Goal: Information Seeking & Learning: Learn about a topic

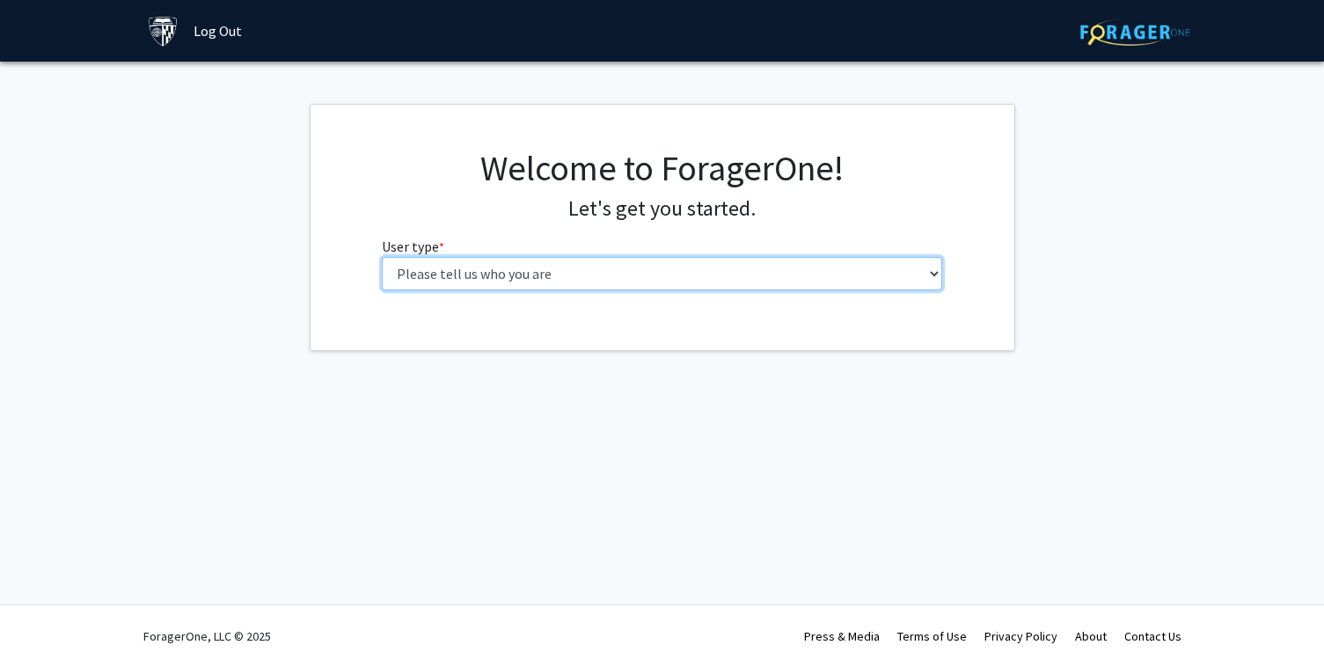
click at [514, 280] on select "Please tell us who you are Undergraduate Student Master's Student Doctoral Cand…" at bounding box center [662, 273] width 560 height 33
select select "1: undergrad"
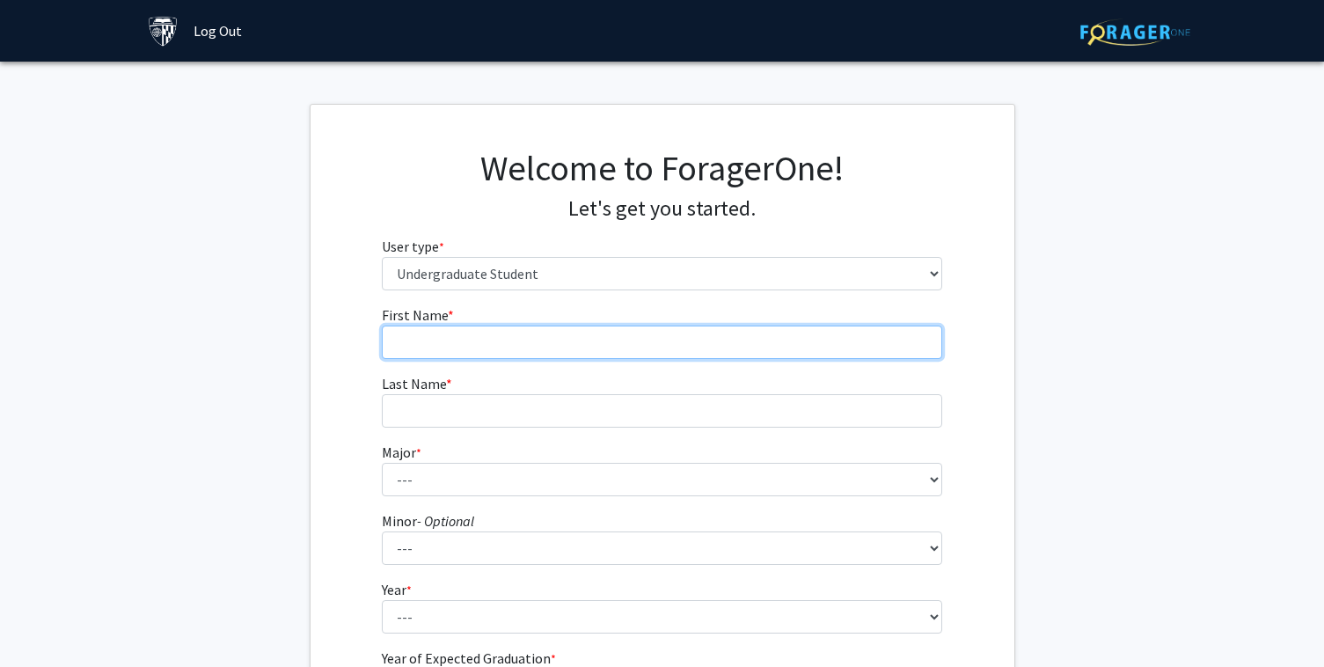
click at [537, 357] on input "First Name * required" at bounding box center [662, 341] width 560 height 33
type input "Vama"
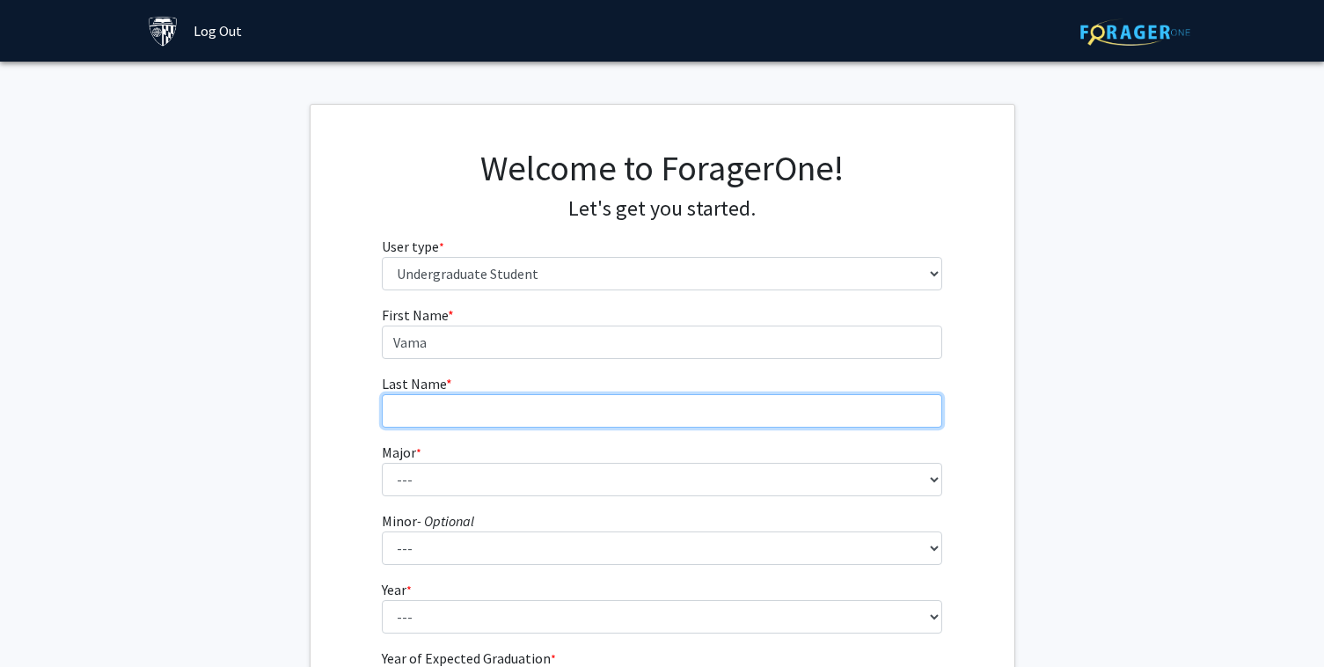
click at [540, 414] on input "Last Name * required" at bounding box center [662, 410] width 560 height 33
type input "Kothari"
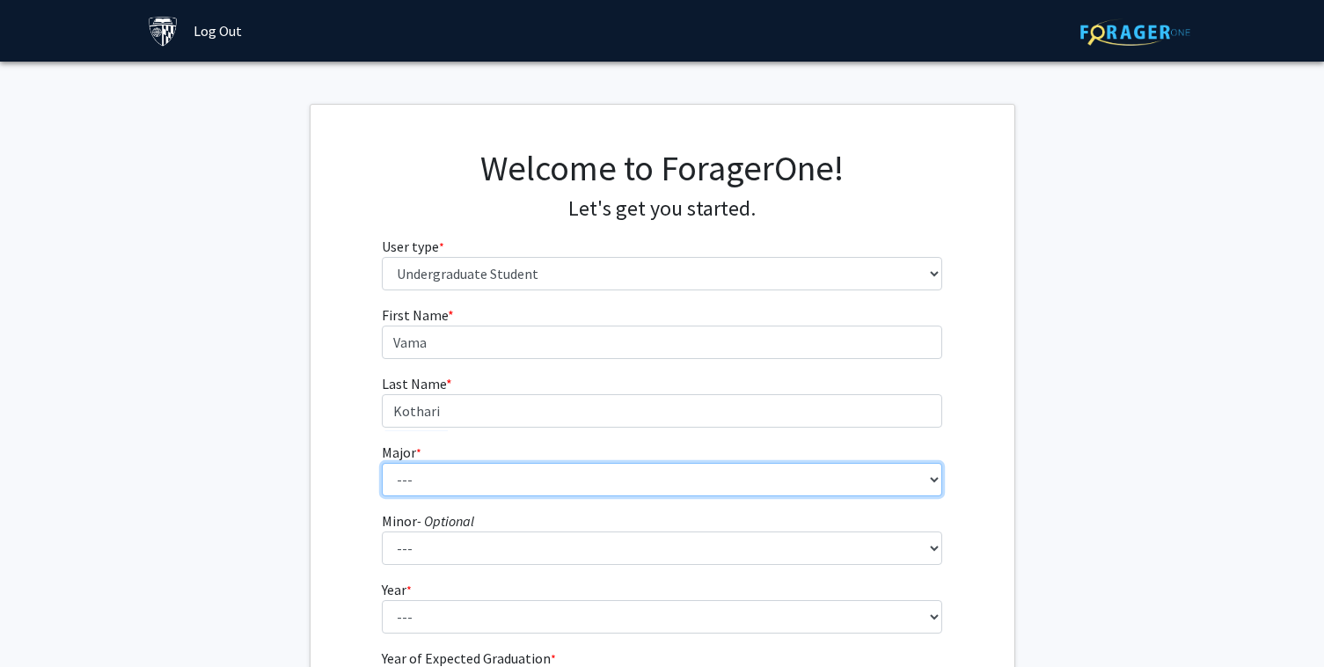
click at [539, 478] on select "--- Africana Studies Anthropology Applied Mathematics & Statistics Archaeology …" at bounding box center [662, 479] width 560 height 33
select select "41: 55"
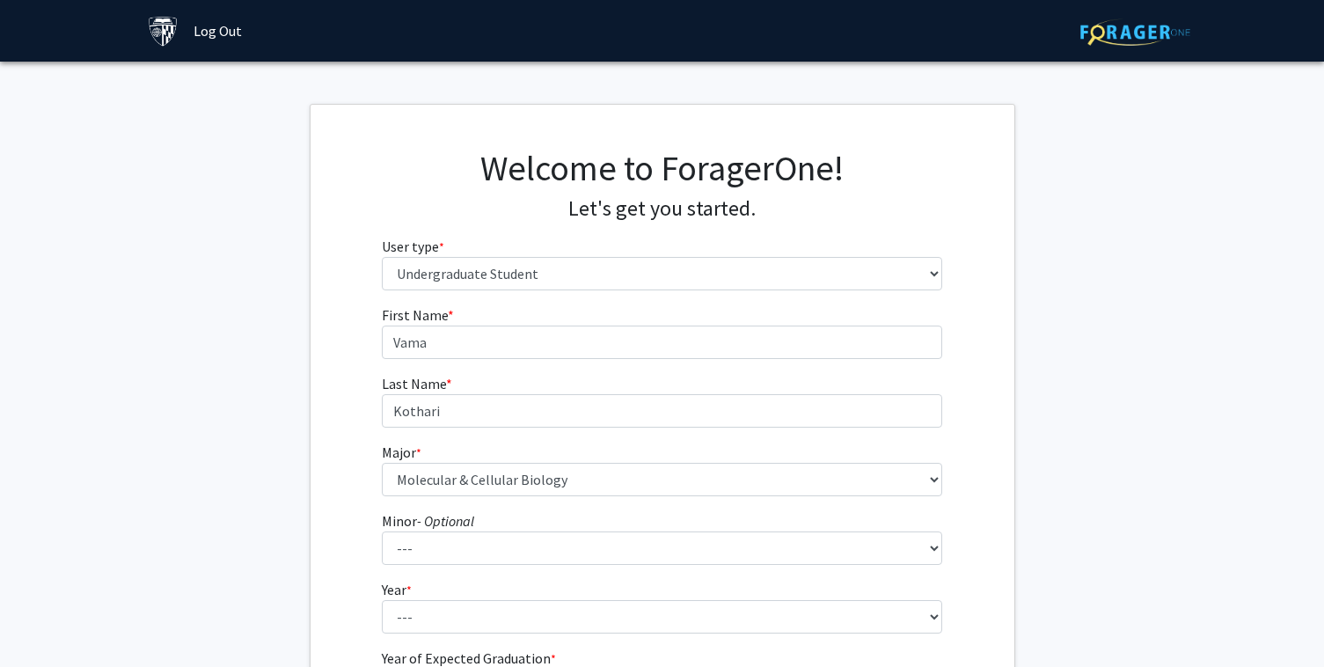
click at [310, 526] on div "First Name * required Vama Last Name * required [PERSON_NAME] Major * required …" at bounding box center [662, 527] width 704 height 447
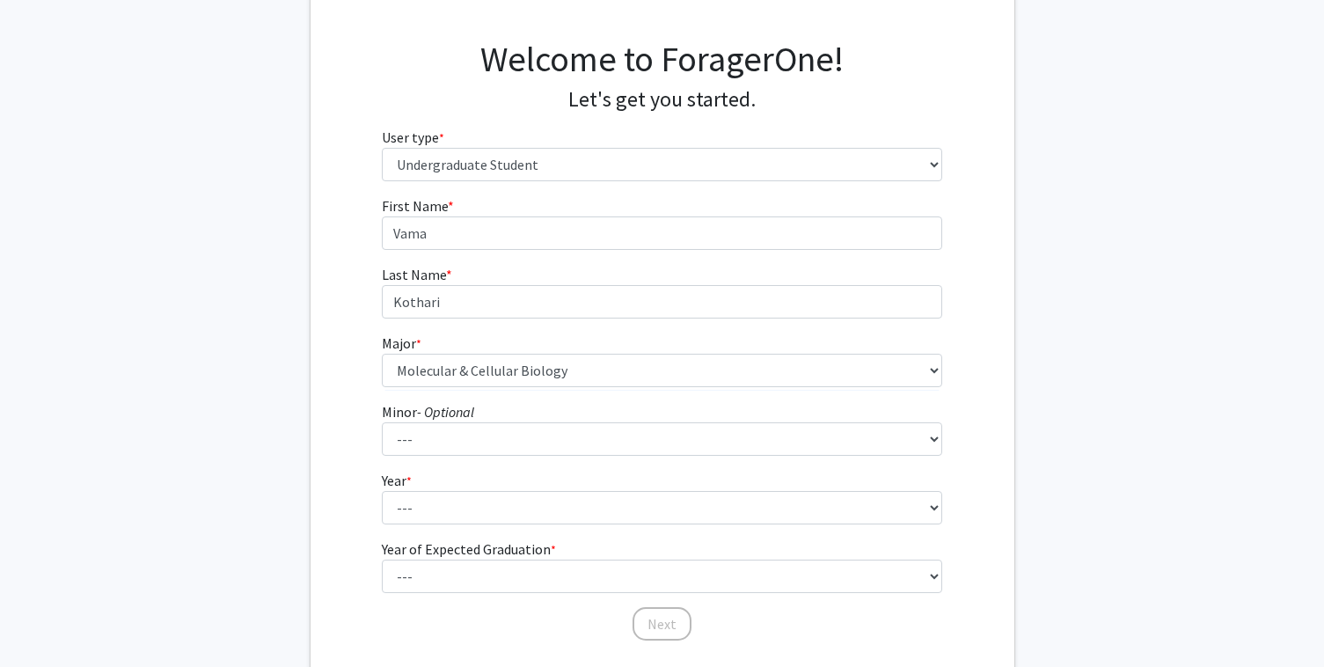
scroll to position [113, 0]
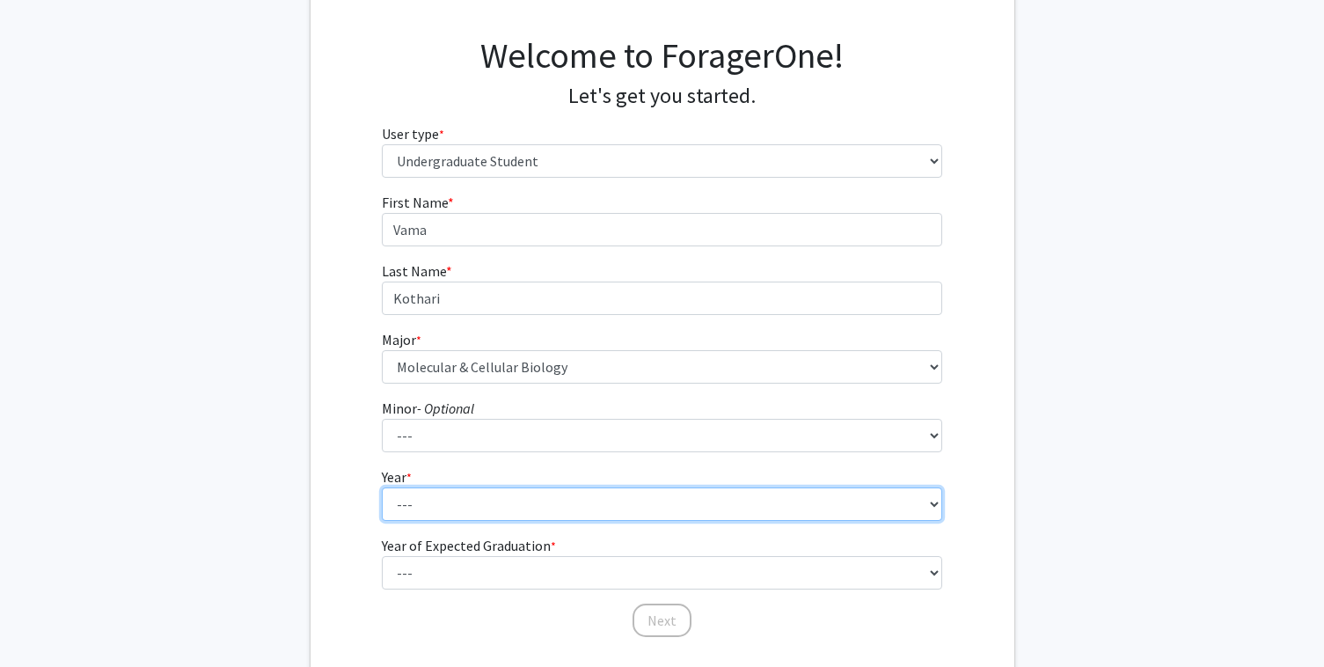
click at [398, 500] on select "--- First-year Sophomore Junior Senior Postbaccalaureate Certificate" at bounding box center [662, 503] width 560 height 33
select select "1: first-year"
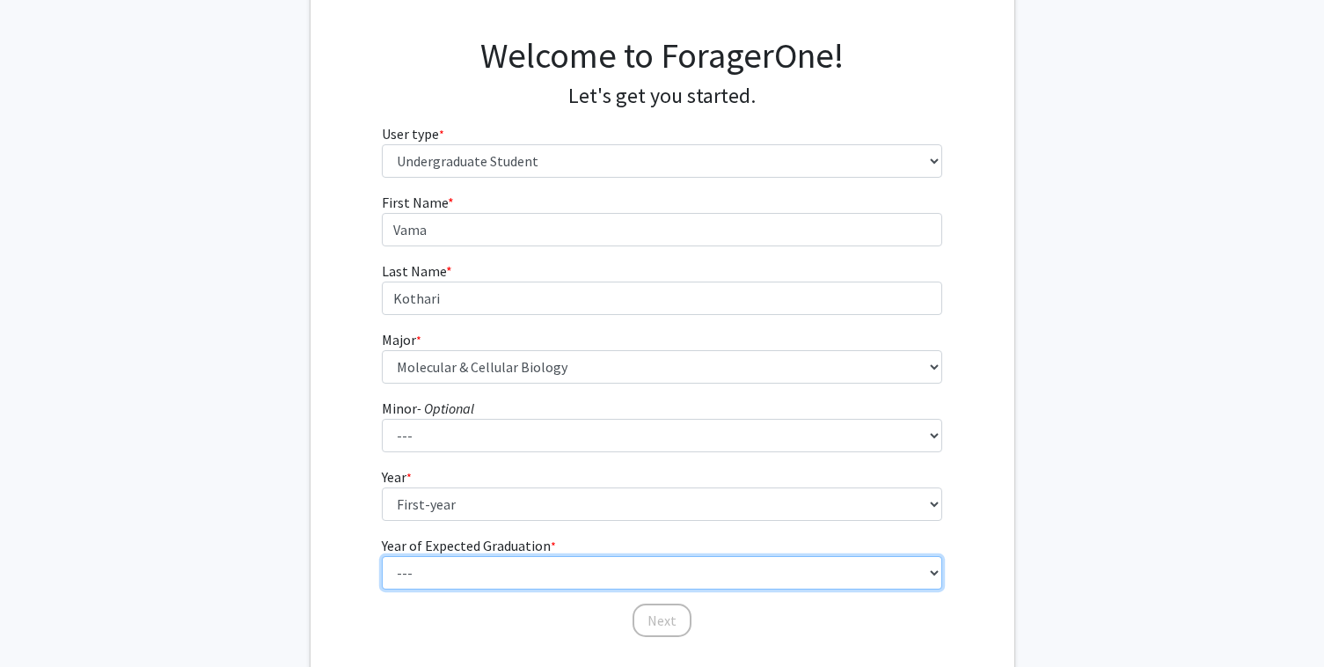
click at [442, 581] on select "--- 2025 2026 2027 2028 2029 2030 2031 2032 2033 2034" at bounding box center [662, 572] width 560 height 33
click at [442, 578] on select "--- 2025 2026 2027 2028 2029 2030 2031 2032 2033 2034" at bounding box center [662, 572] width 560 height 33
select select "5: 2029"
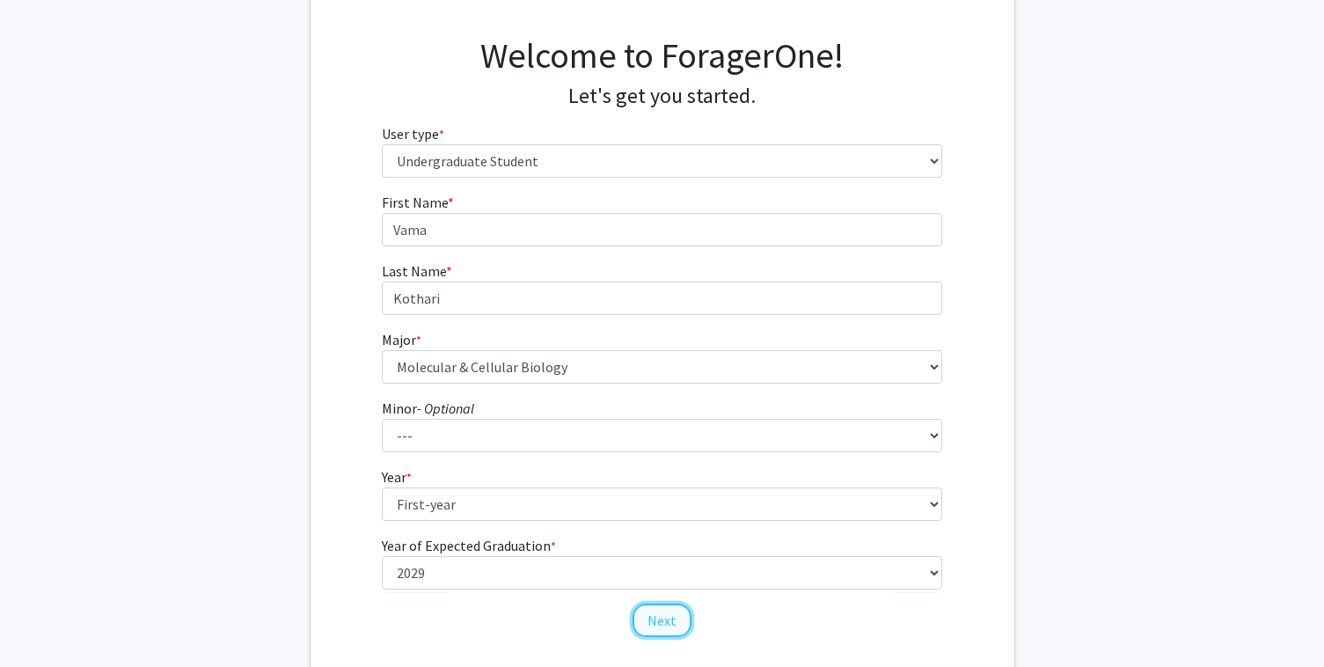
click at [654, 624] on button "Next" at bounding box center [661, 619] width 59 height 33
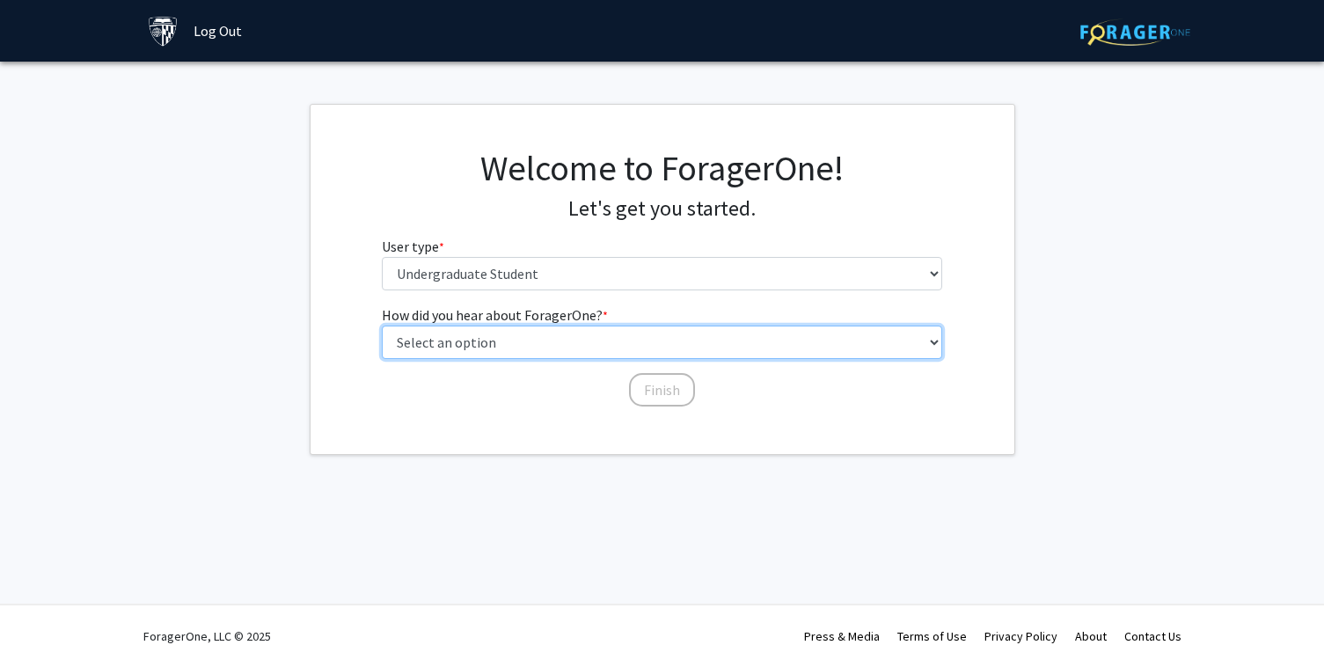
click at [624, 334] on select "Select an option Peer/student recommendation Faculty/staff recommendation Unive…" at bounding box center [662, 341] width 560 height 33
select select "3: university_website"
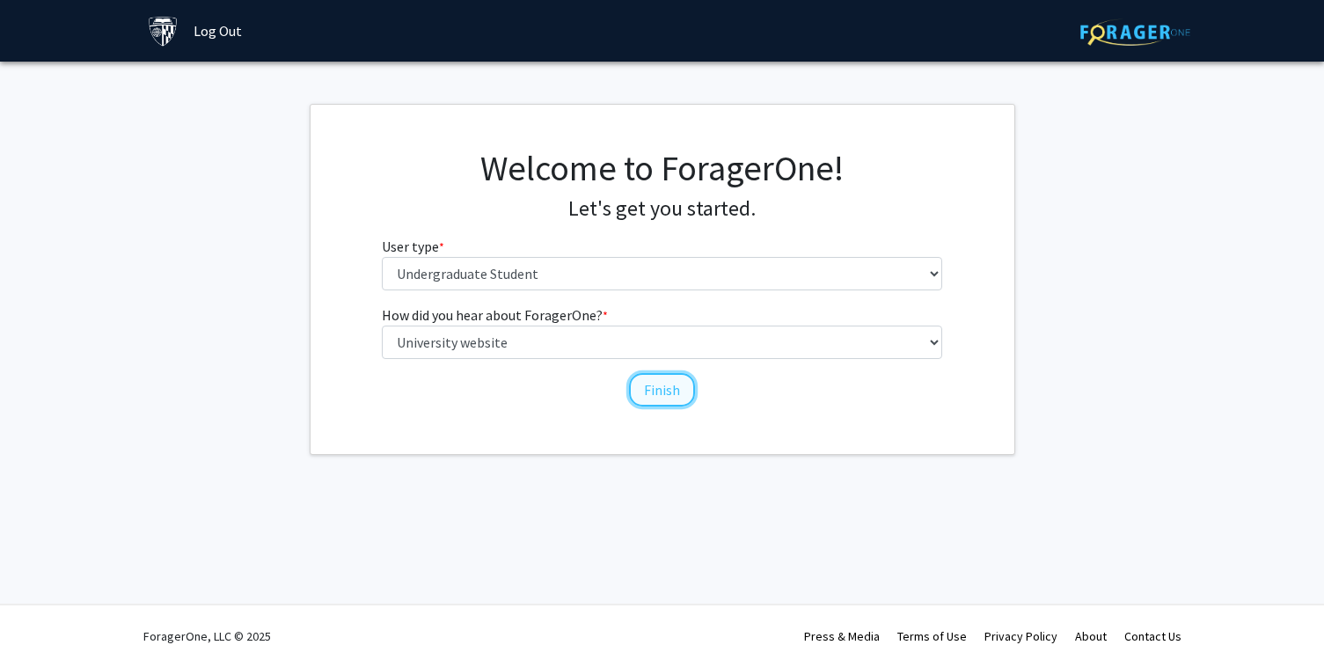
click at [662, 391] on button "Finish" at bounding box center [662, 389] width 66 height 33
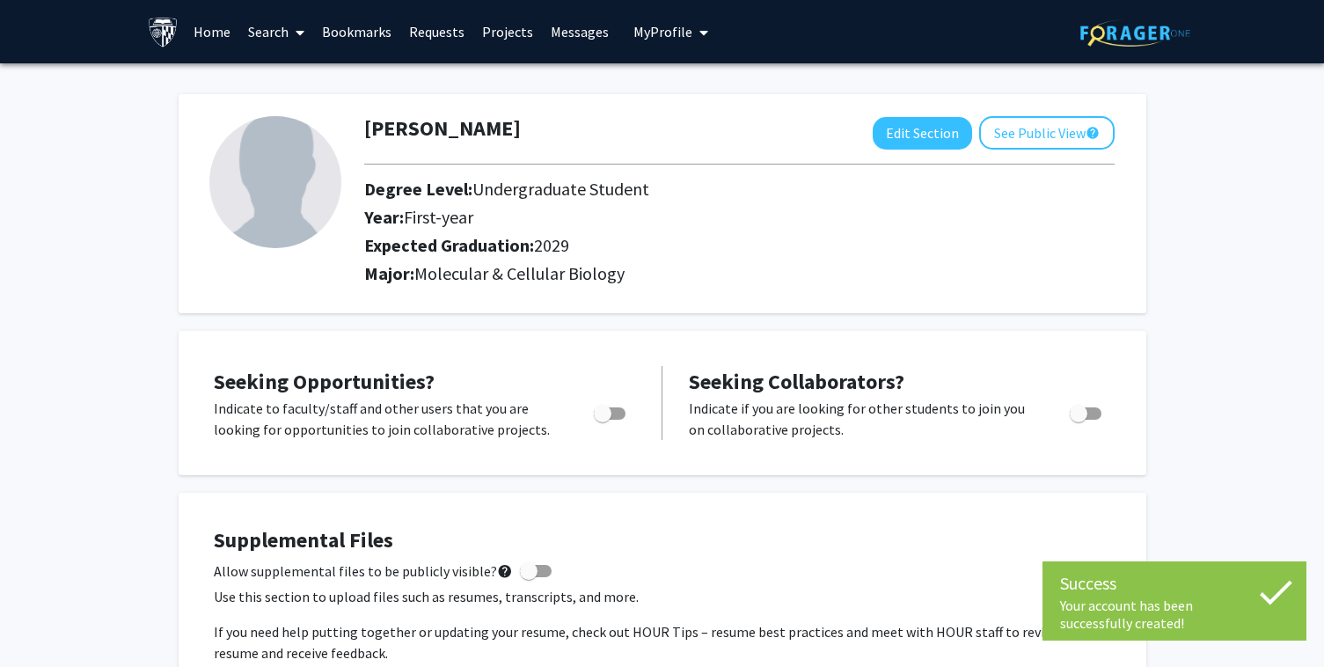
click at [626, 409] on div "Toggle" at bounding box center [611, 411] width 48 height 26
click at [617, 412] on span "Toggle" at bounding box center [610, 413] width 32 height 12
click at [602, 420] on input "Are you actively seeking opportunities?" at bounding box center [602, 420] width 1 height 1
checkbox input "true"
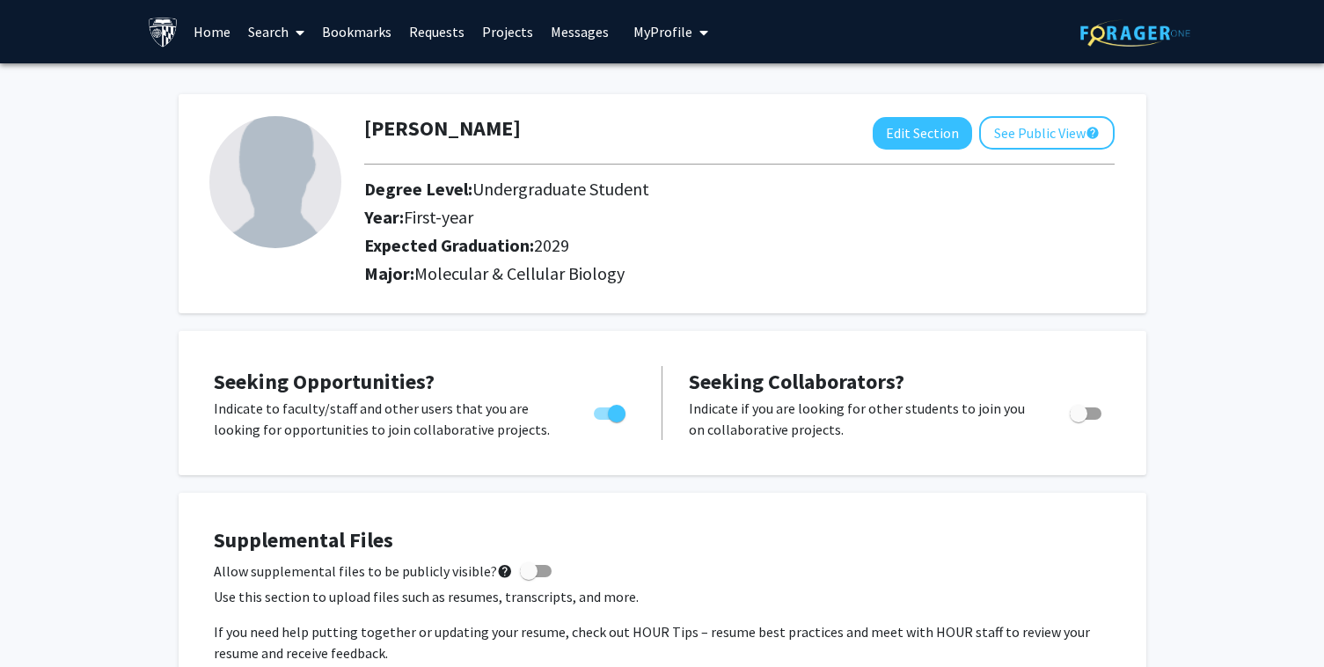
click at [292, 33] on span at bounding box center [296, 33] width 16 height 62
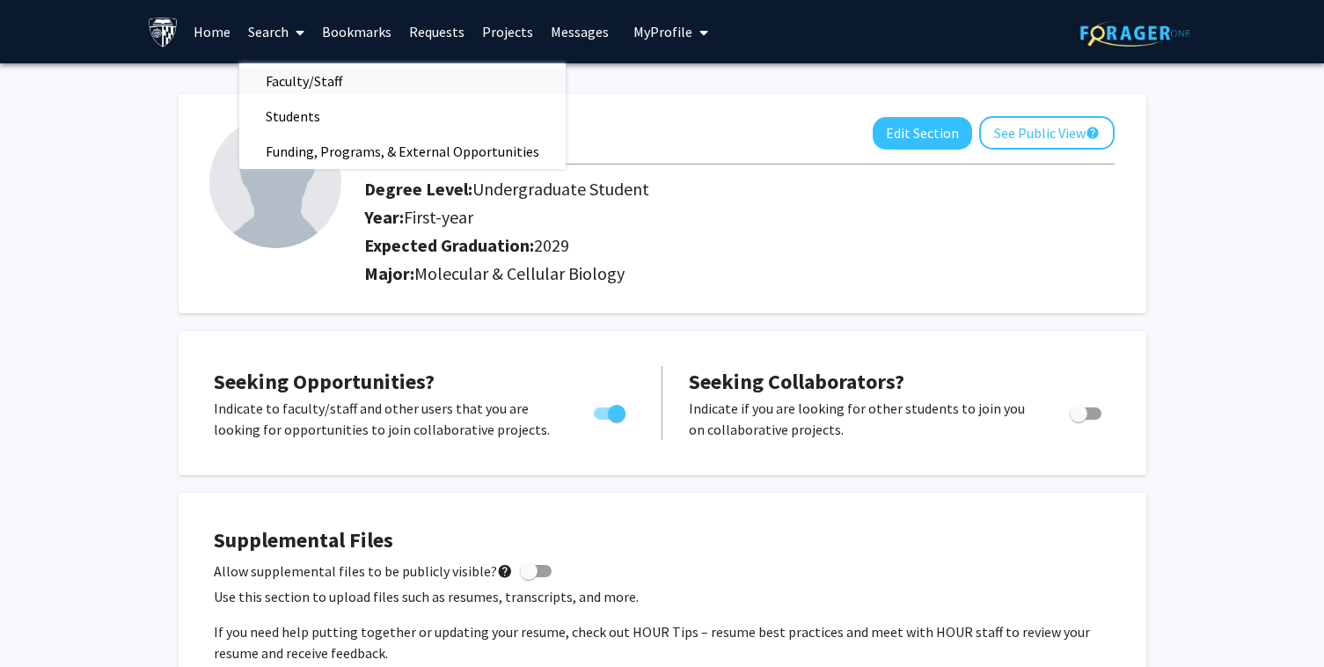
click at [304, 95] on span "Faculty/Staff" at bounding box center [303, 80] width 129 height 35
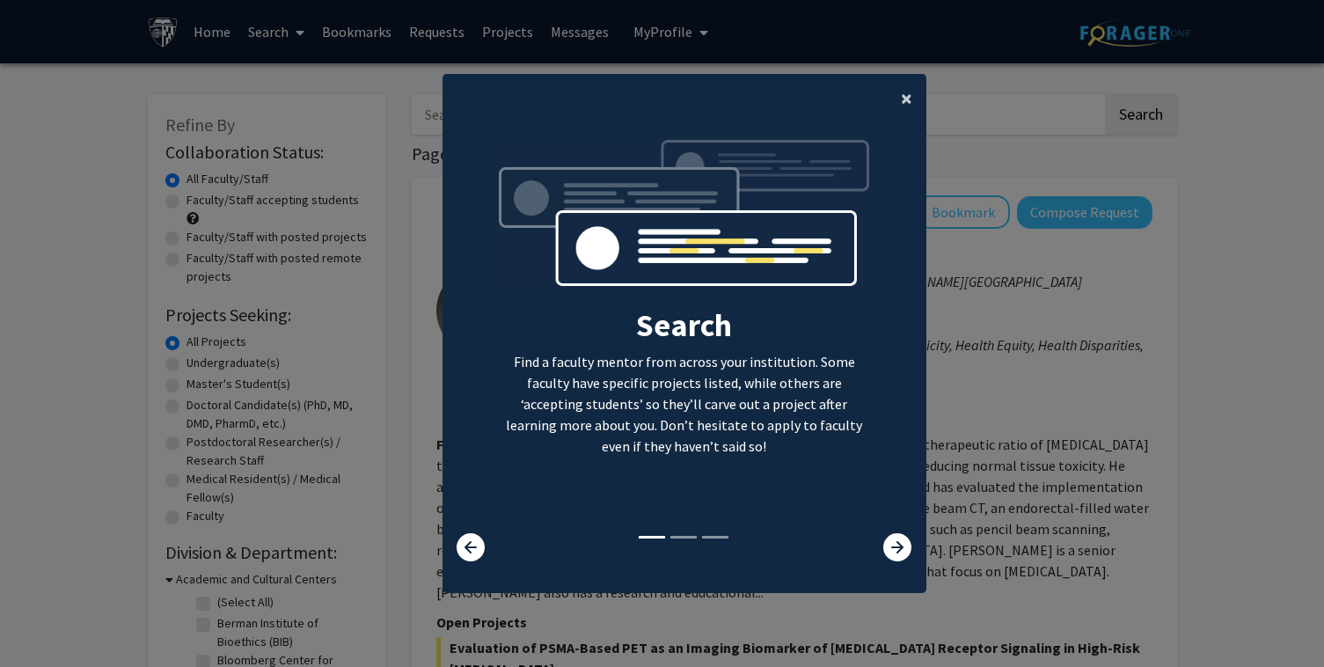
click at [908, 100] on span "×" at bounding box center [906, 97] width 11 height 27
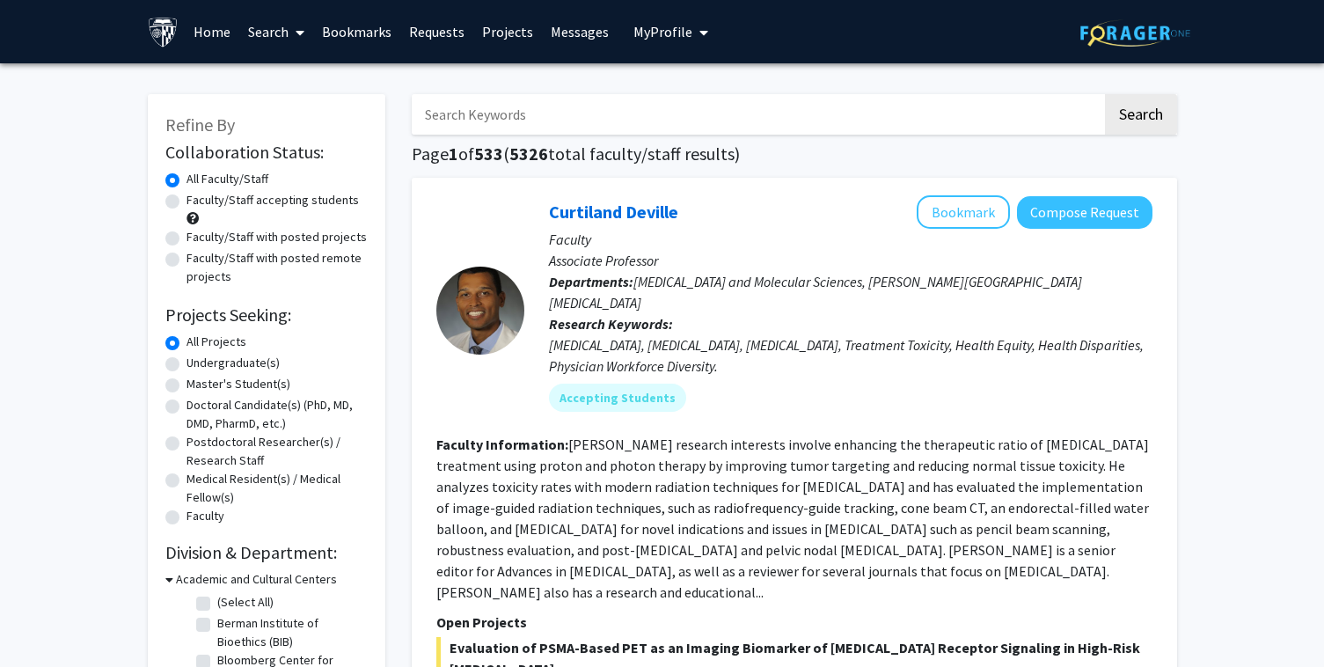
click at [186, 366] on label "Undergraduate(s)" at bounding box center [232, 363] width 93 height 18
click at [186, 365] on input "Undergraduate(s)" at bounding box center [191, 359] width 11 height 11
radio input "true"
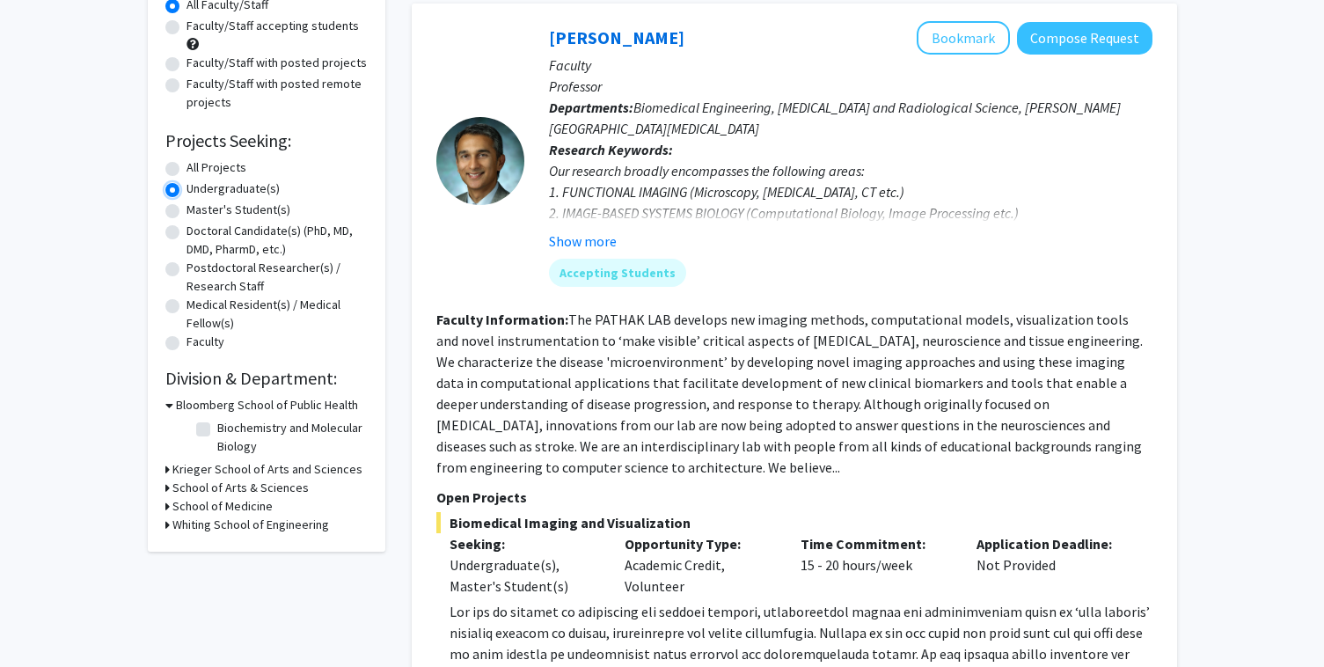
scroll to position [191, 0]
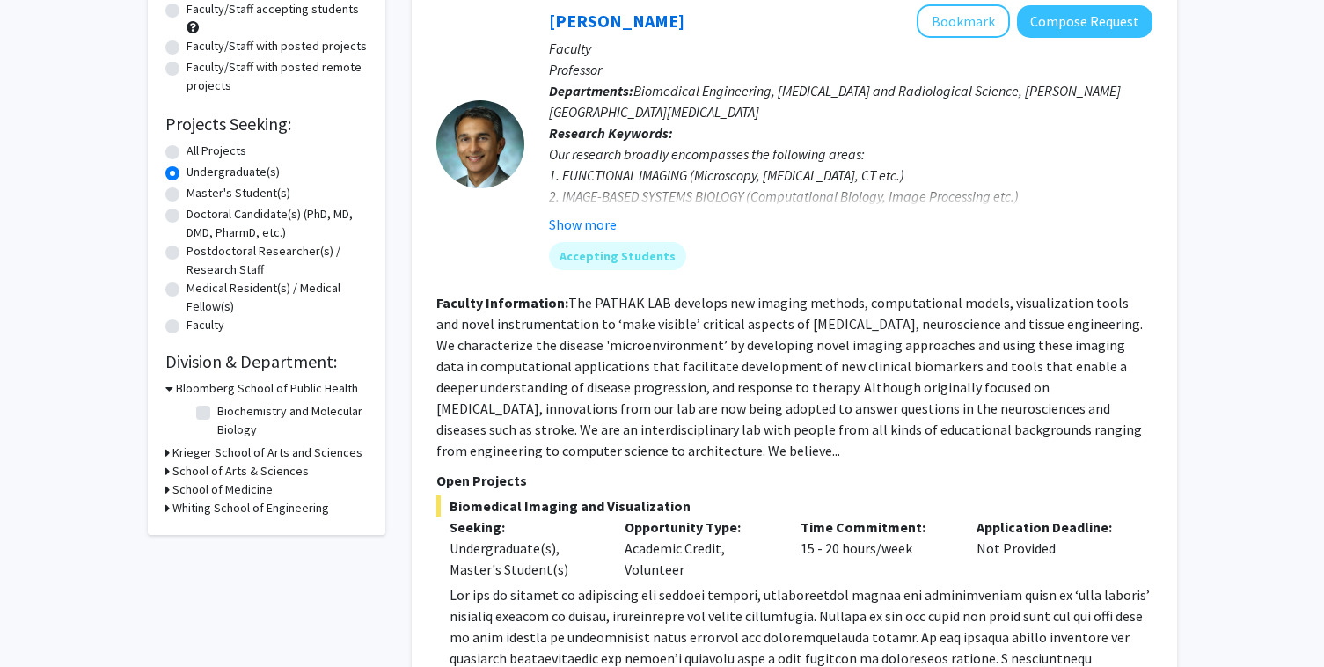
click at [167, 453] on icon at bounding box center [167, 452] width 4 height 18
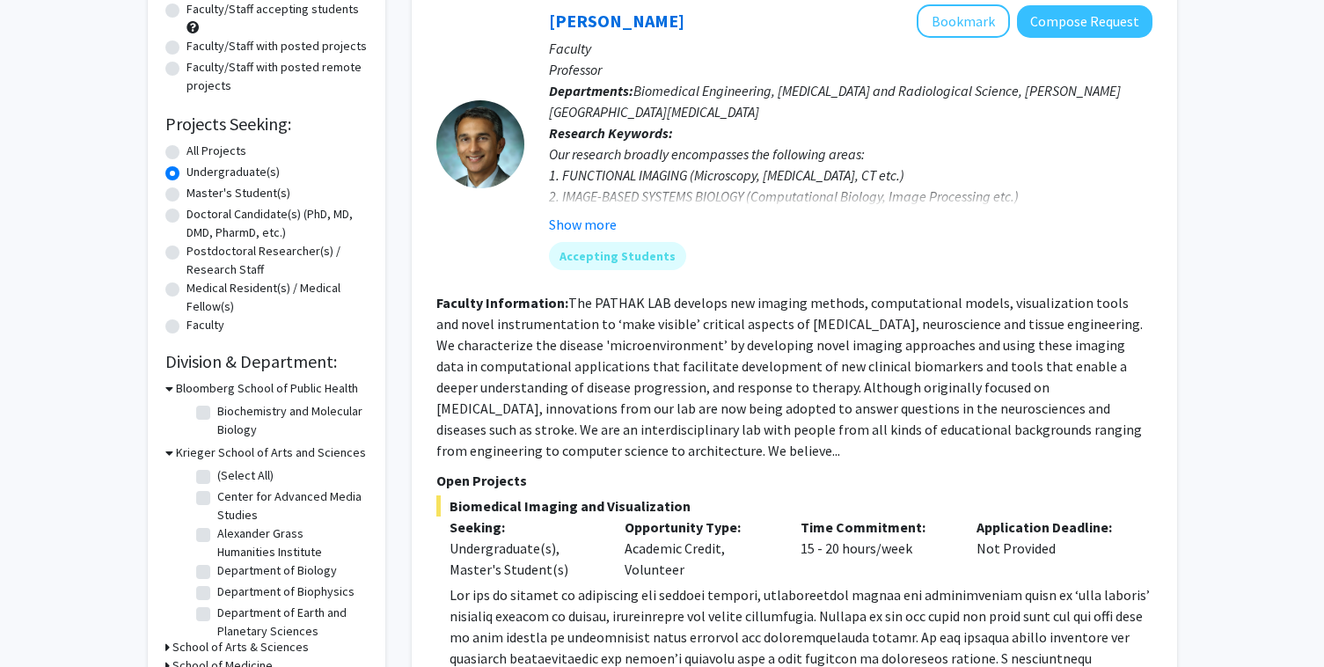
click at [167, 453] on icon at bounding box center [169, 452] width 8 height 18
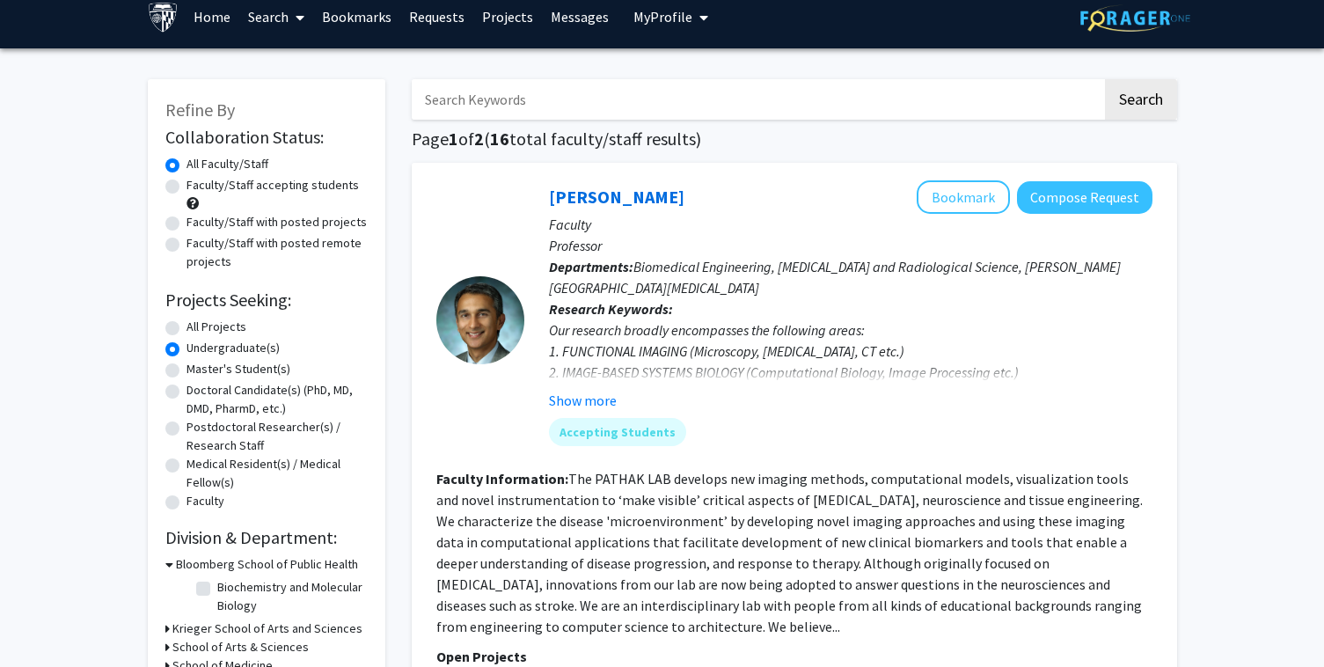
scroll to position [0, 0]
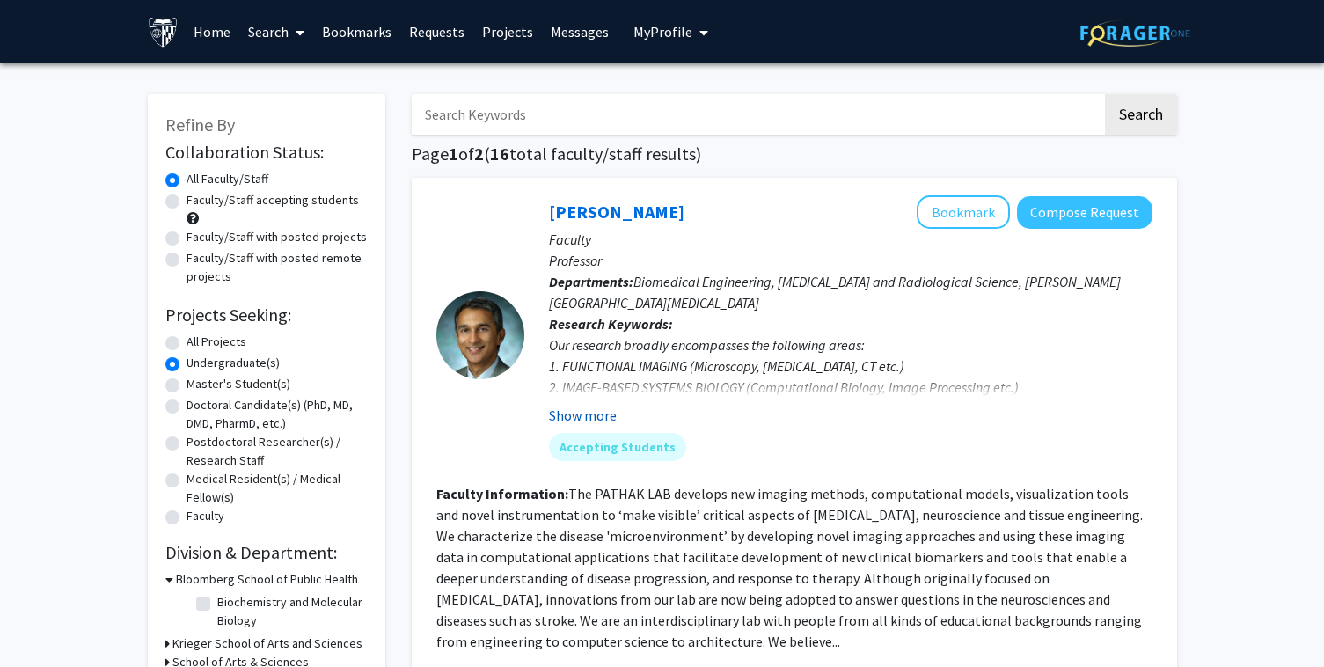
click at [590, 413] on button "Show more" at bounding box center [583, 415] width 68 height 21
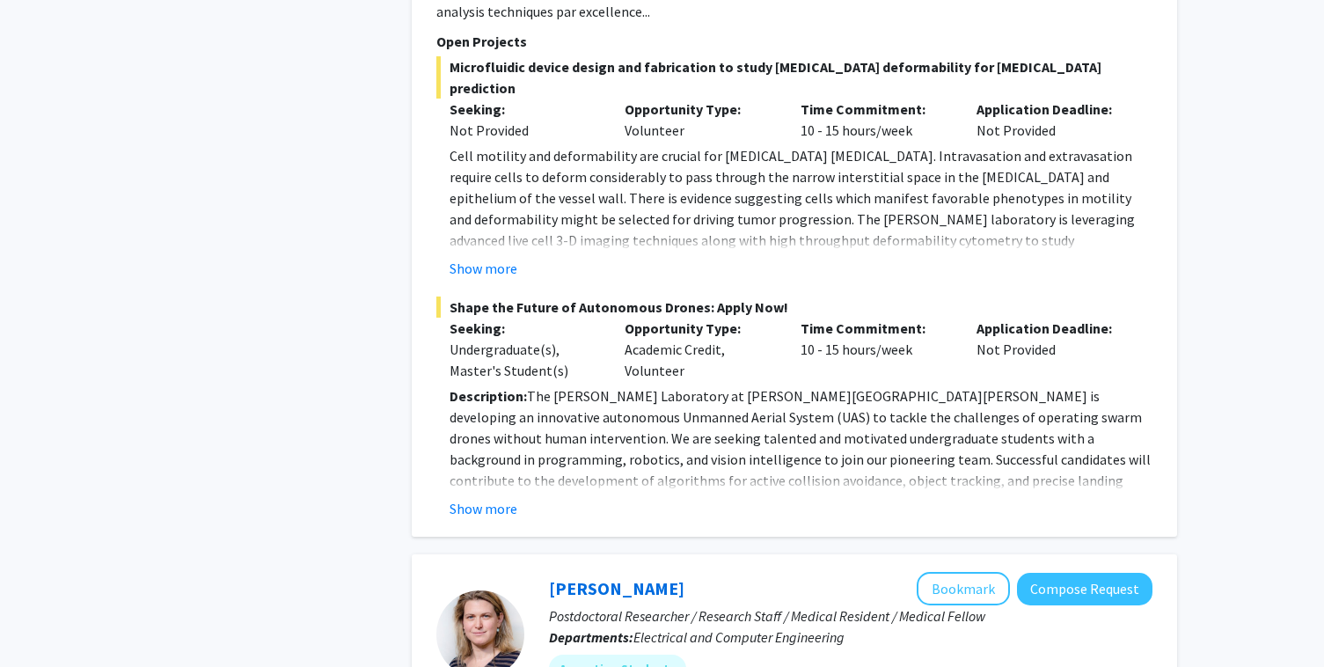
scroll to position [1419, 0]
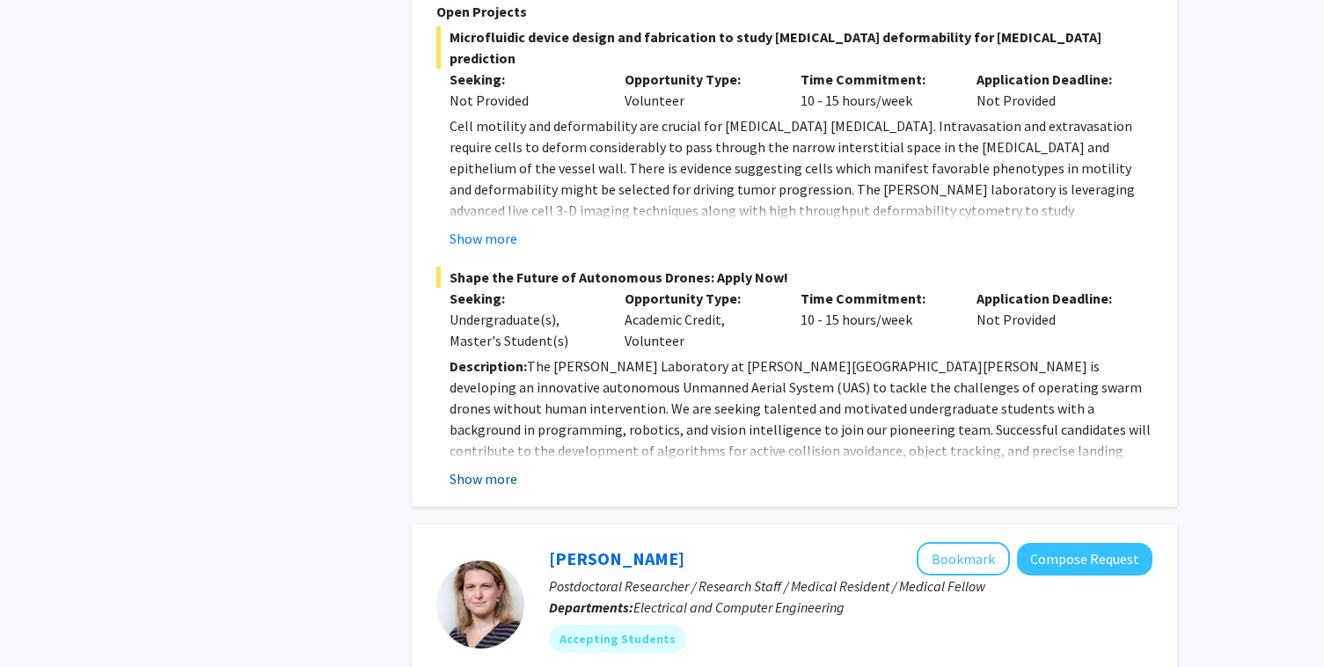
click at [508, 468] on button "Show more" at bounding box center [483, 478] width 68 height 21
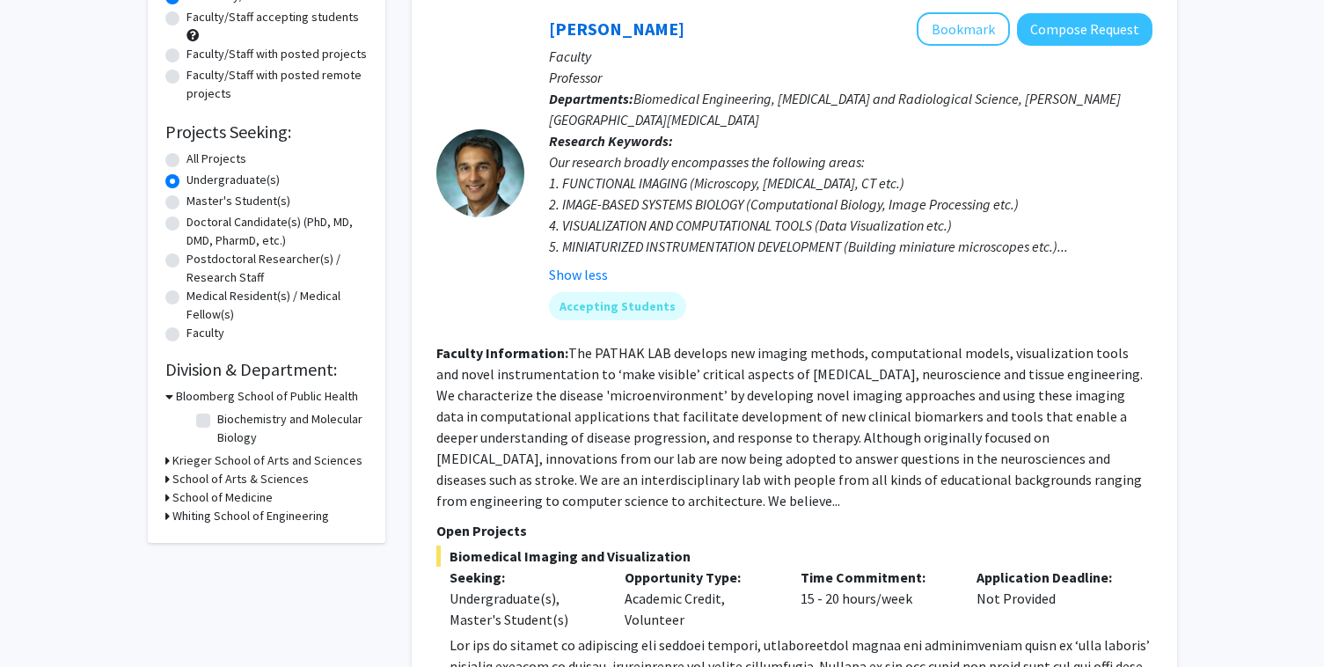
scroll to position [211, 0]
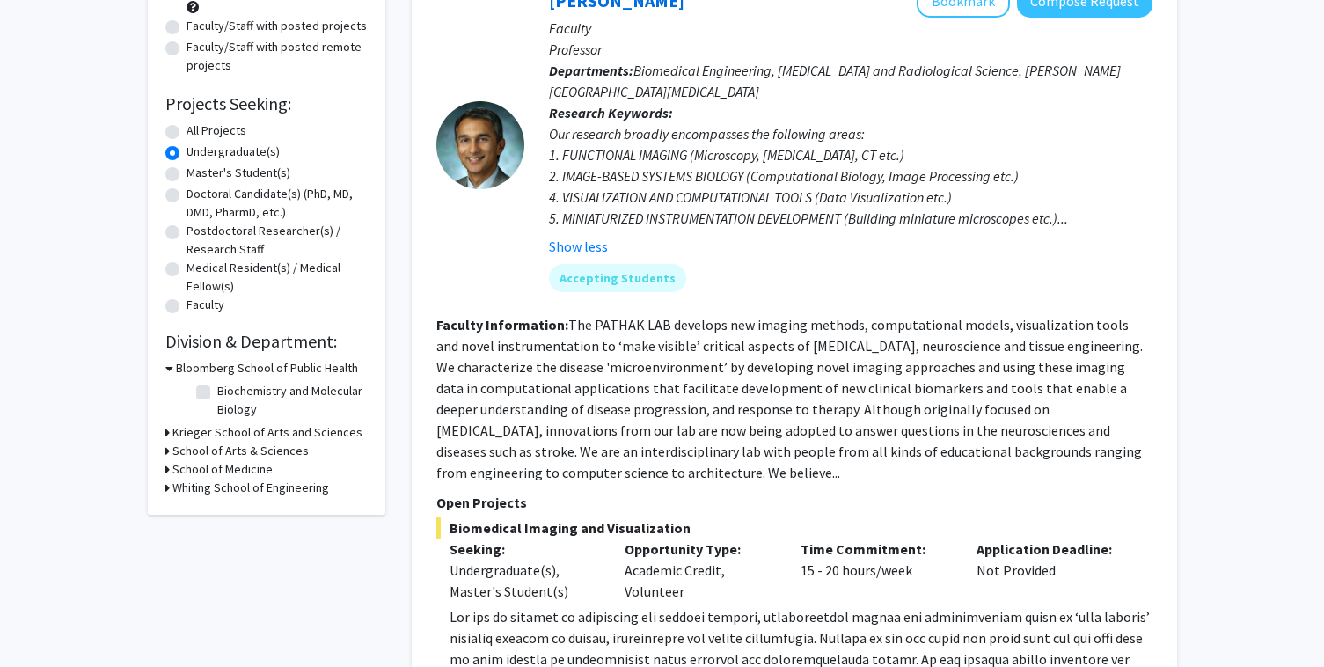
click at [181, 361] on h3 "Bloomberg School of Public Health" at bounding box center [267, 368] width 182 height 18
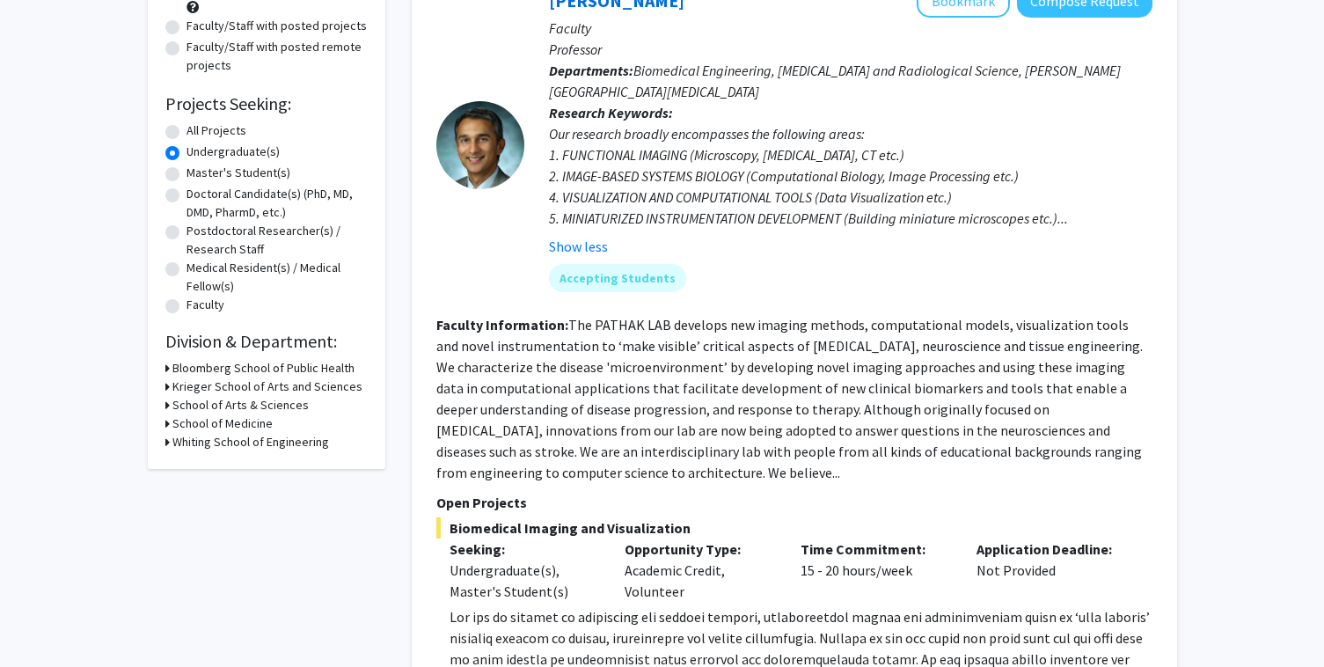
scroll to position [0, 0]
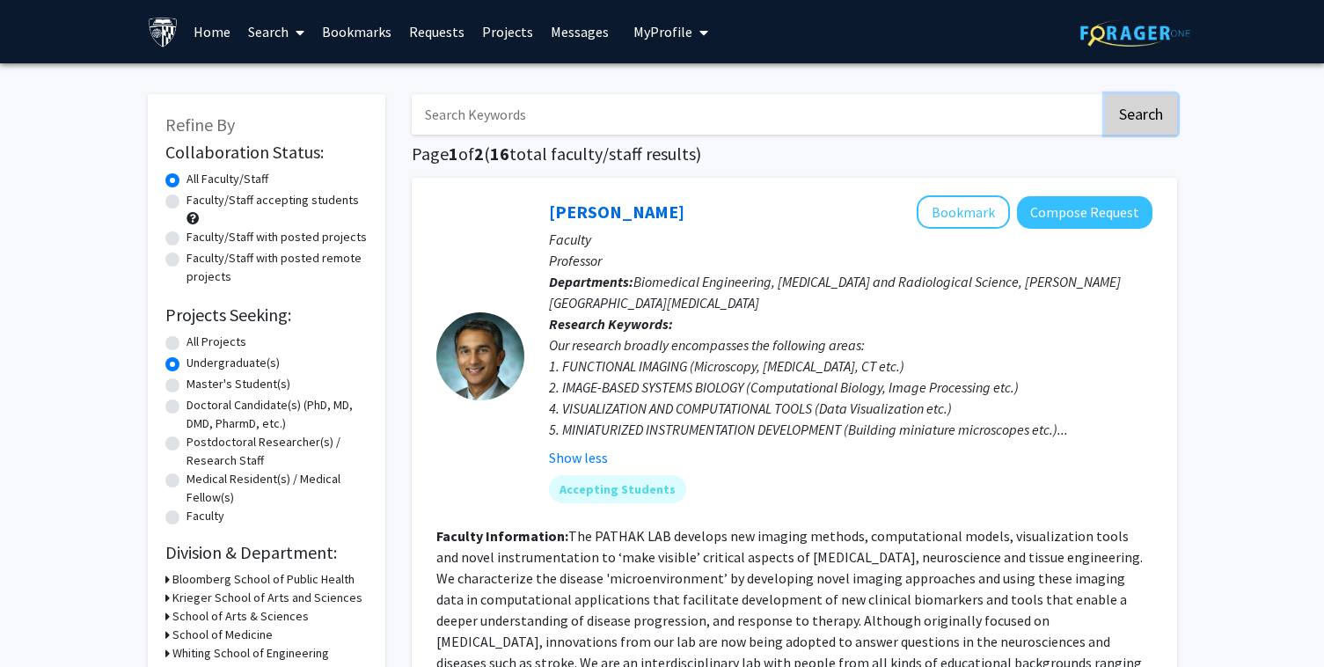
click at [1154, 111] on button "Search" at bounding box center [1141, 114] width 72 height 40
radio input "true"
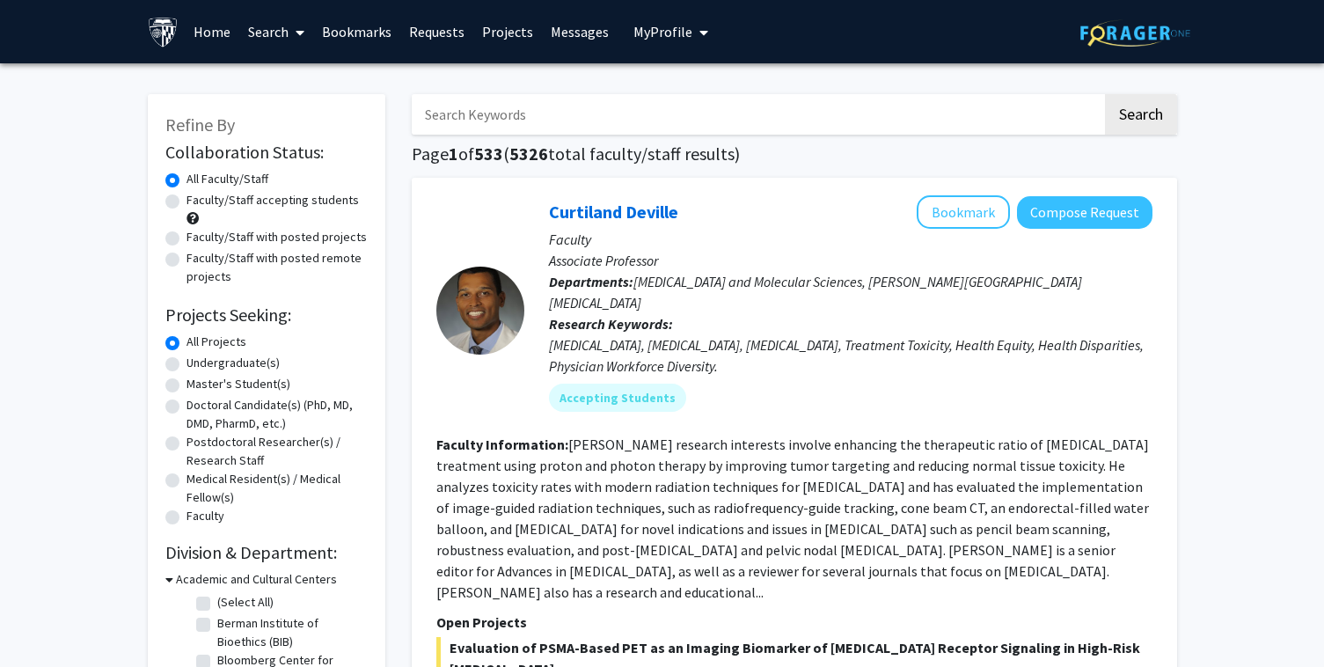
click at [186, 360] on label "Undergraduate(s)" at bounding box center [232, 363] width 93 height 18
click at [186, 360] on input "Undergraduate(s)" at bounding box center [191, 359] width 11 height 11
radio input "true"
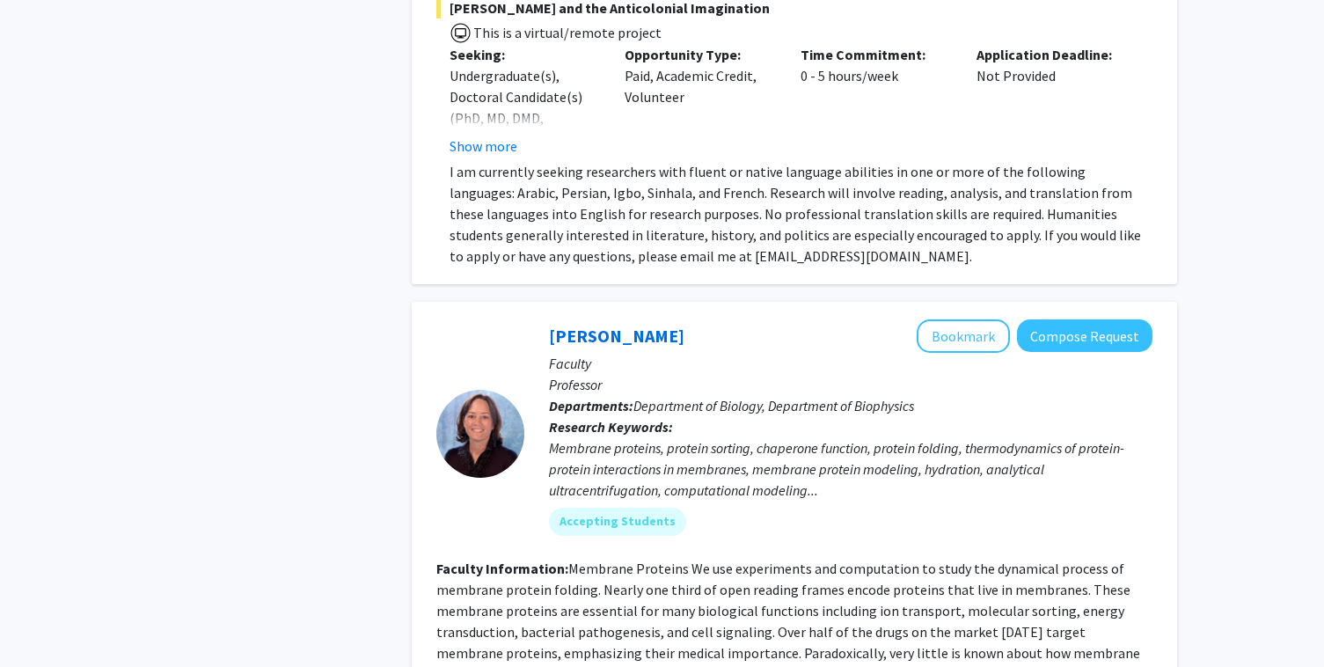
scroll to position [7844, 0]
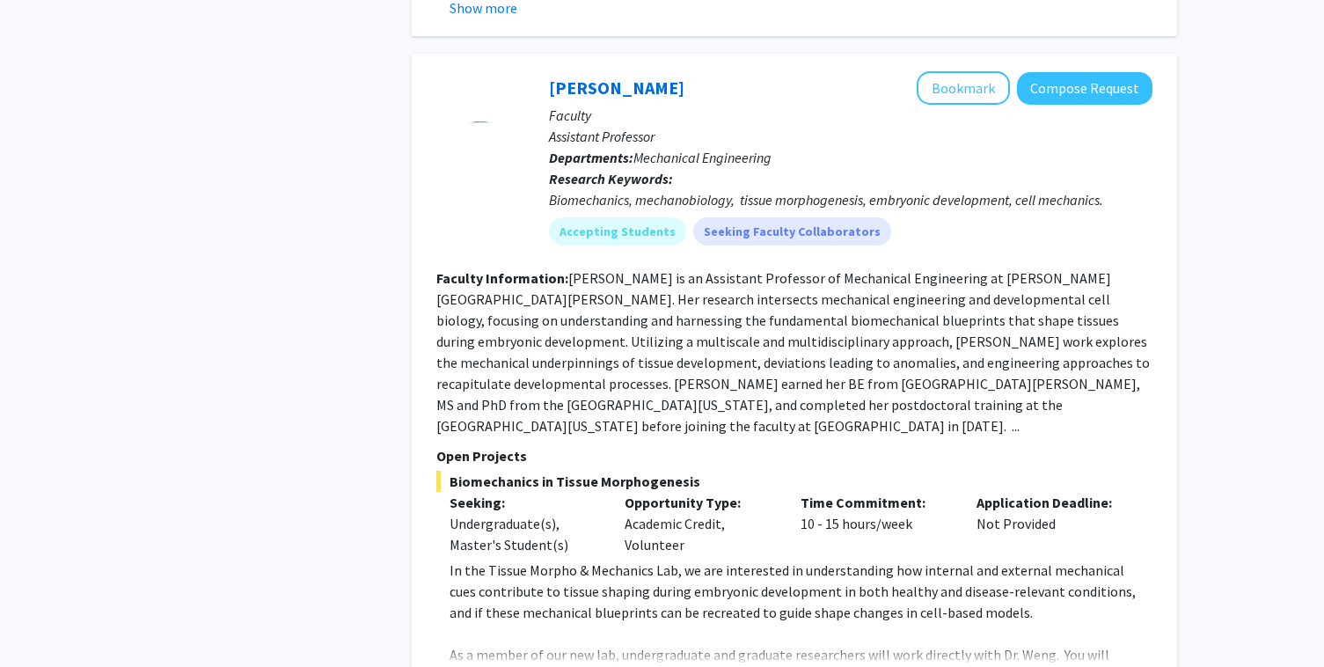
scroll to position [3204, 0]
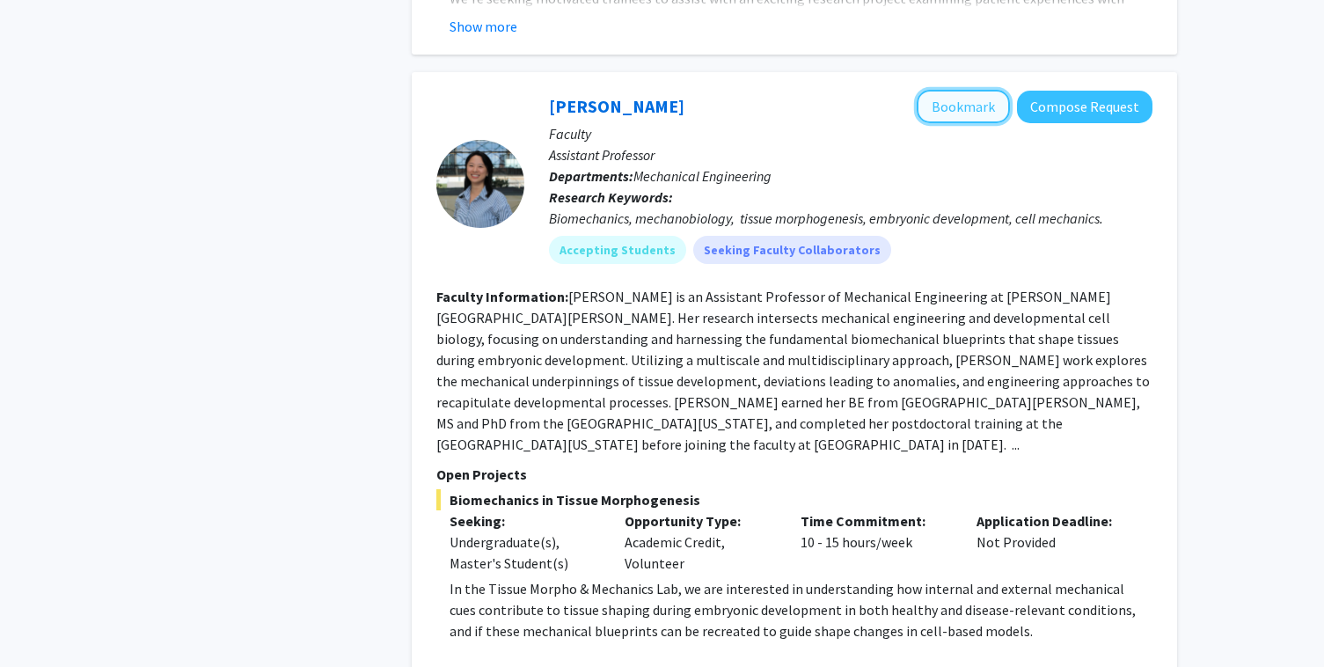
click at [956, 90] on button "Bookmark" at bounding box center [962, 106] width 93 height 33
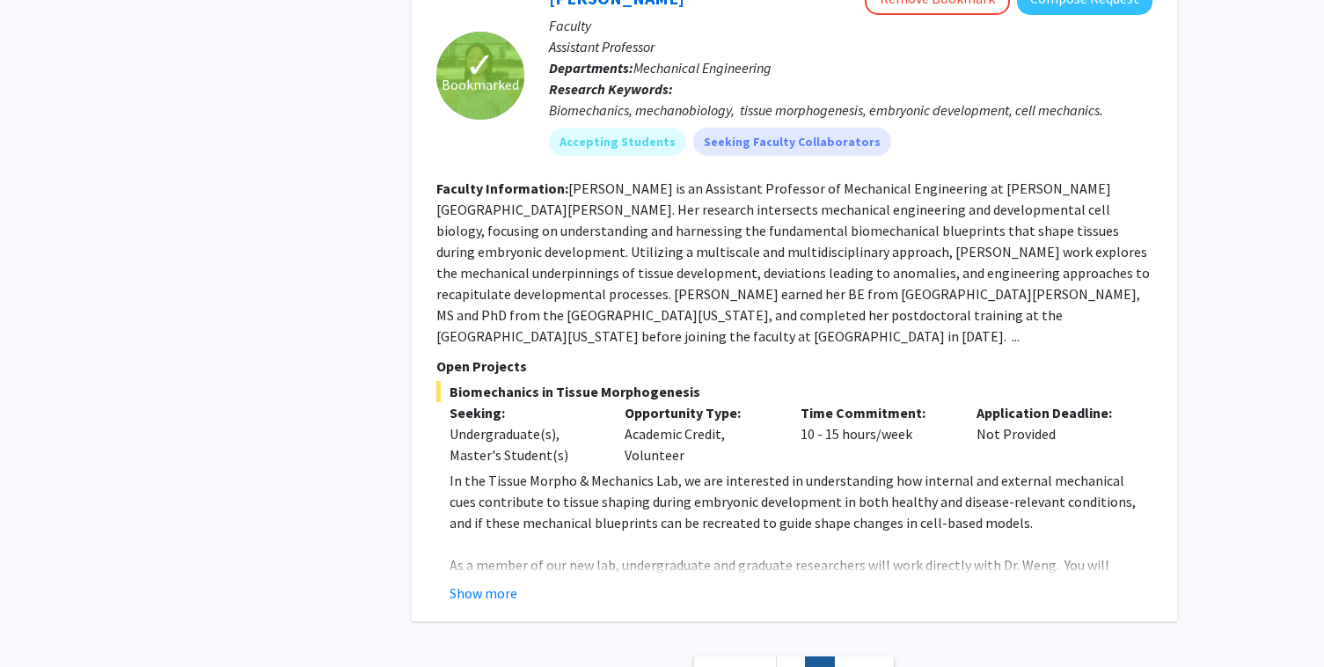
scroll to position [3315, 0]
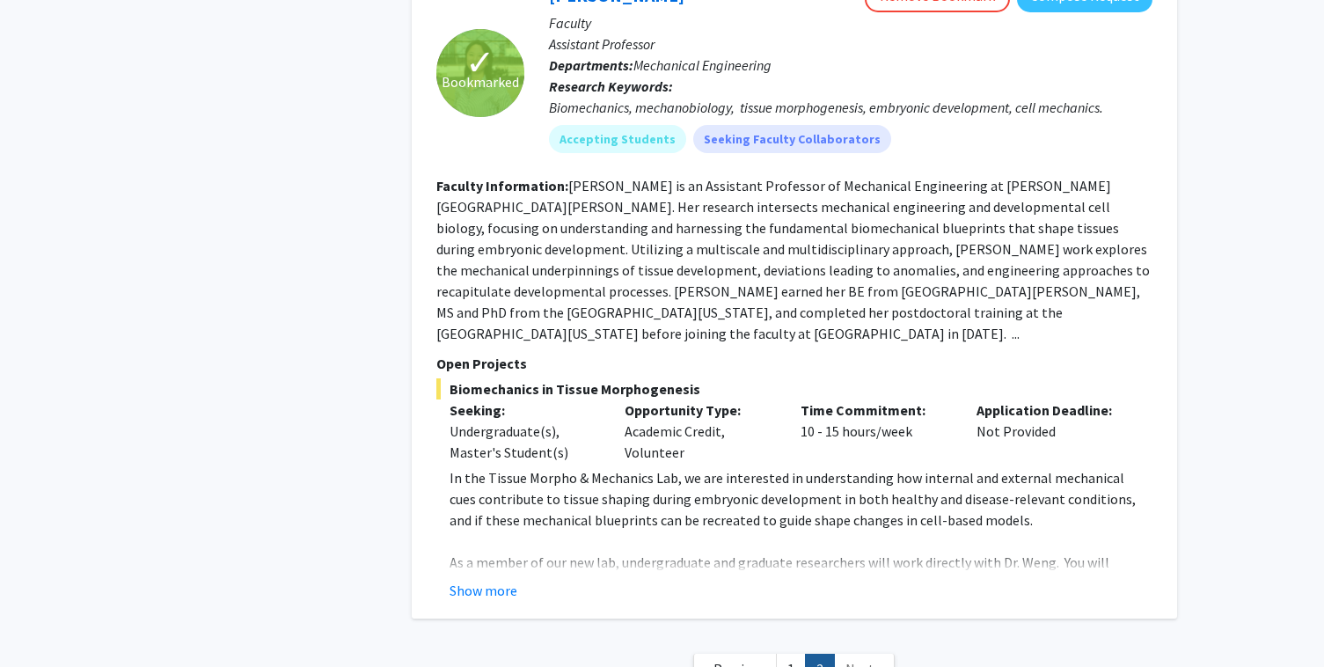
click at [505, 540] on div "✓ Bookmarked [PERSON_NAME] Remove Bookmark Compose Request Faculty Assistant Pr…" at bounding box center [794, 289] width 765 height 657
click at [494, 580] on button "Show more" at bounding box center [483, 590] width 68 height 21
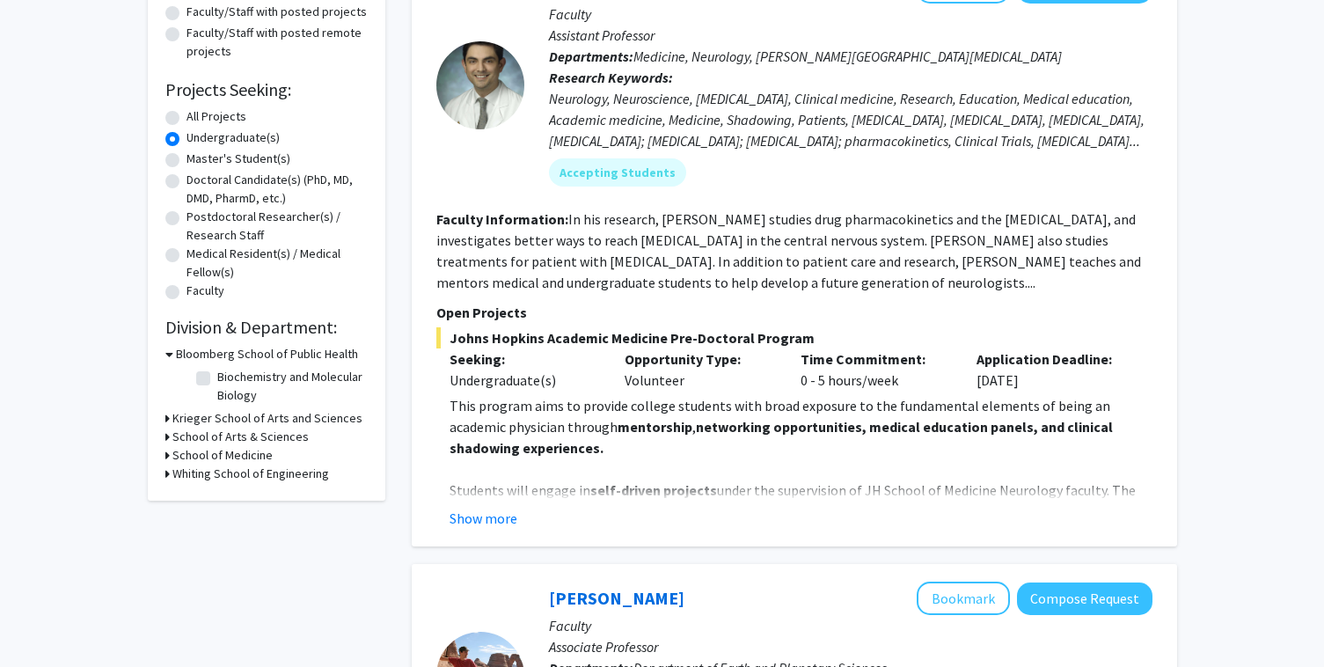
scroll to position [226, 0]
click at [500, 518] on button "Show more" at bounding box center [483, 517] width 68 height 21
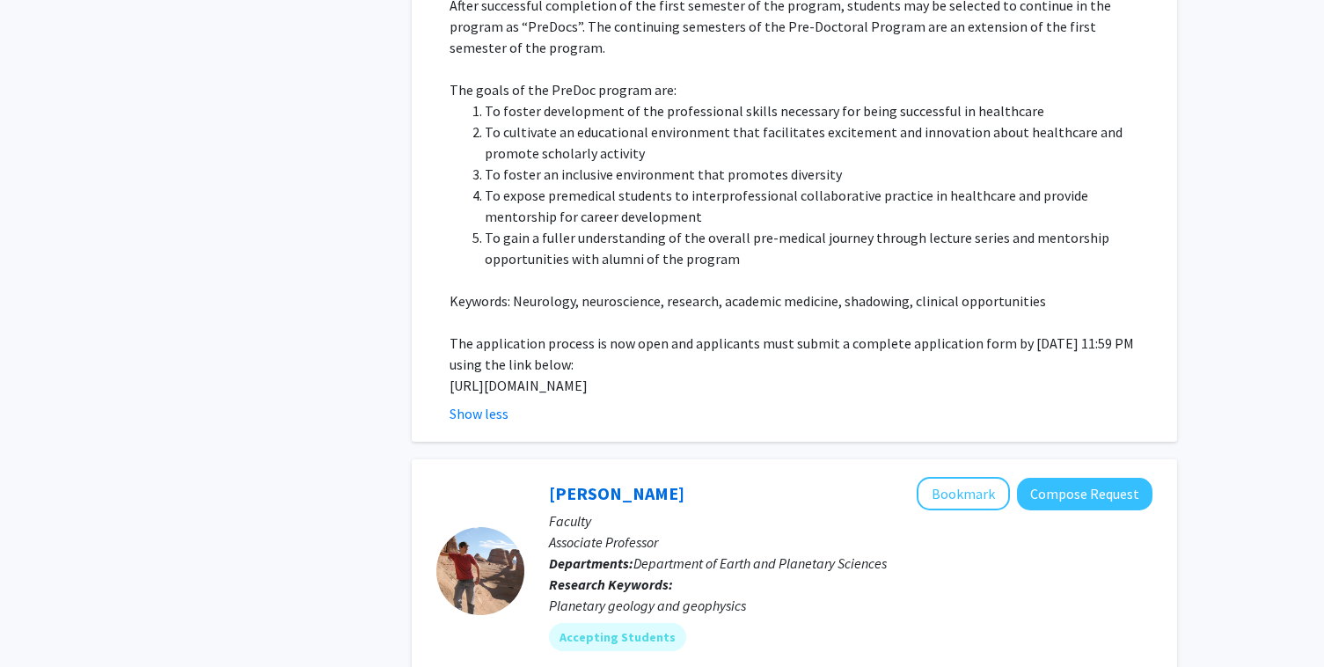
scroll to position [1071, 0]
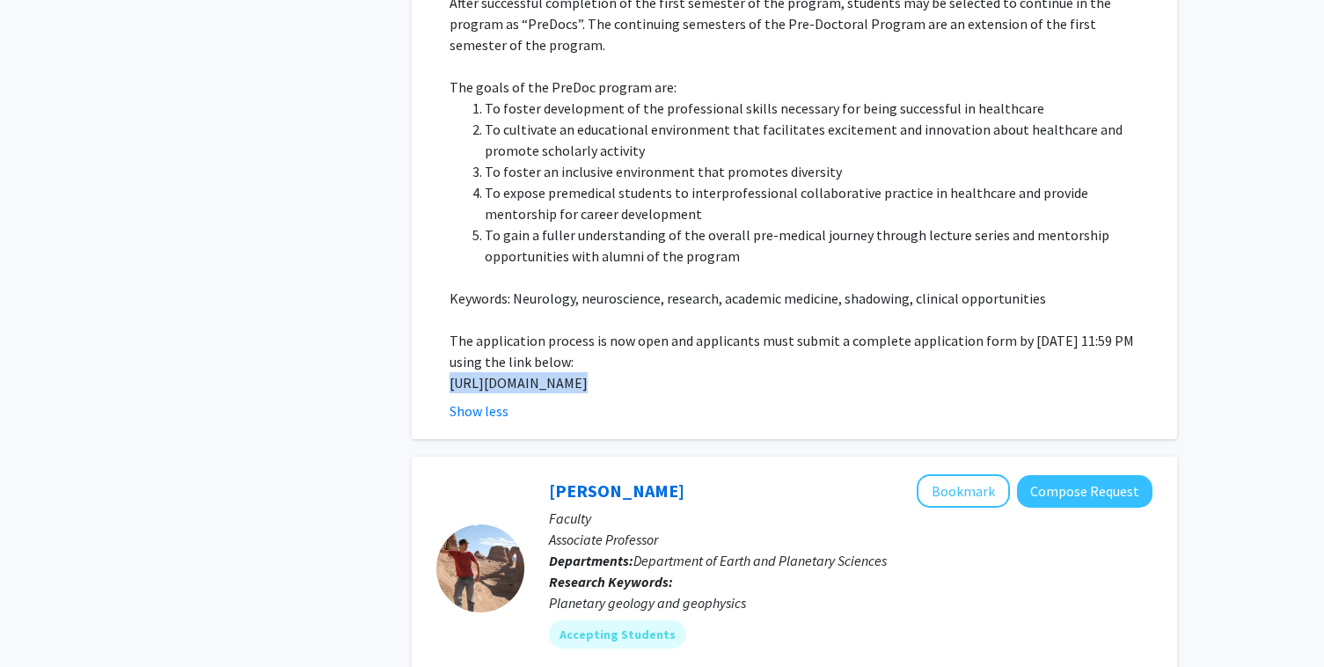
drag, startPoint x: 449, startPoint y: 362, endPoint x: 565, endPoint y: 393, distance: 119.3
copy p "[URL][DOMAIN_NAME]"
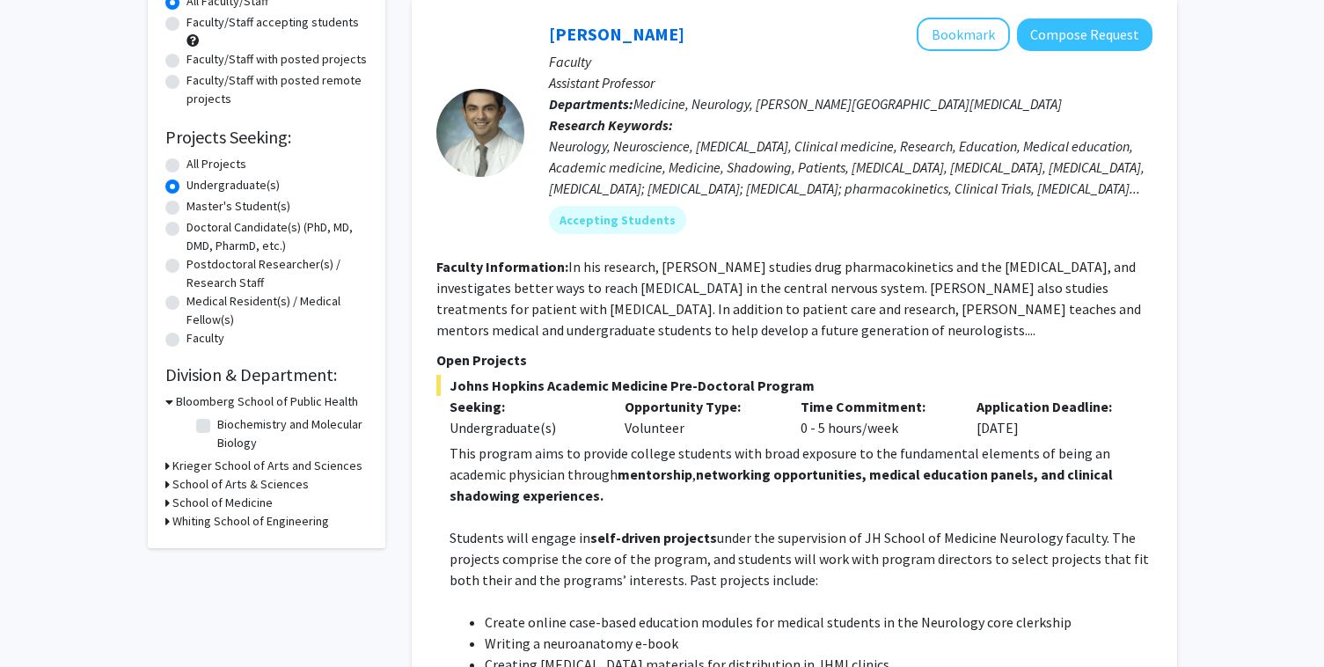
scroll to position [0, 0]
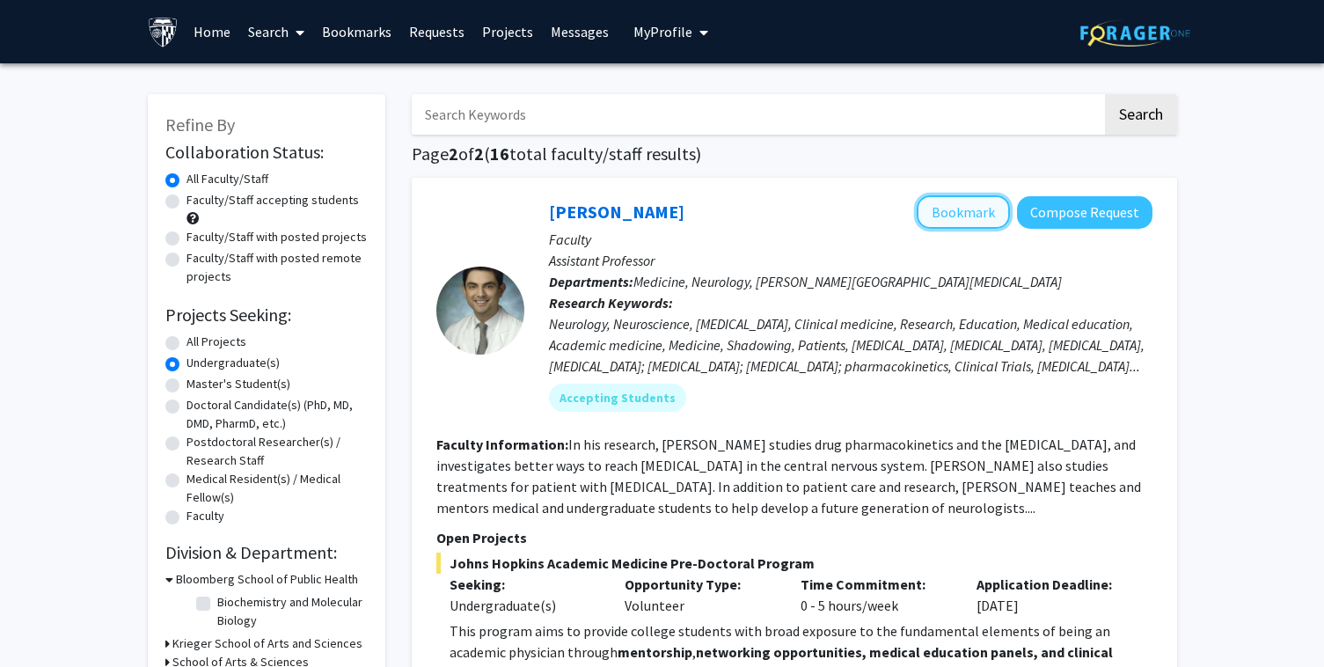
click at [991, 203] on button "Bookmark" at bounding box center [962, 211] width 93 height 33
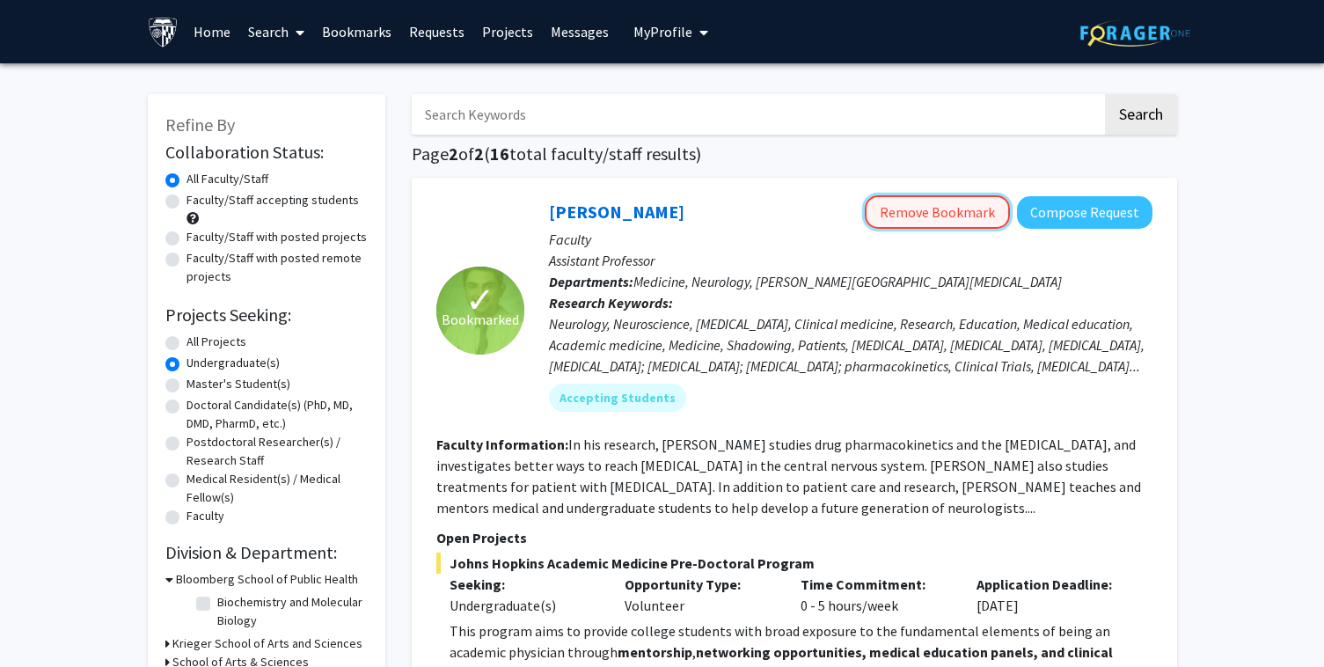
click at [975, 215] on button "Remove Bookmark" at bounding box center [937, 211] width 145 height 33
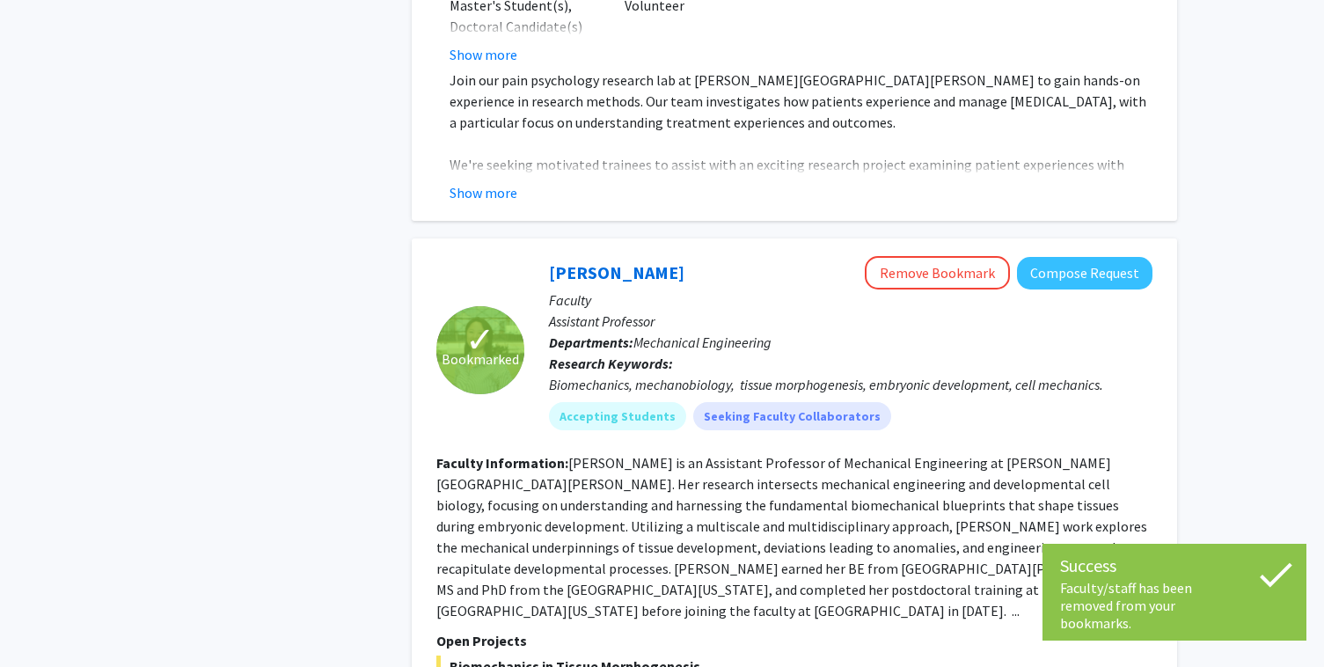
scroll to position [4685, 0]
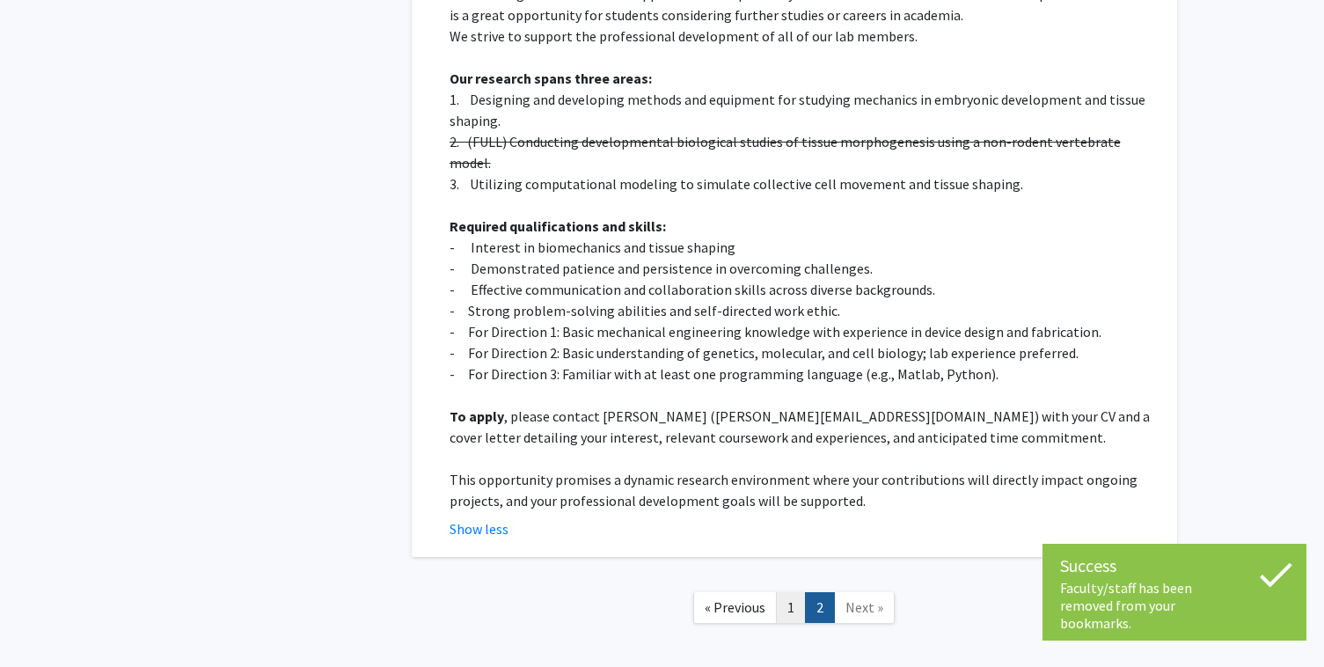
click at [785, 592] on link "1" at bounding box center [791, 607] width 30 height 31
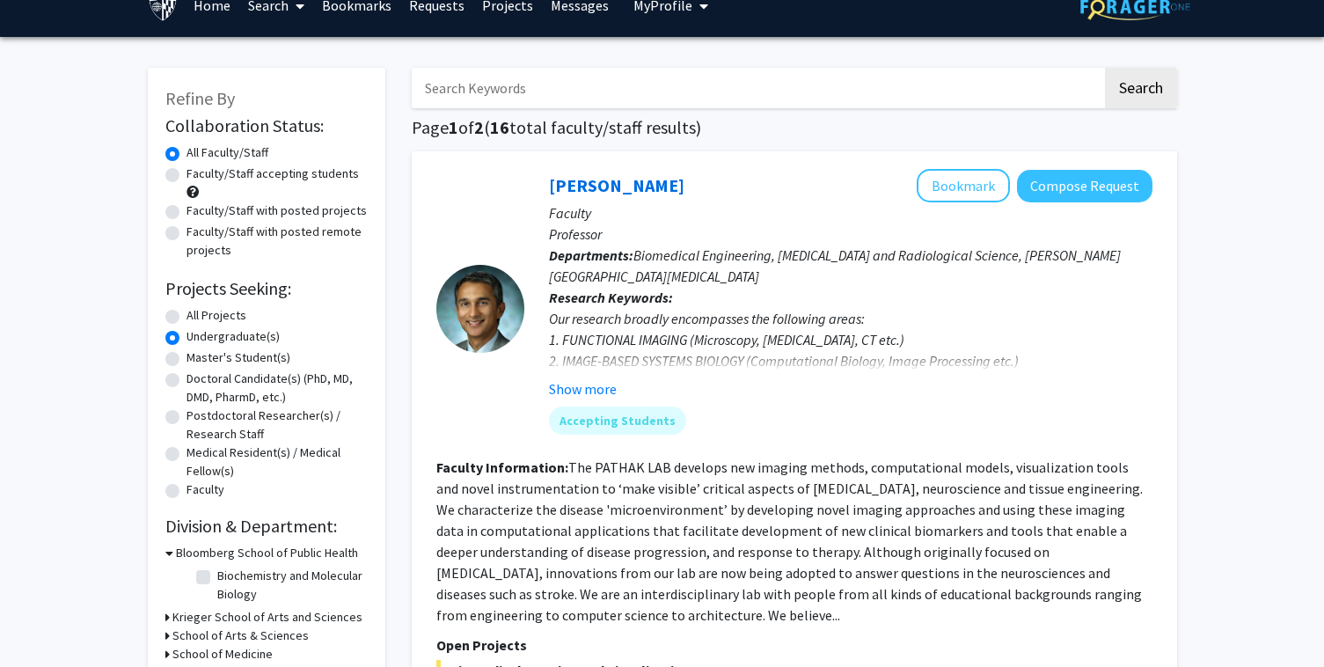
scroll to position [36, 0]
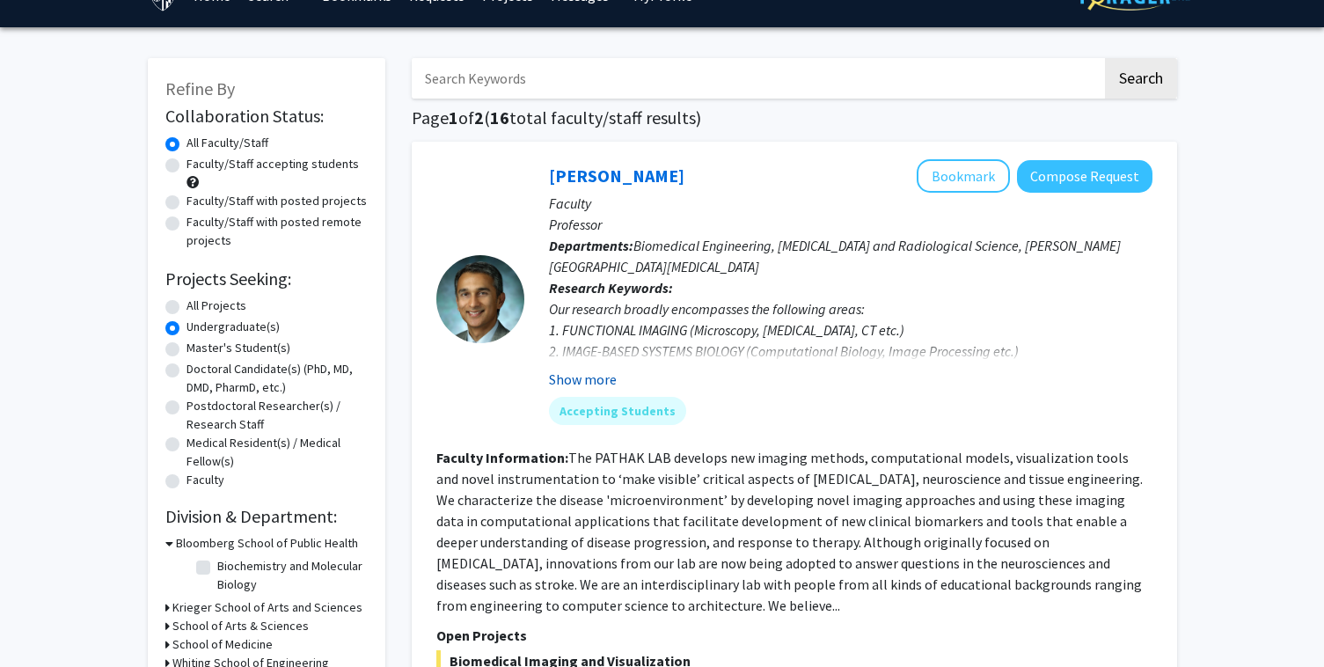
click at [605, 375] on button "Show more" at bounding box center [583, 379] width 68 height 21
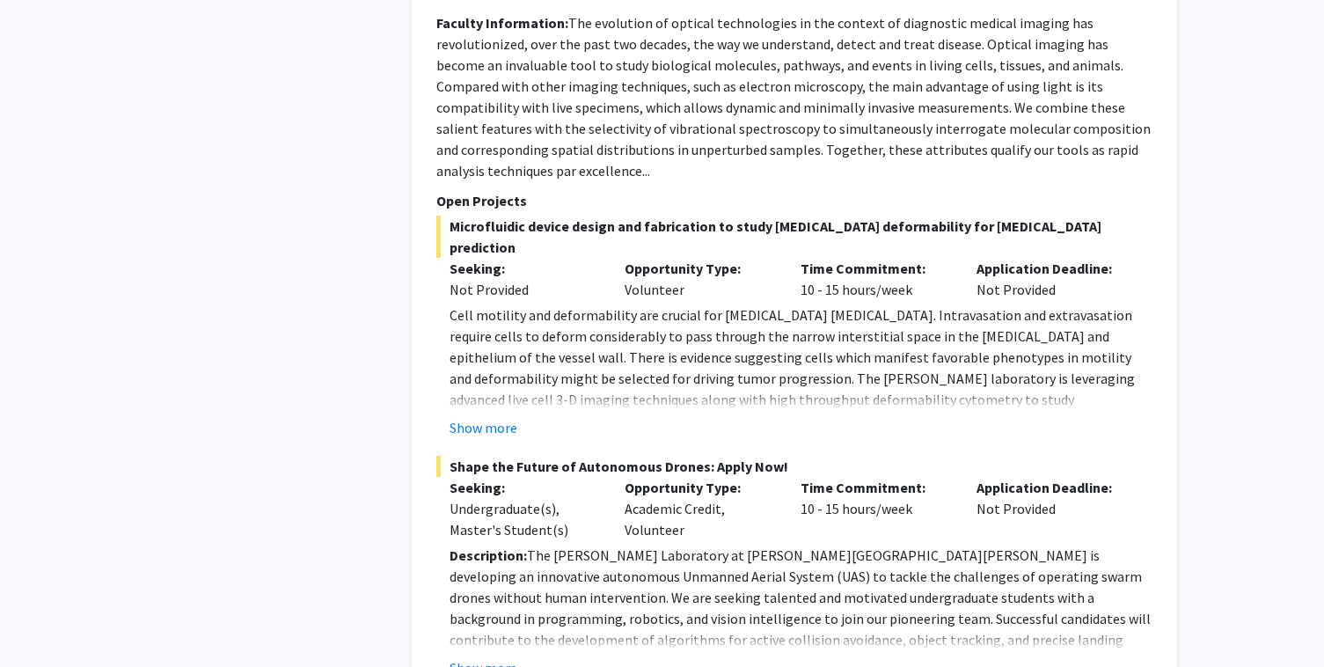
scroll to position [1242, 0]
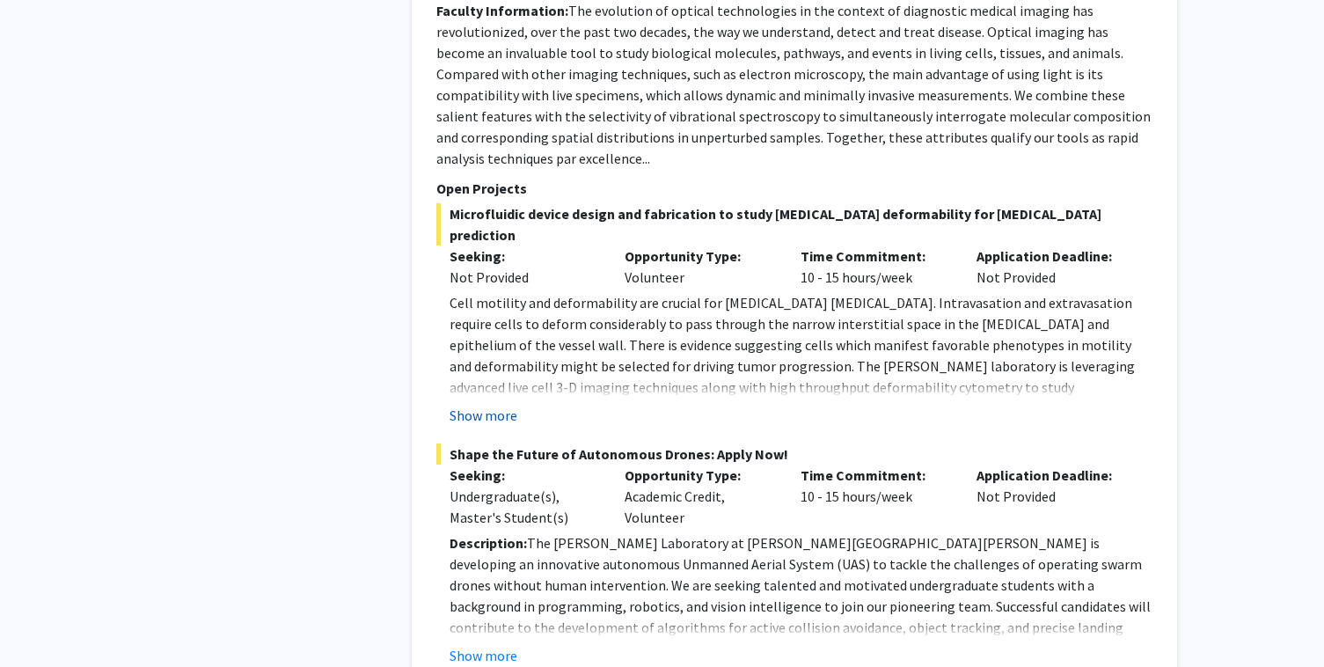
click at [499, 405] on button "Show more" at bounding box center [483, 415] width 68 height 21
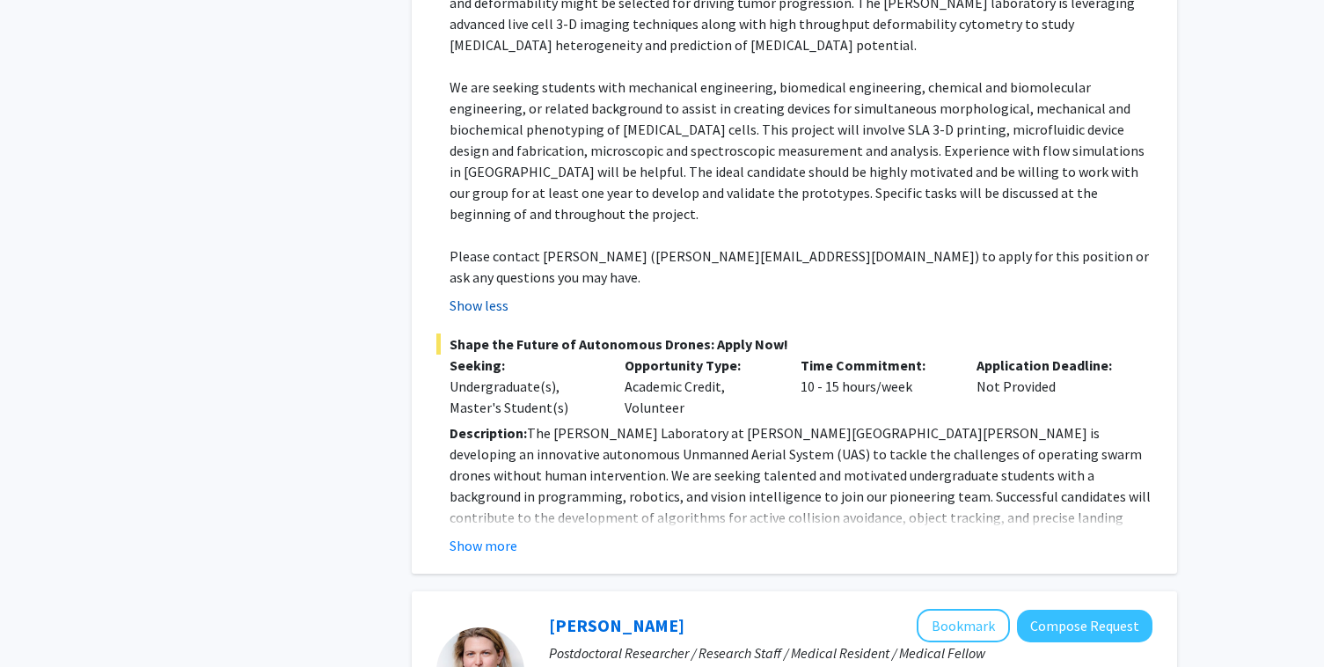
scroll to position [1712, 0]
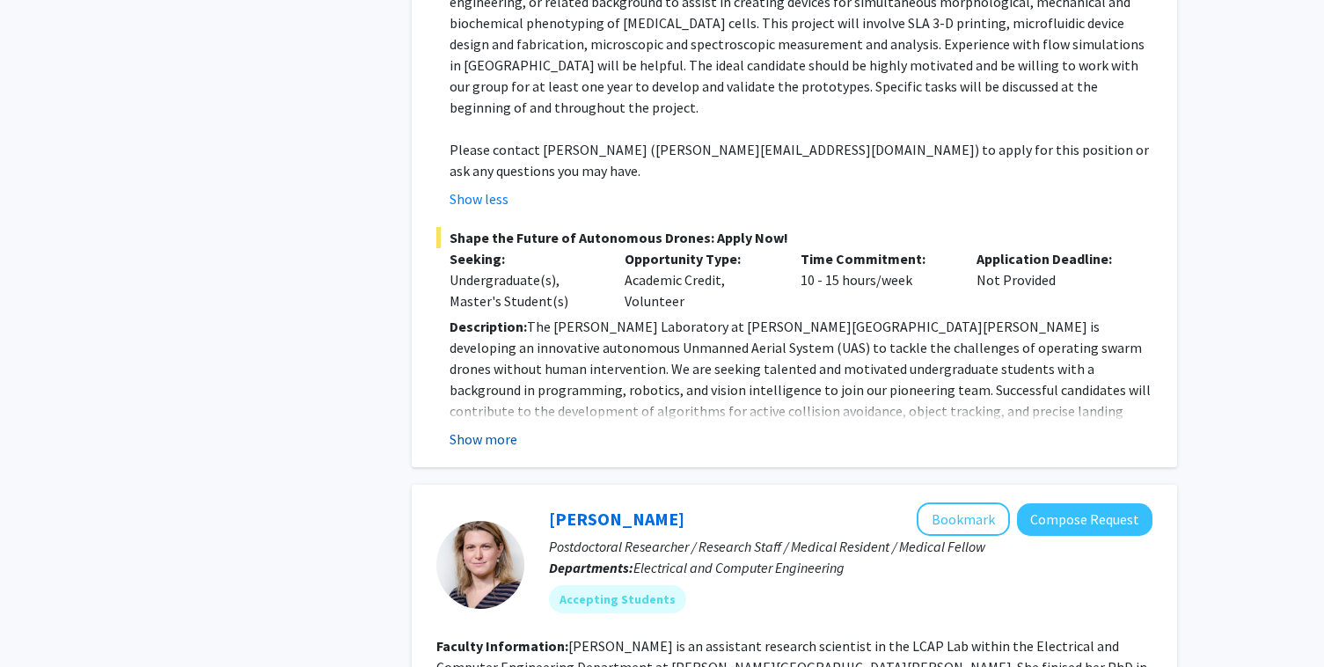
click at [482, 428] on button "Show more" at bounding box center [483, 438] width 68 height 21
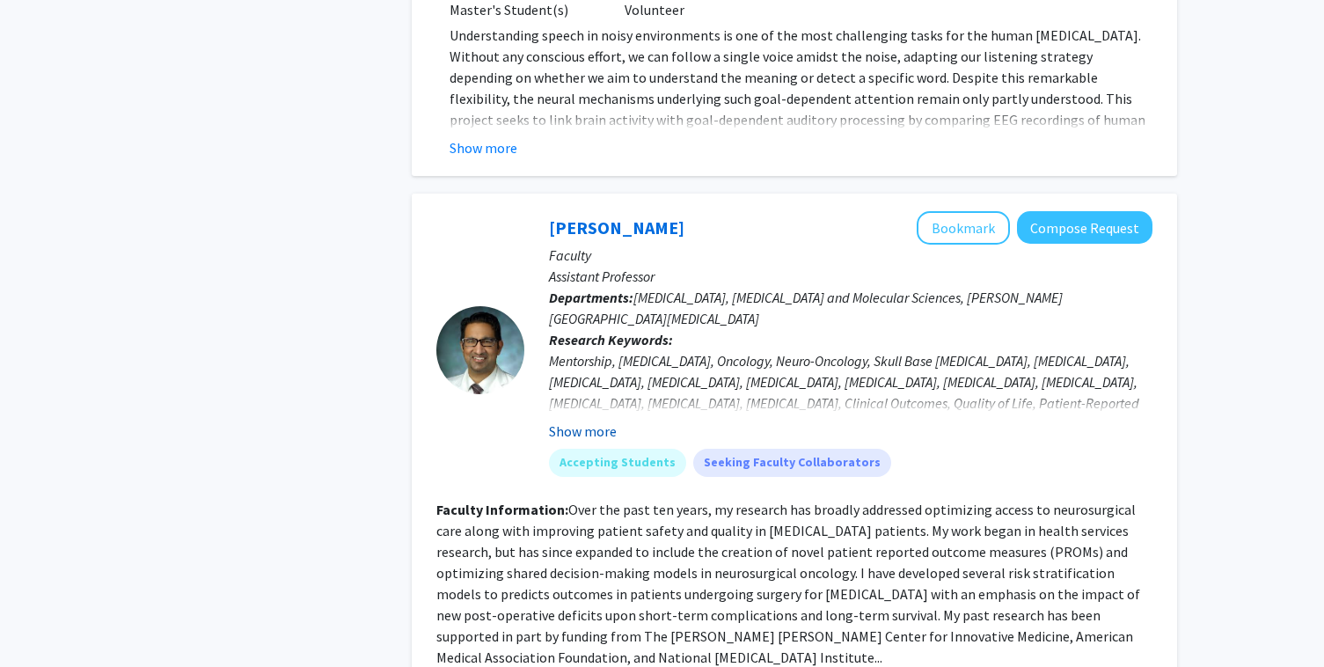
scroll to position [3418, 0]
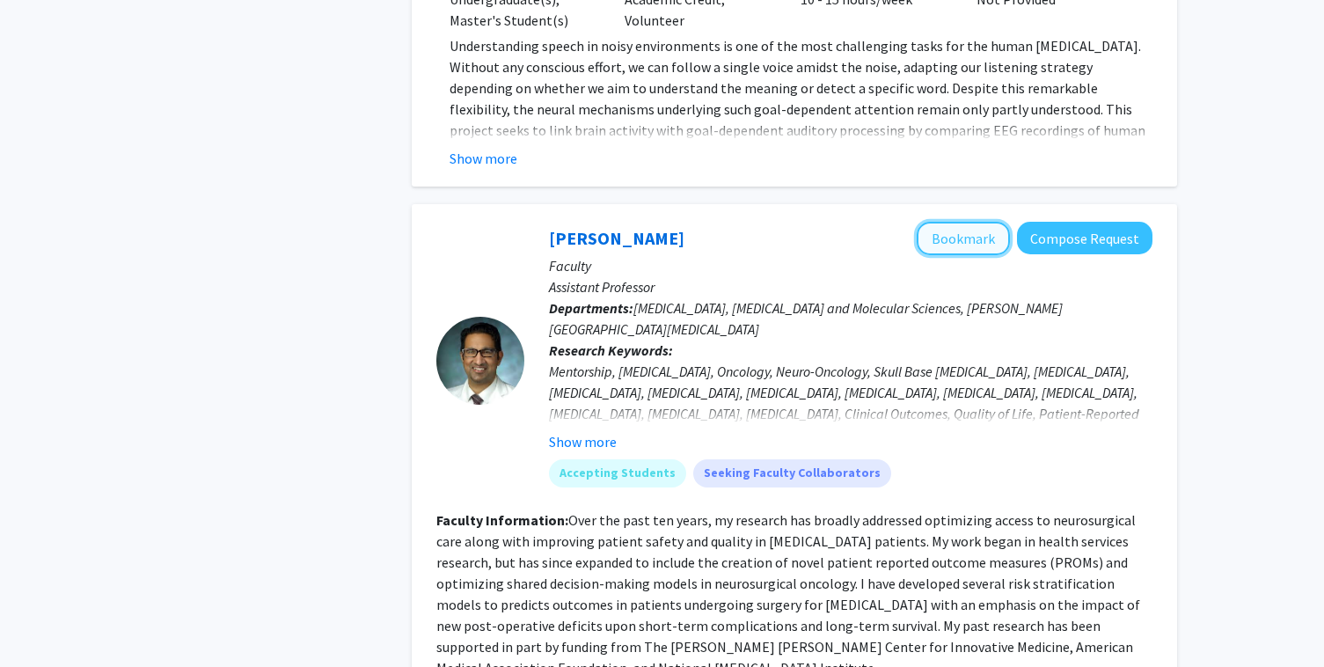
click at [992, 222] on button "Bookmark" at bounding box center [962, 238] width 93 height 33
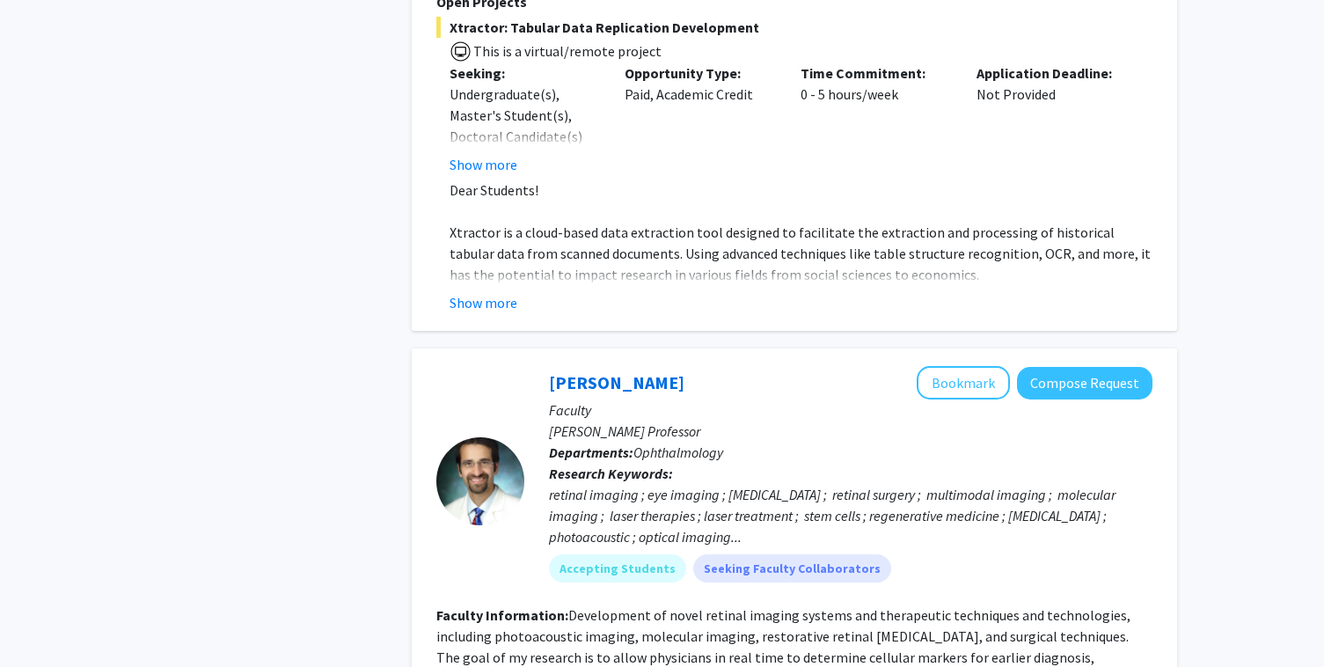
scroll to position [5058, 0]
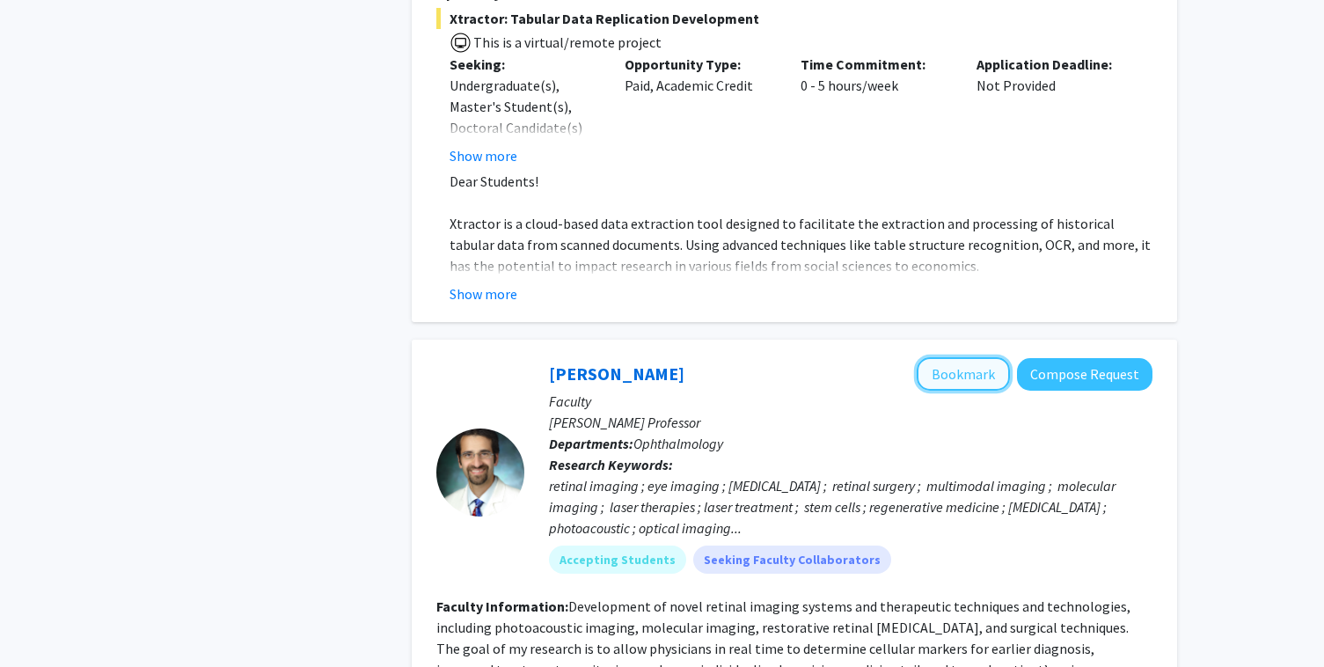
click at [967, 357] on button "Bookmark" at bounding box center [962, 373] width 93 height 33
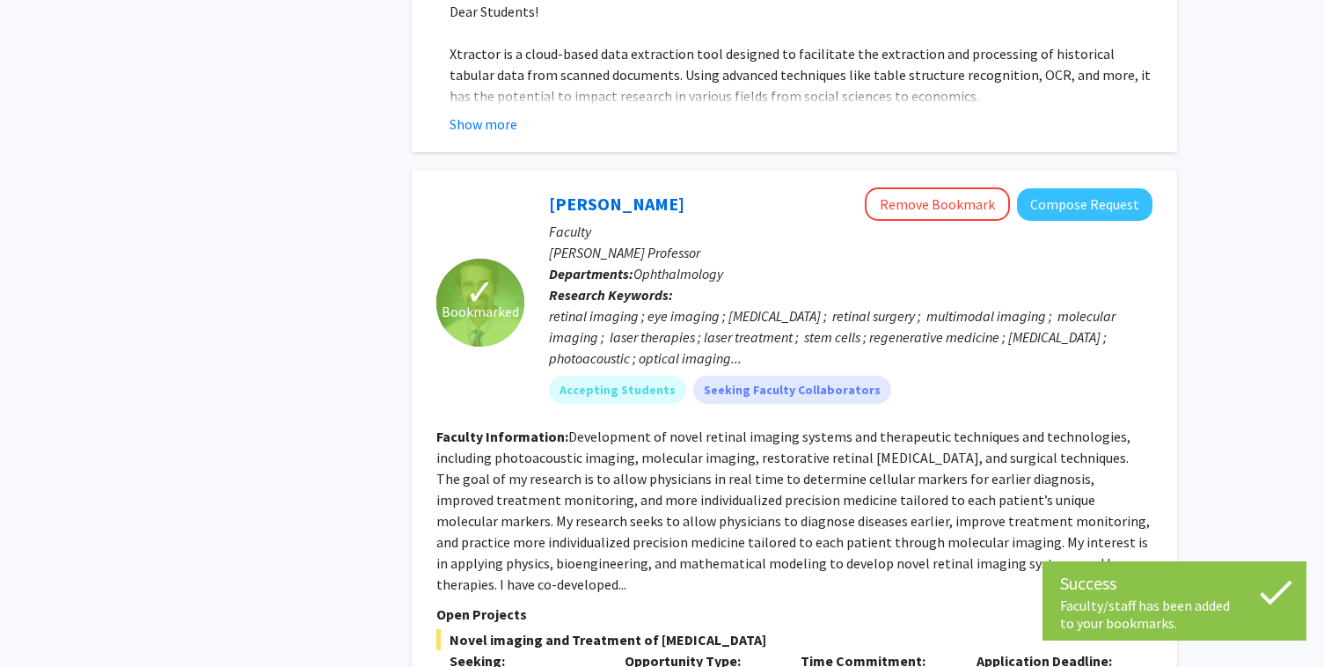
scroll to position [5310, 0]
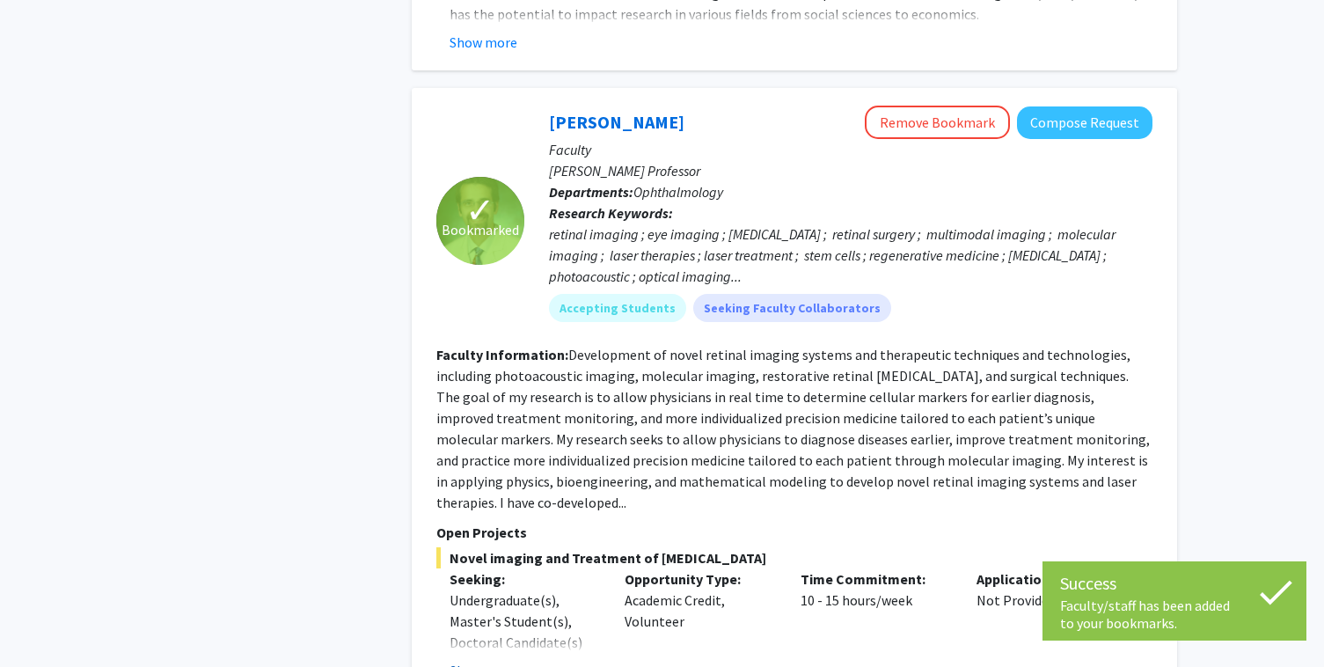
click at [497, 660] on button "Show more" at bounding box center [483, 670] width 68 height 21
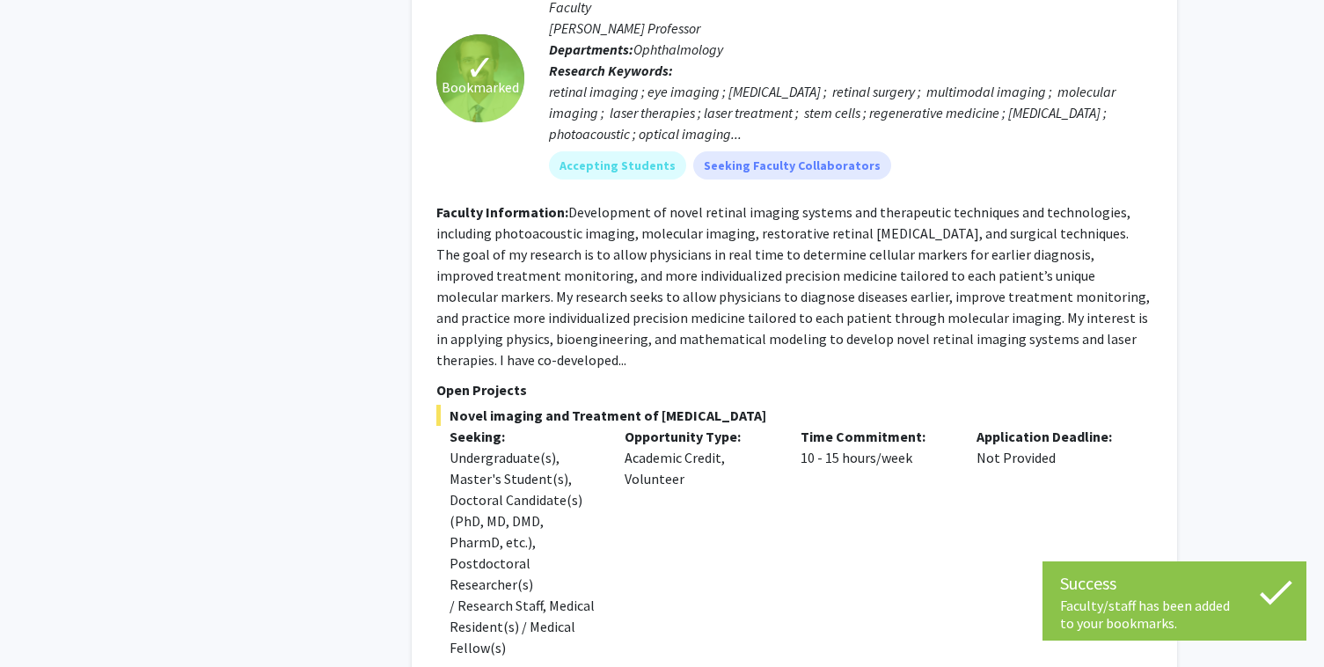
scroll to position [5476, 0]
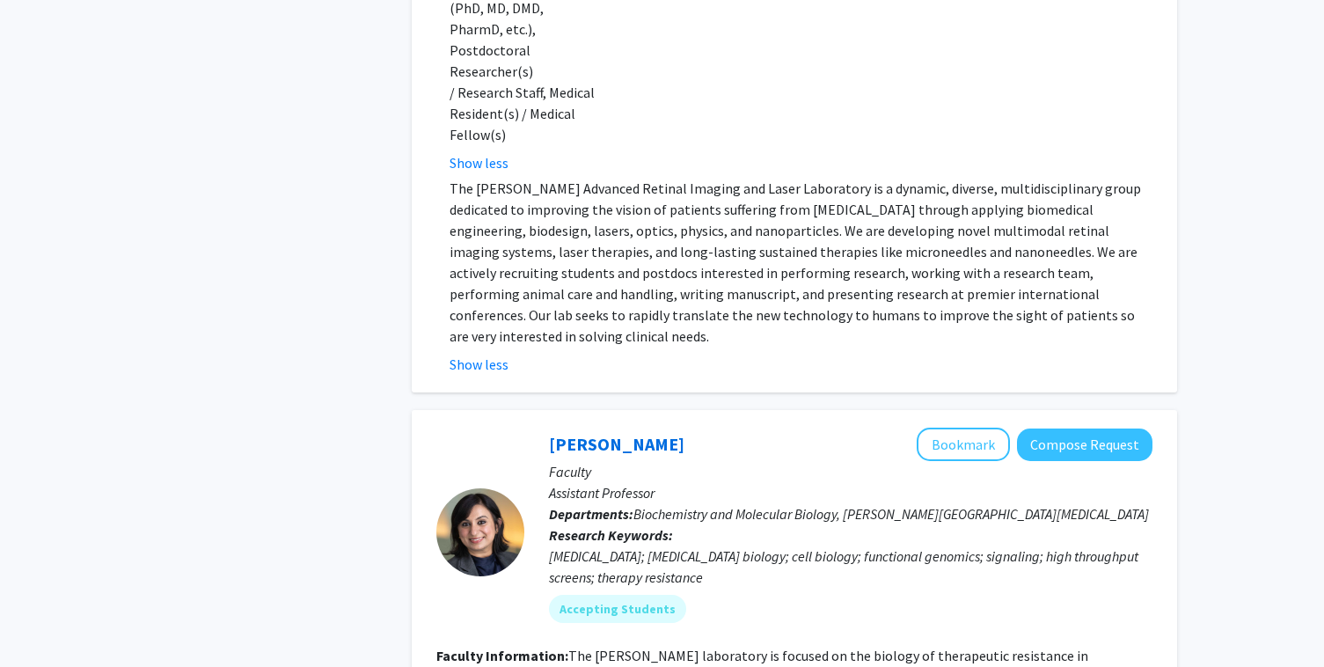
scroll to position [5967, 0]
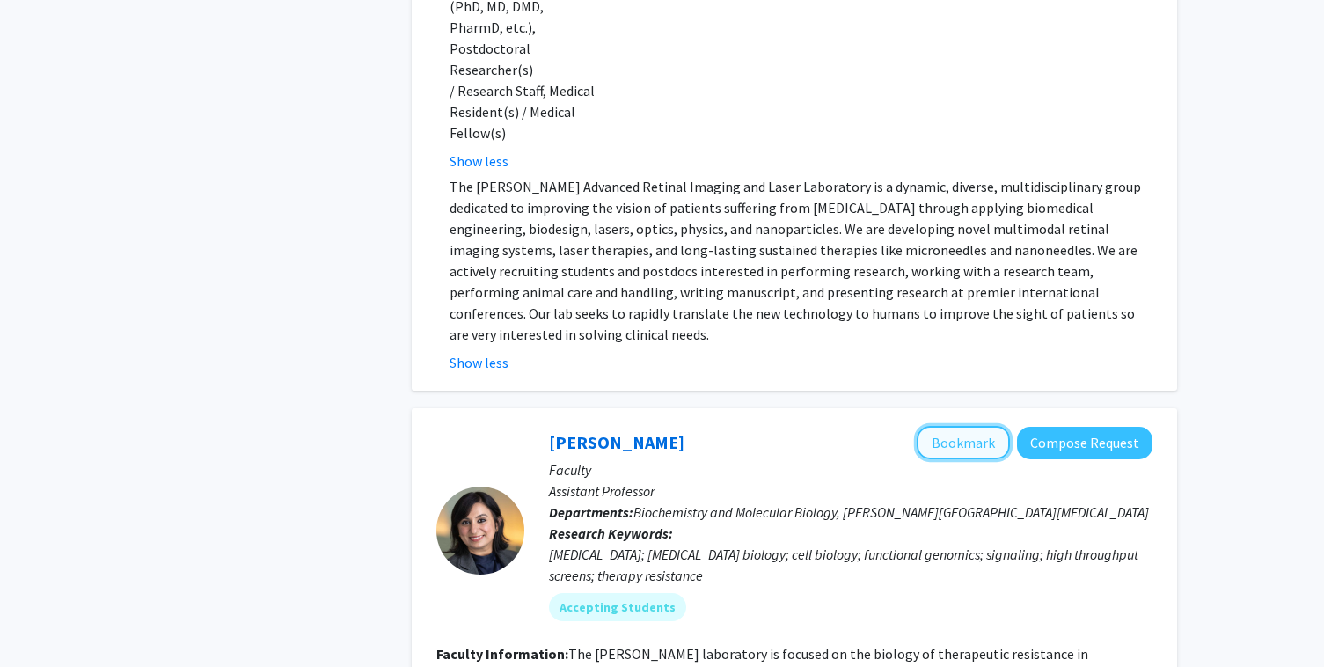
click at [979, 426] on button "Bookmark" at bounding box center [962, 442] width 93 height 33
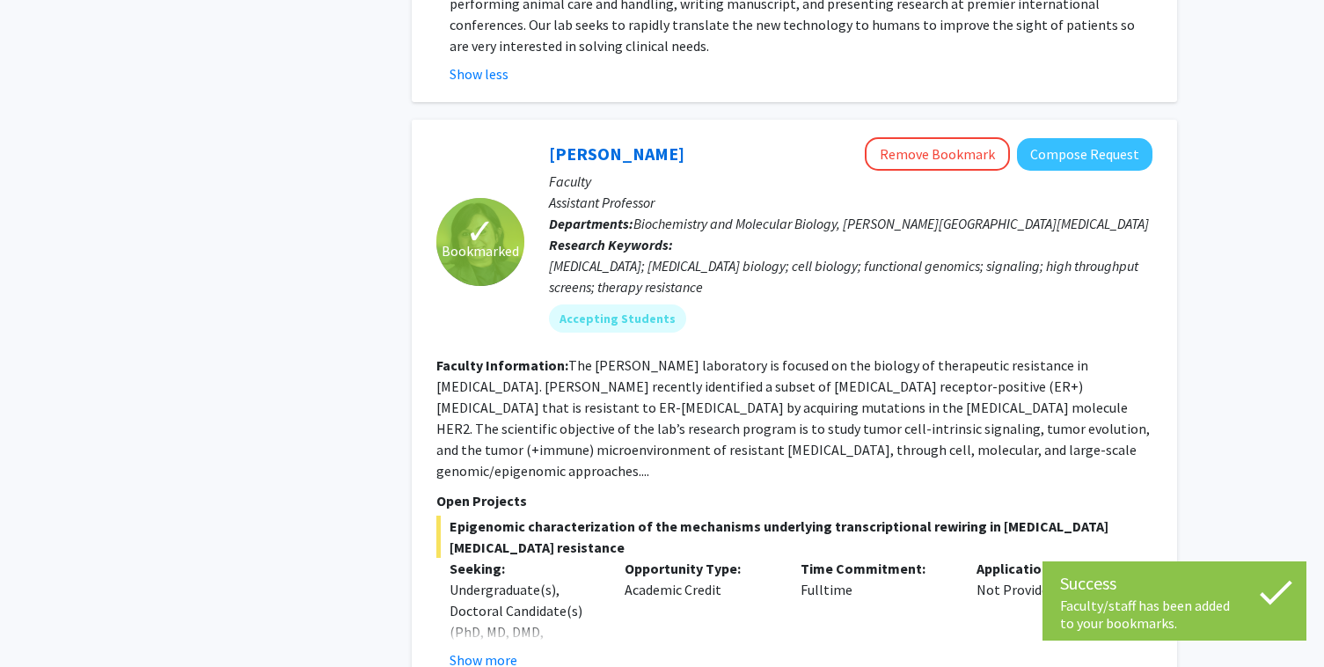
scroll to position [6259, 0]
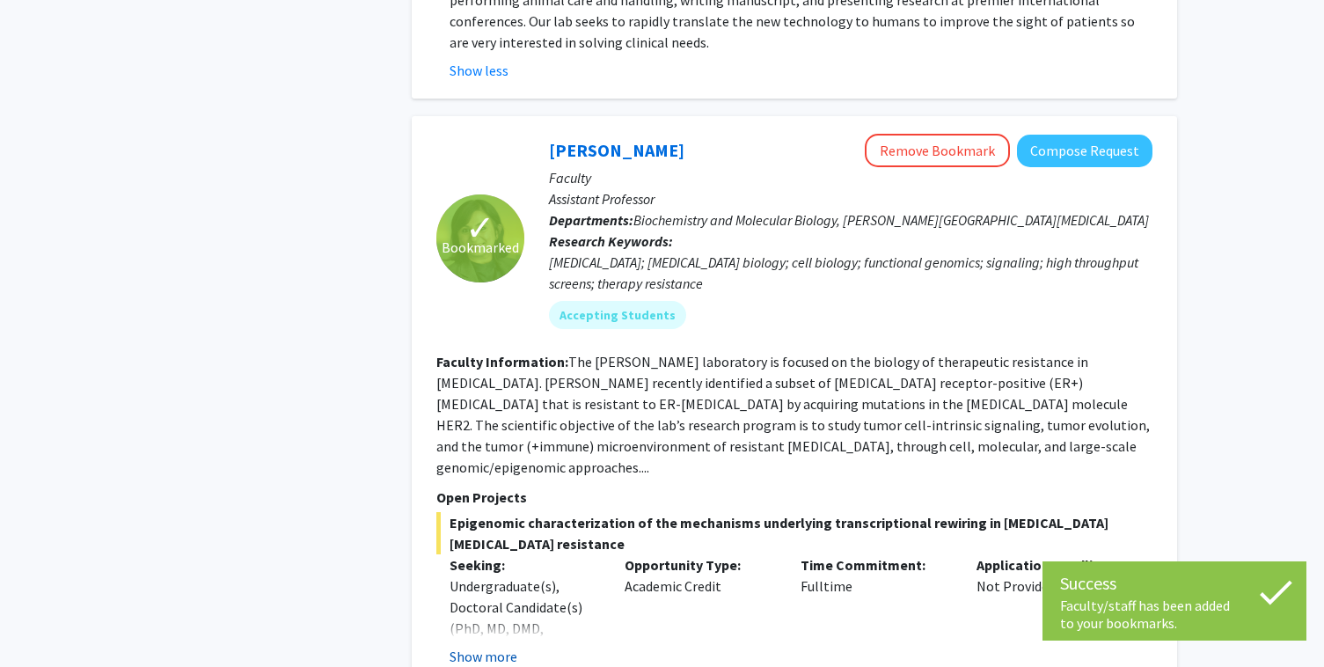
click at [474, 646] on button "Show more" at bounding box center [483, 656] width 68 height 21
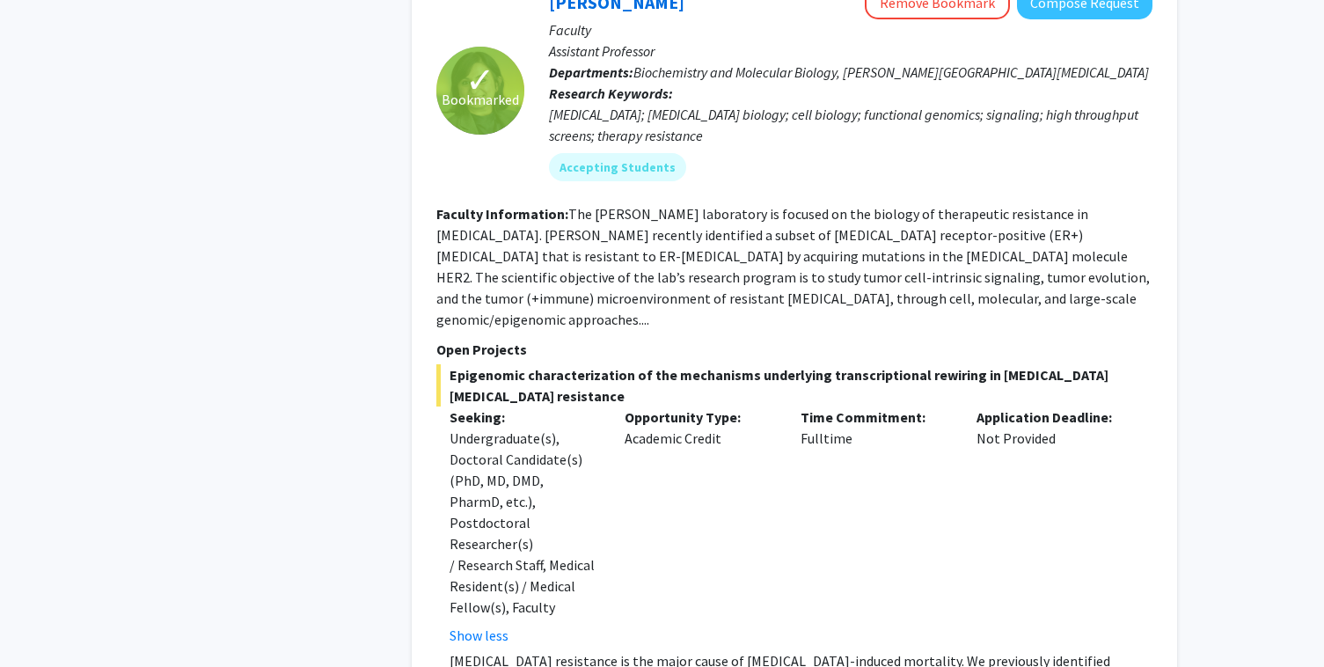
scroll to position [6401, 0]
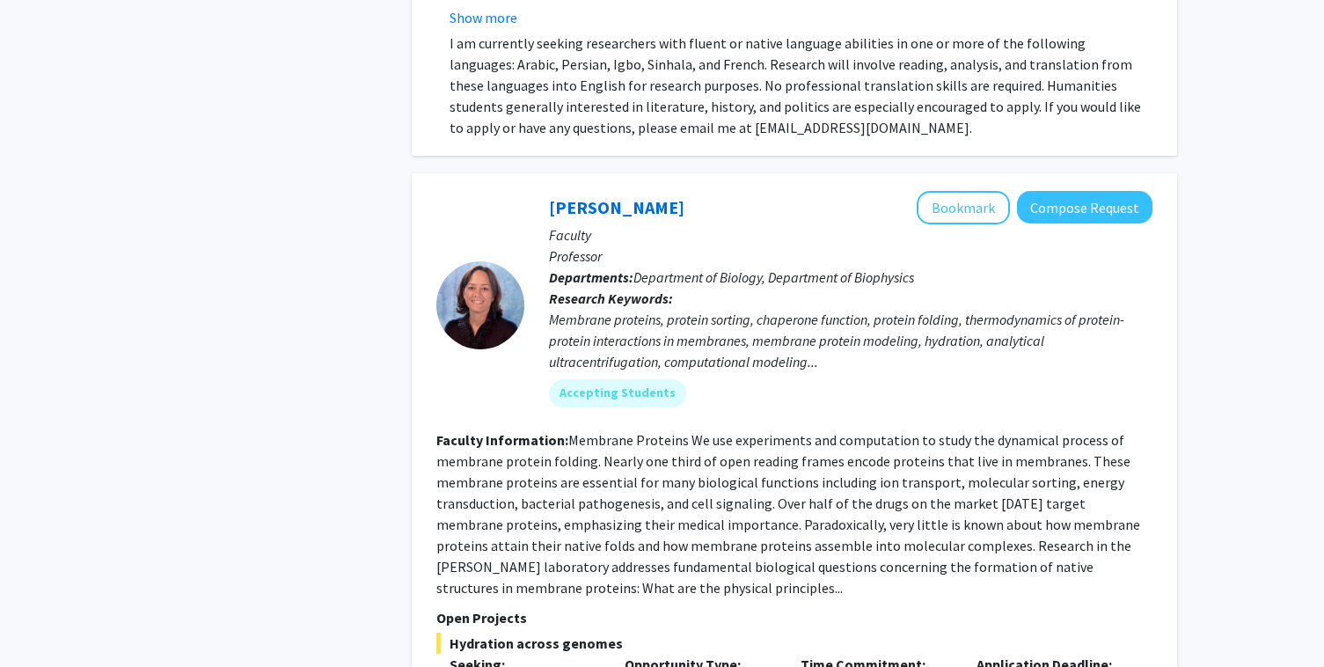
scroll to position [8836, 0]
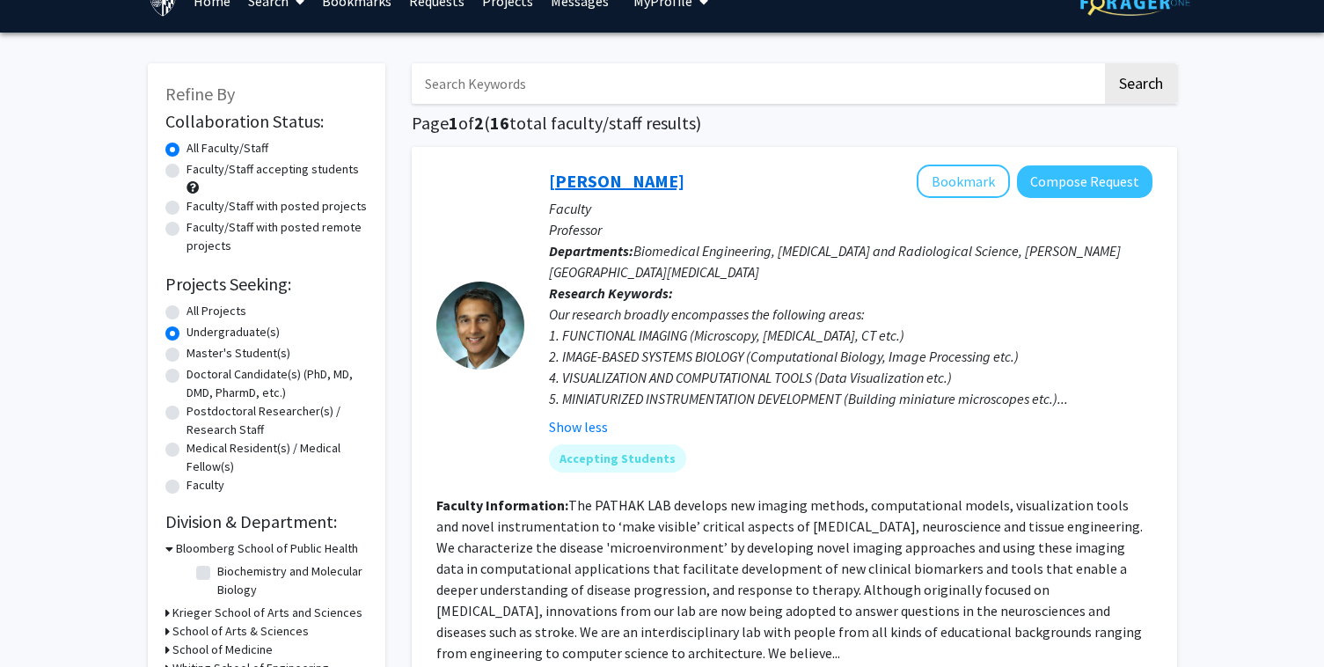
scroll to position [33, 0]
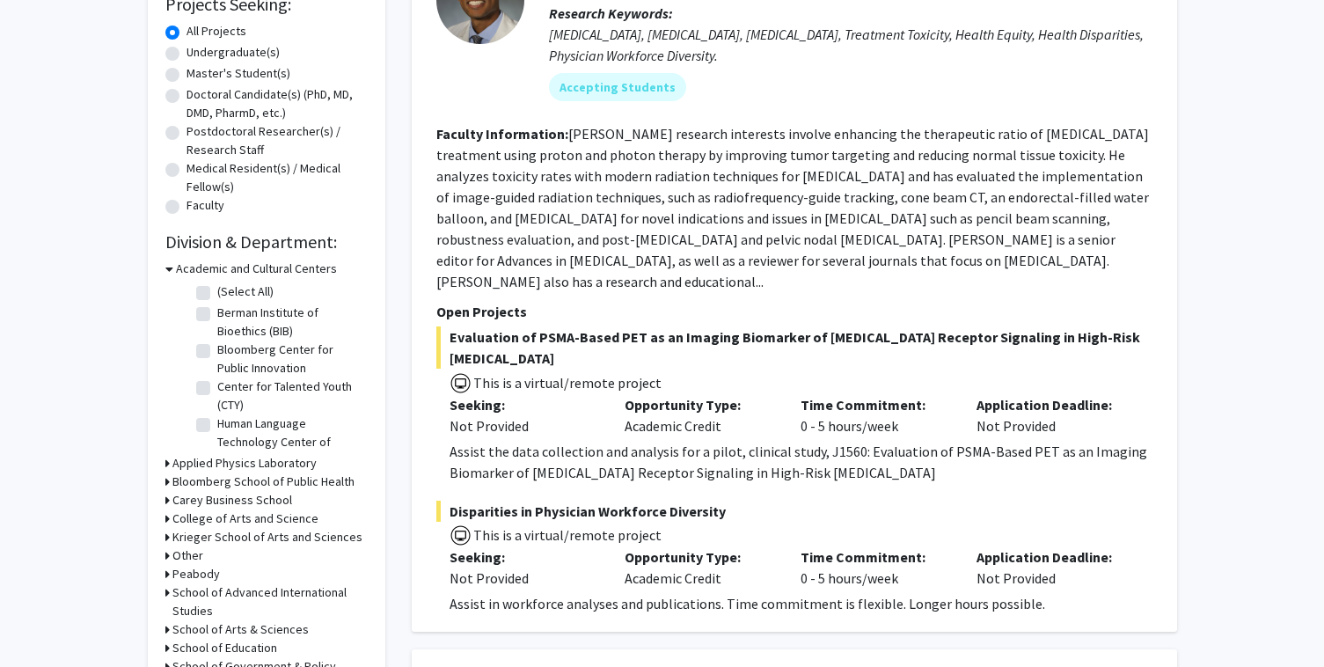
scroll to position [338, 0]
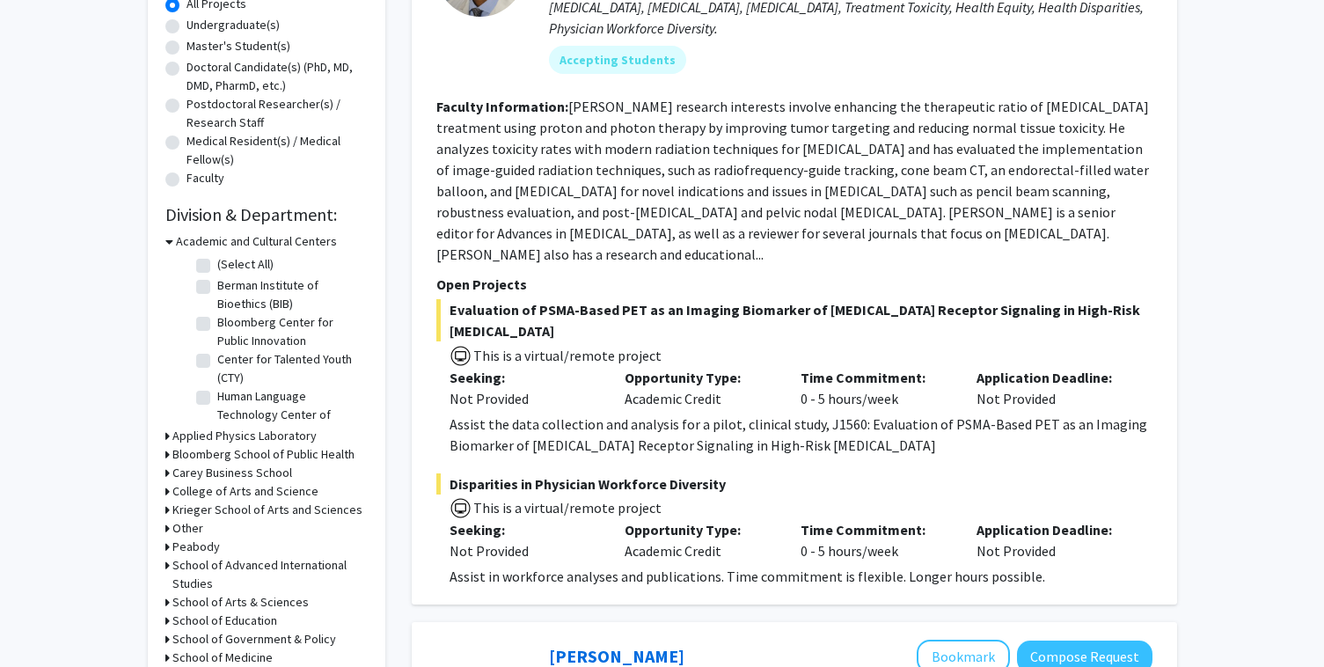
click at [169, 452] on div "Bloomberg School of Public Health" at bounding box center [266, 454] width 202 height 18
click at [166, 453] on icon at bounding box center [167, 454] width 4 height 18
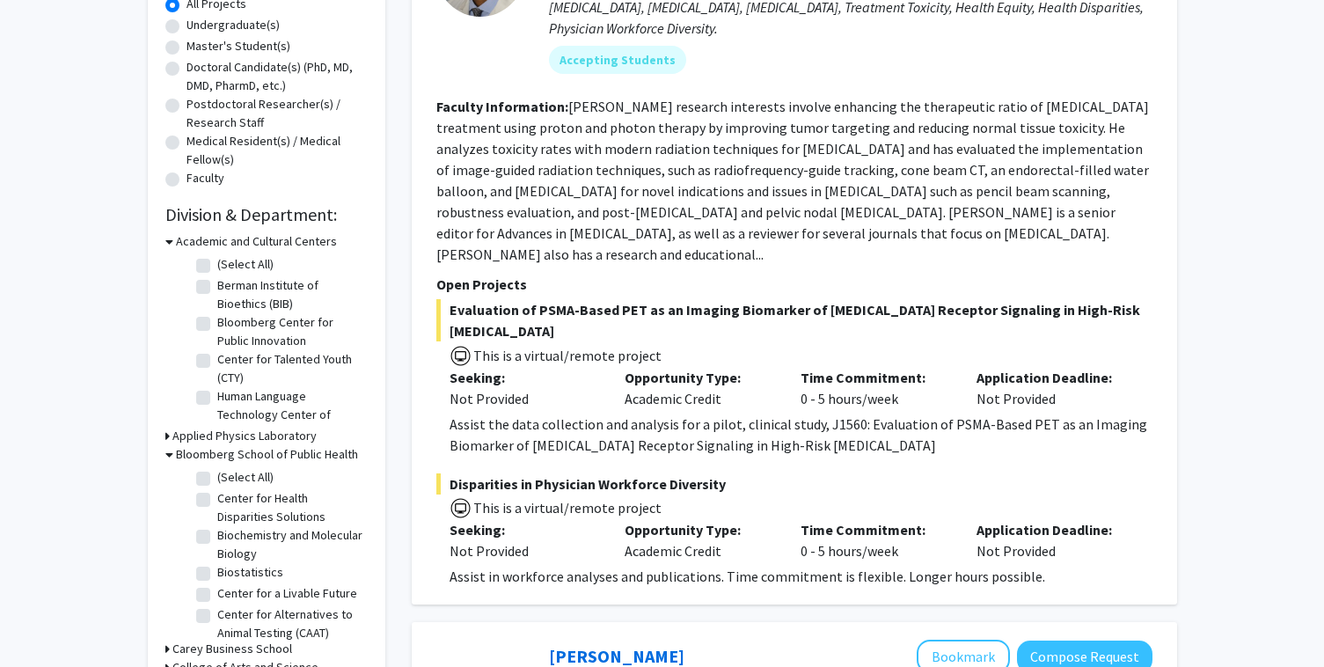
click at [217, 542] on label "Biochemistry and Molecular Biology" at bounding box center [290, 544] width 146 height 37
click at [217, 537] on input "Biochemistry and Molecular Biology" at bounding box center [222, 531] width 11 height 11
checkbox input "true"
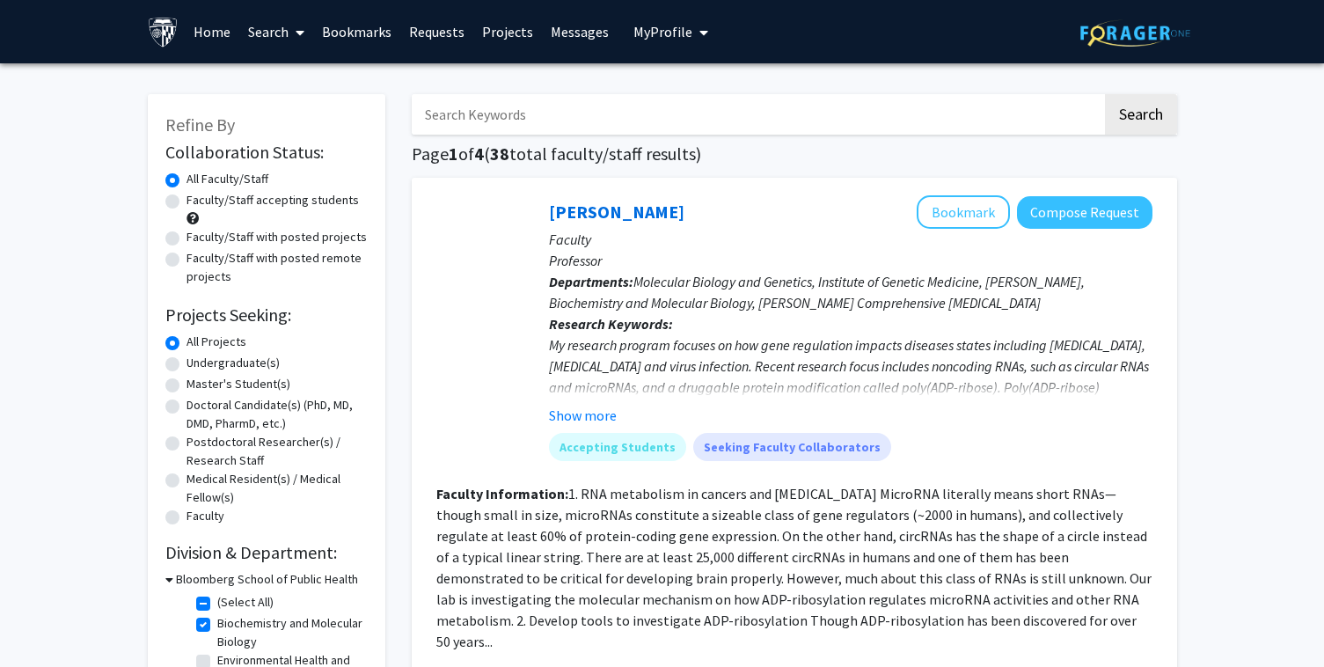
click at [699, 26] on icon "My profile dropdown to access profile and logout" at bounding box center [703, 33] width 9 height 14
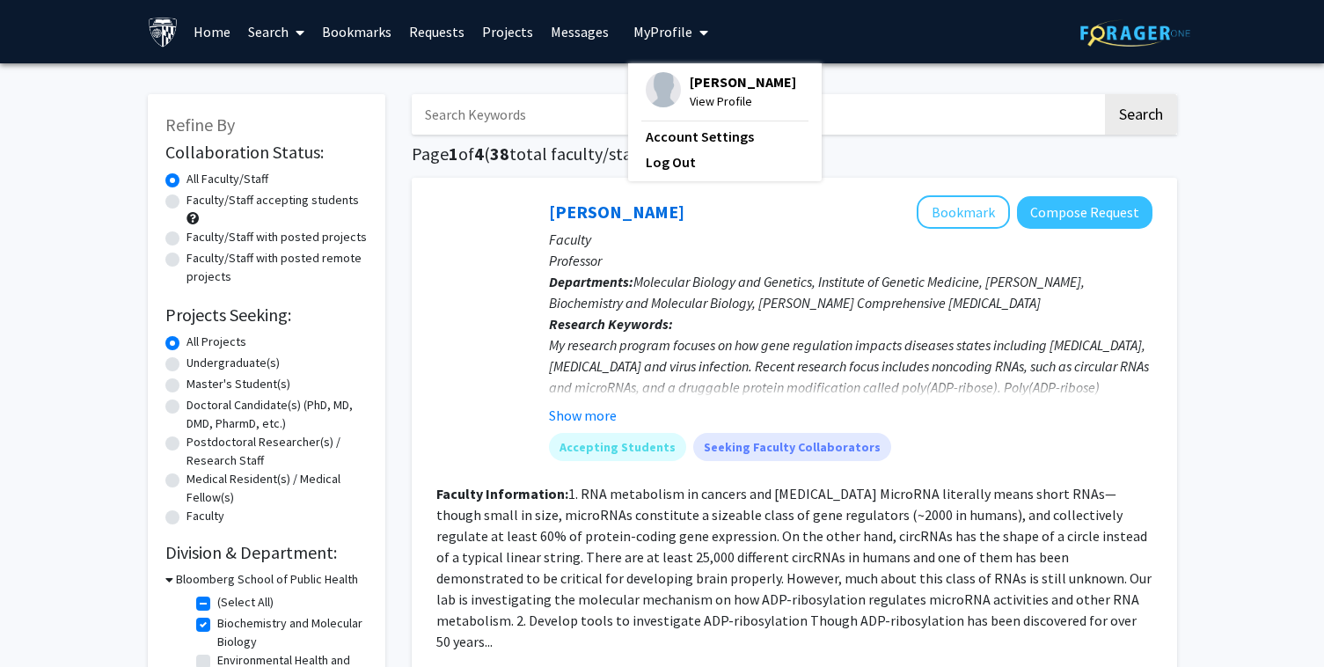
click at [447, 26] on link "Requests" at bounding box center [436, 32] width 73 height 62
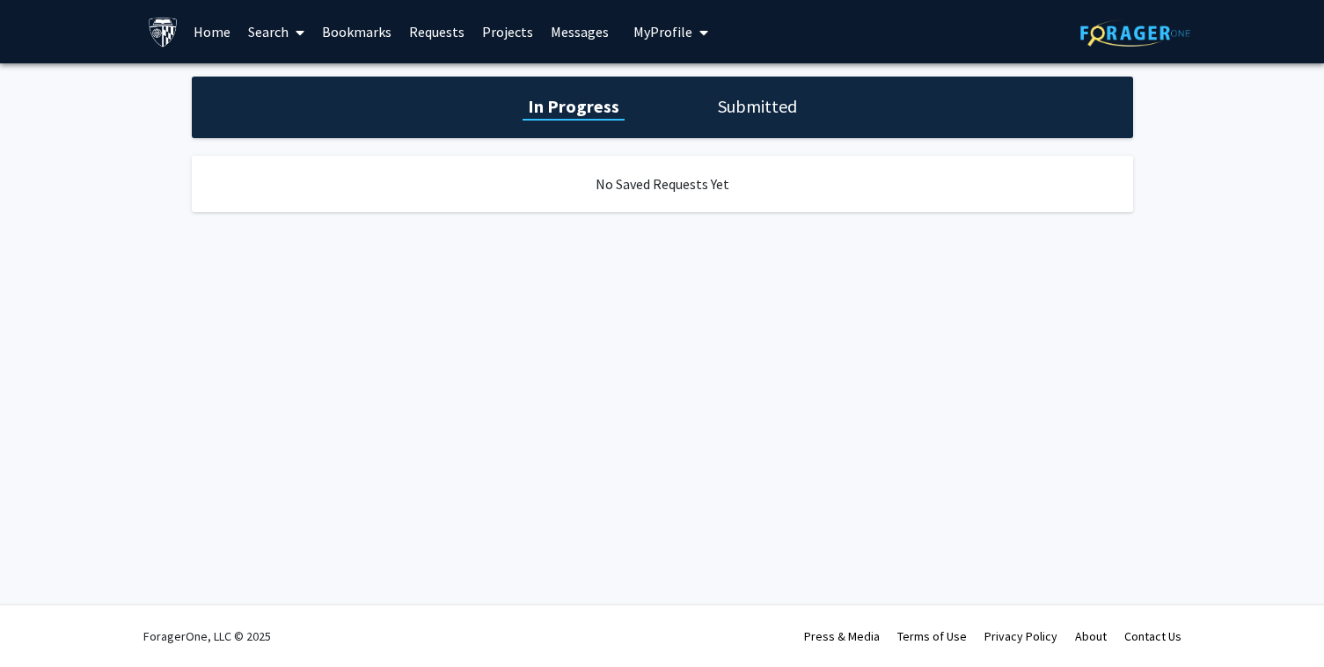
click at [357, 31] on link "Bookmarks" at bounding box center [356, 32] width 87 height 62
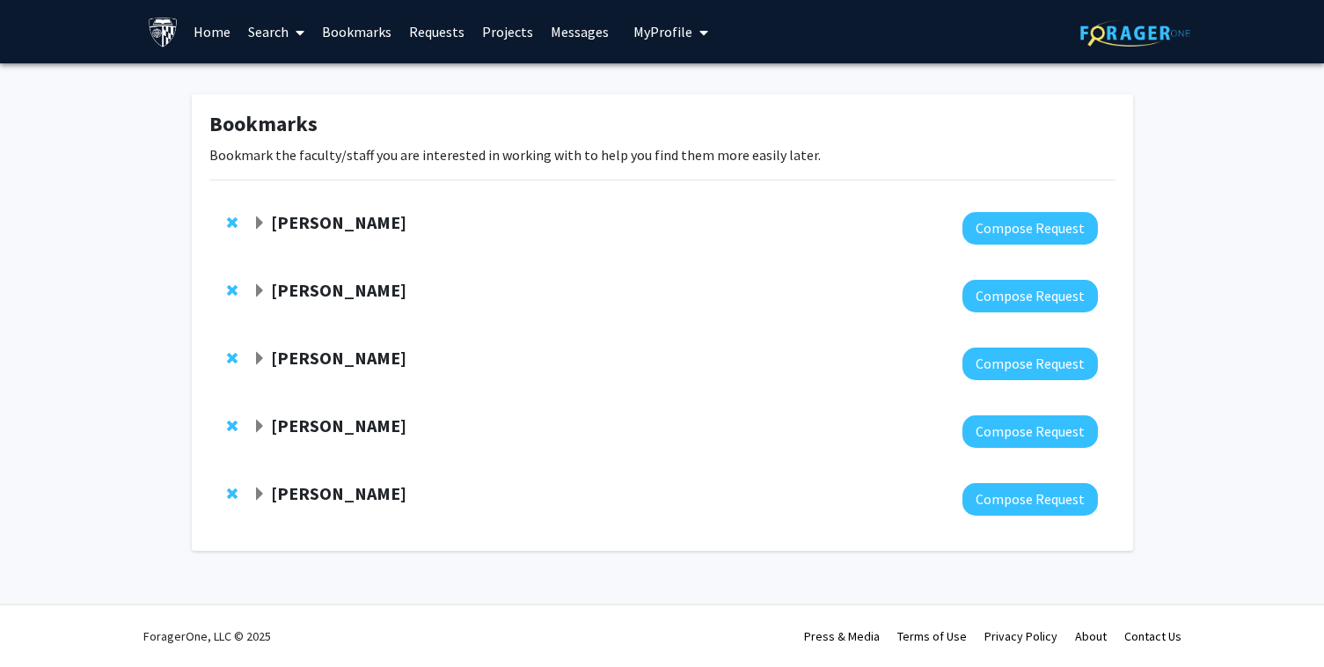
click at [259, 223] on span "Expand Shinuo Weng Bookmark" at bounding box center [259, 223] width 14 height 14
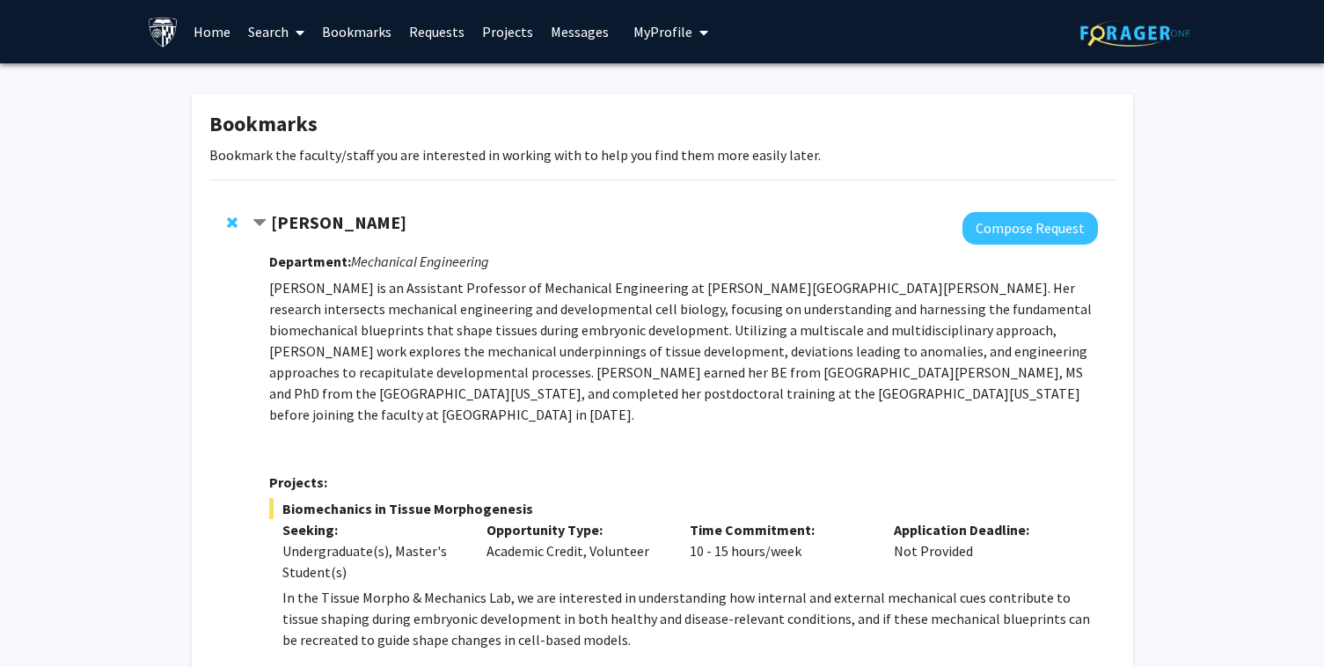
click at [259, 223] on span "Contract Shinuo Weng Bookmark" at bounding box center [259, 223] width 14 height 14
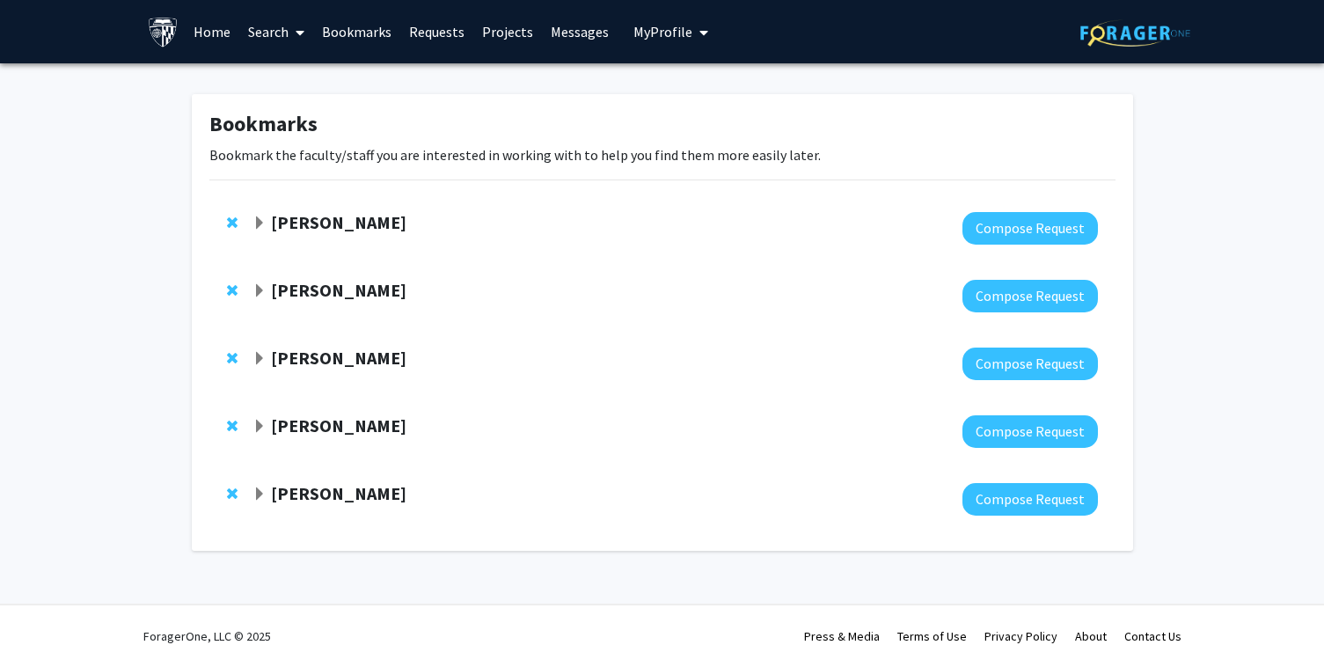
click at [259, 223] on span "Expand Shinuo Weng Bookmark" at bounding box center [259, 223] width 14 height 14
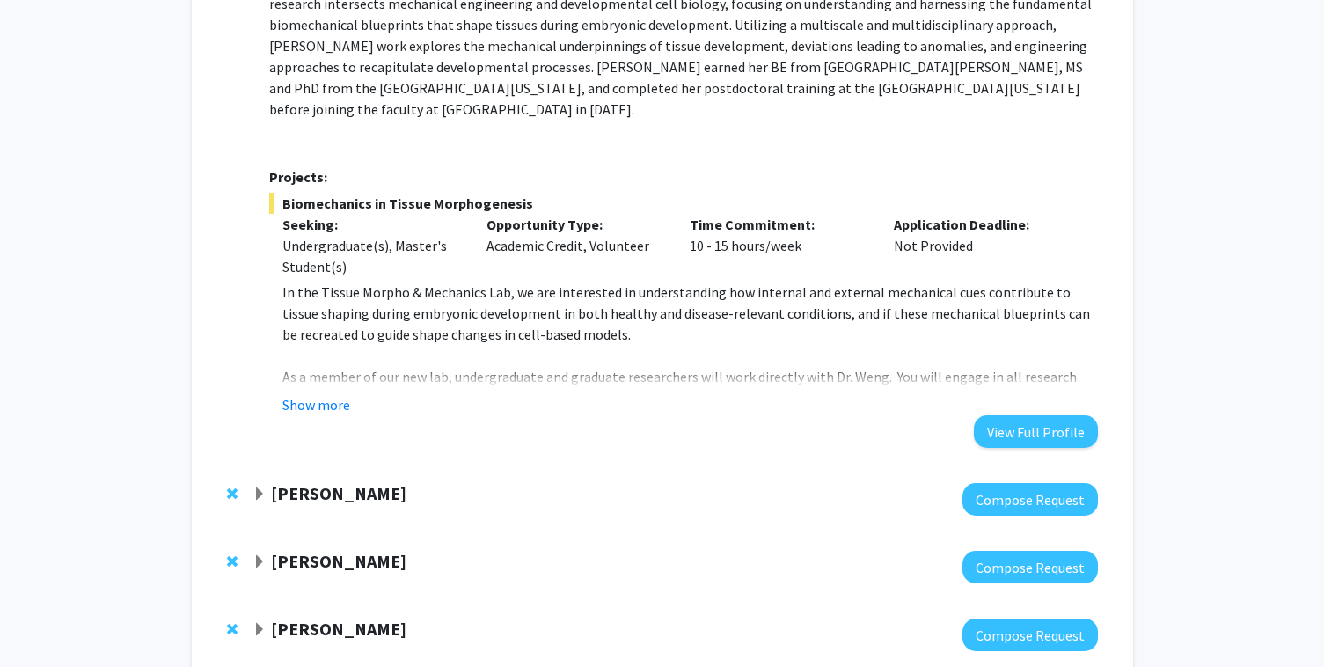
scroll to position [326, 0]
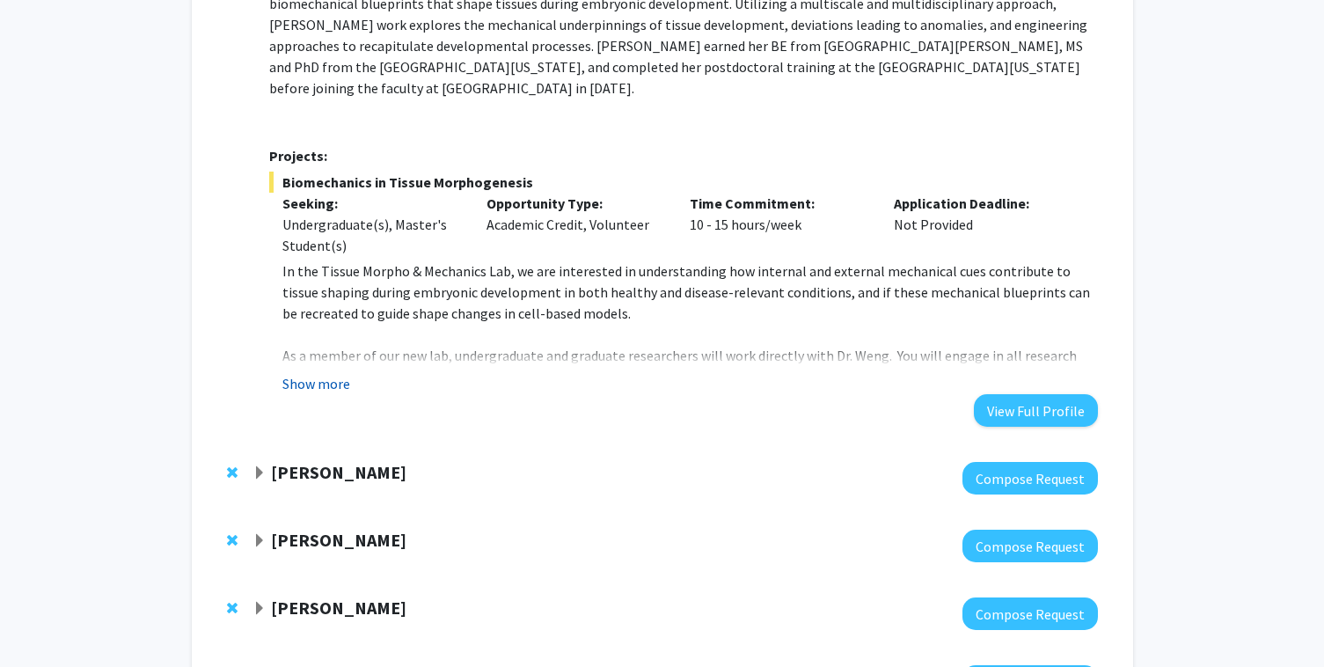
click at [318, 373] on button "Show more" at bounding box center [316, 383] width 68 height 21
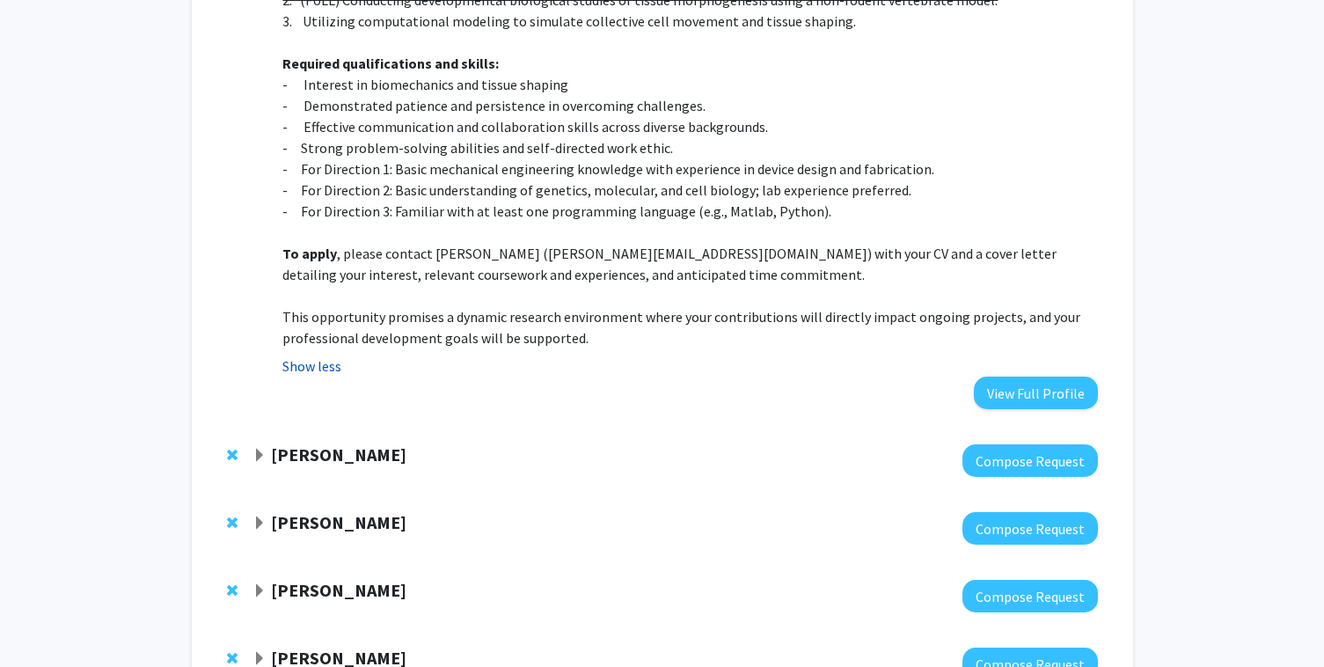
scroll to position [875, 0]
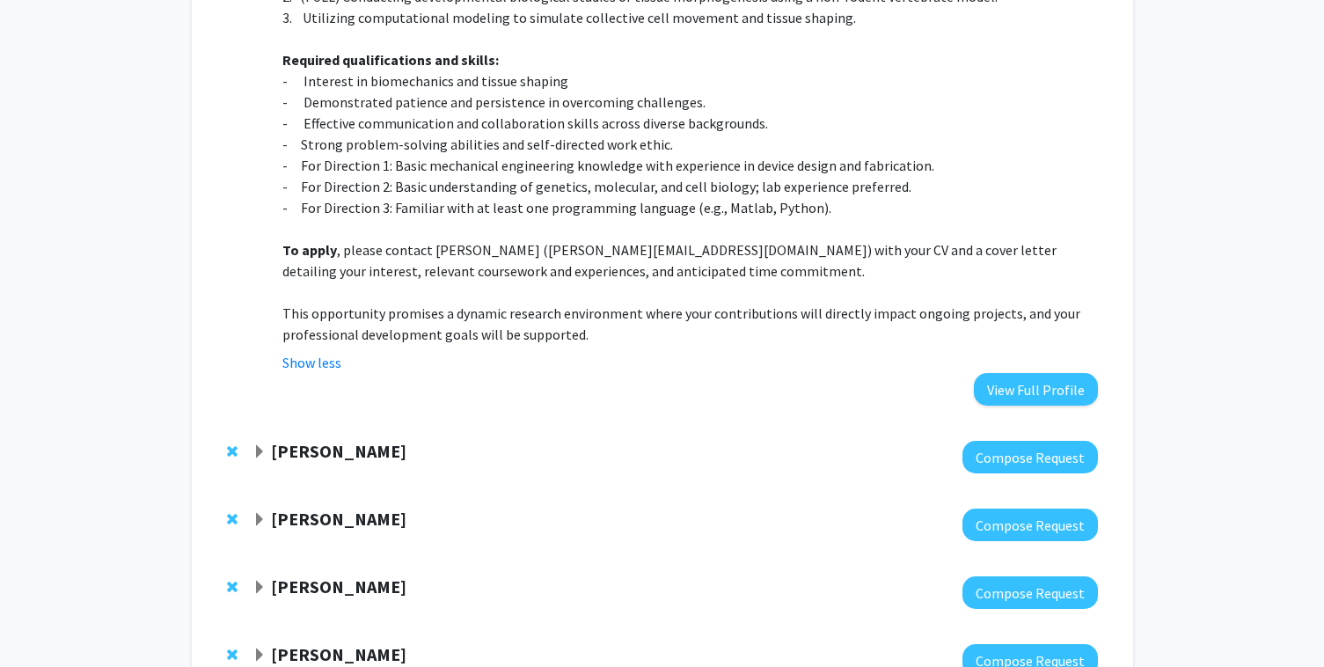
click at [260, 445] on span "Expand Raj Mukherjee Bookmark" at bounding box center [259, 452] width 14 height 14
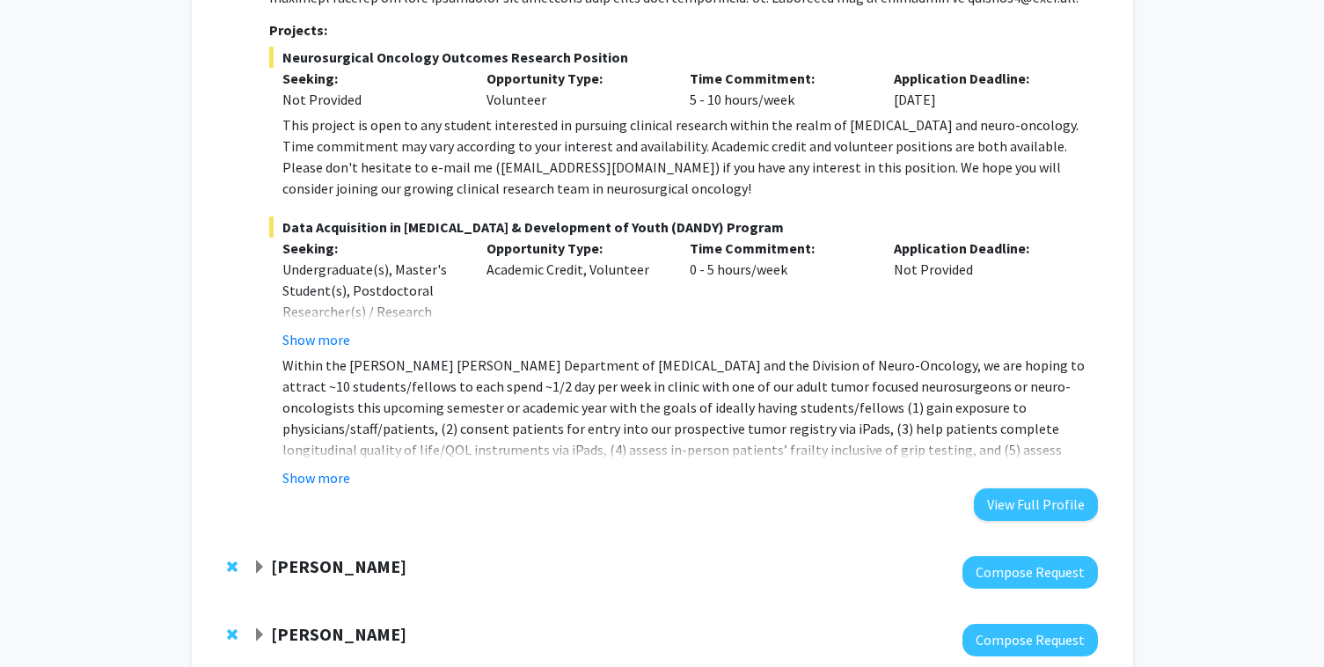
scroll to position [1553, 0]
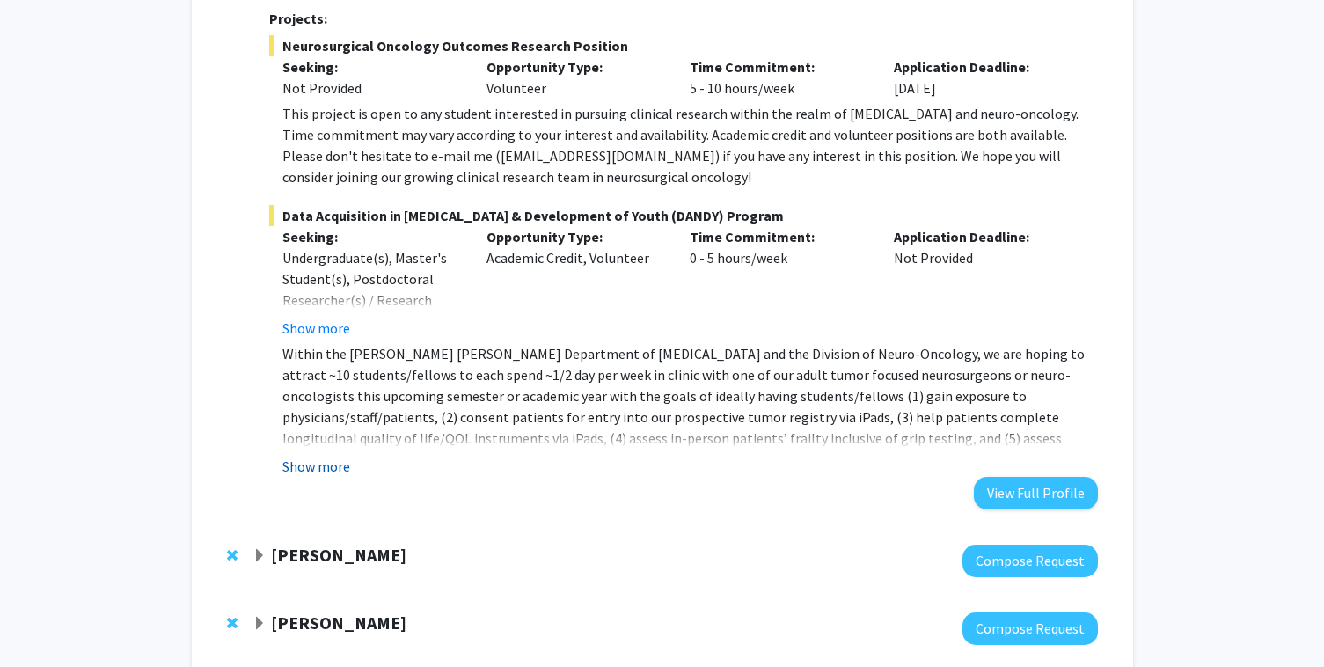
click at [315, 456] on button "Show more" at bounding box center [316, 466] width 68 height 21
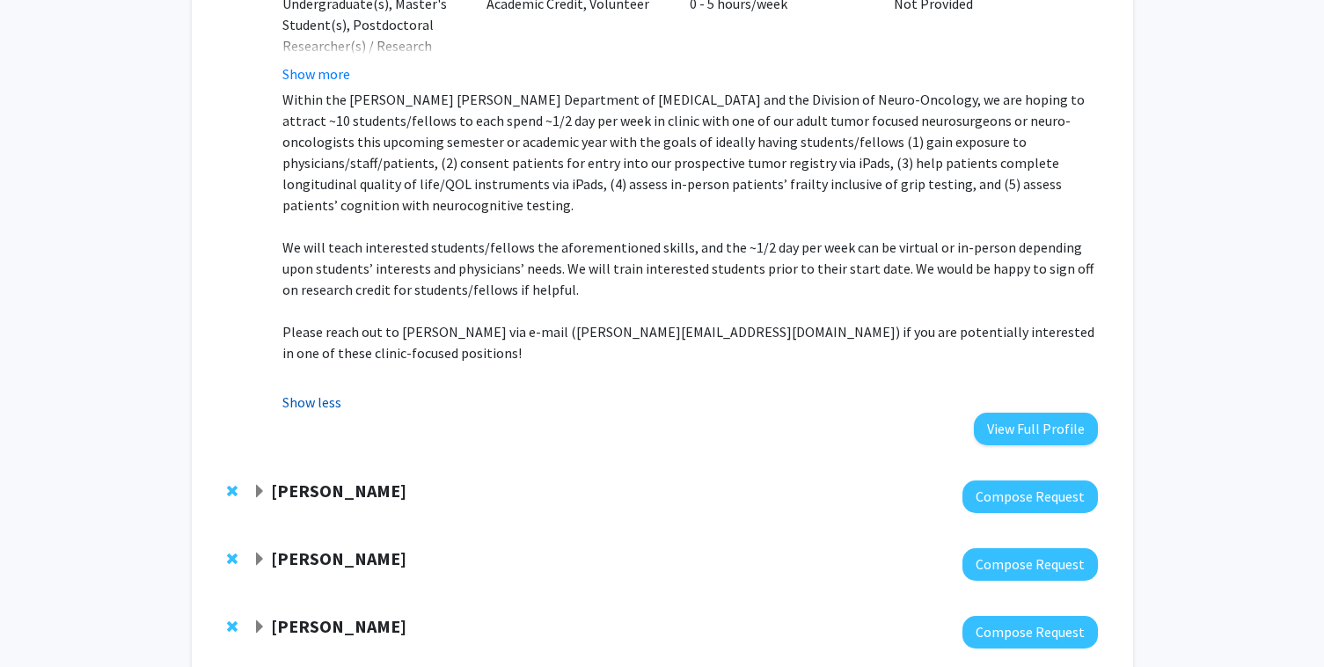
scroll to position [1831, 0]
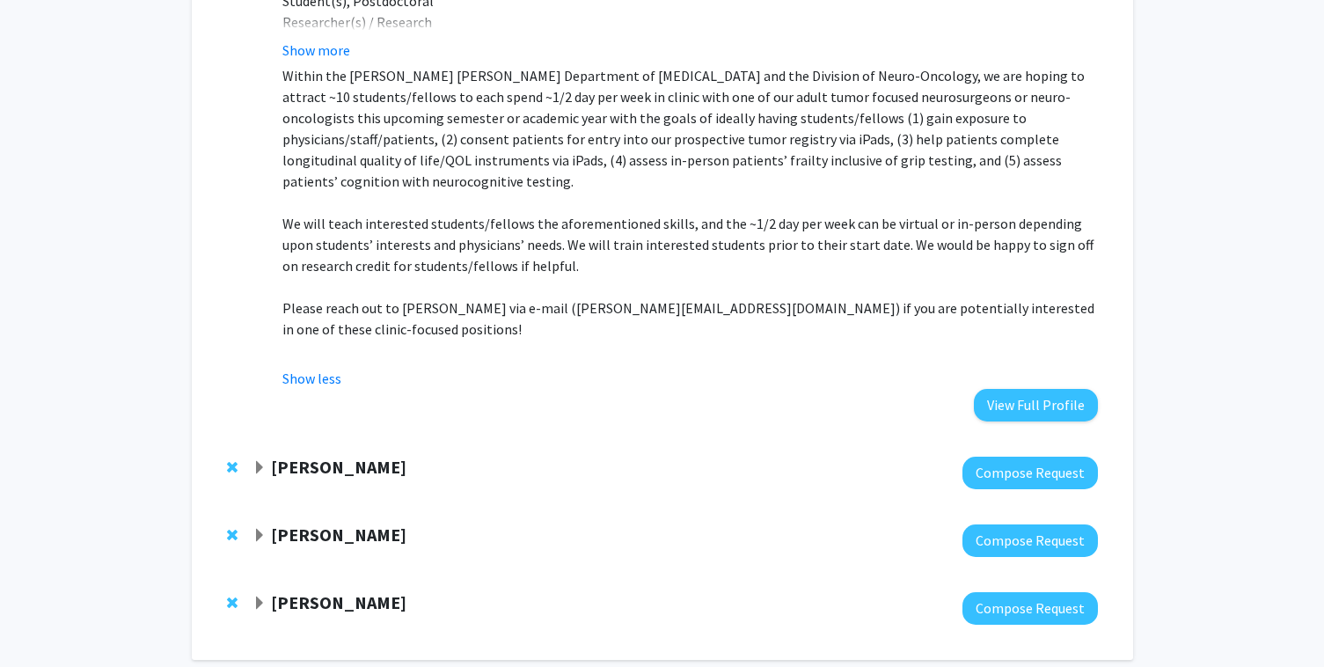
click at [258, 461] on span "Expand Yannis Paulus Bookmark" at bounding box center [259, 468] width 14 height 14
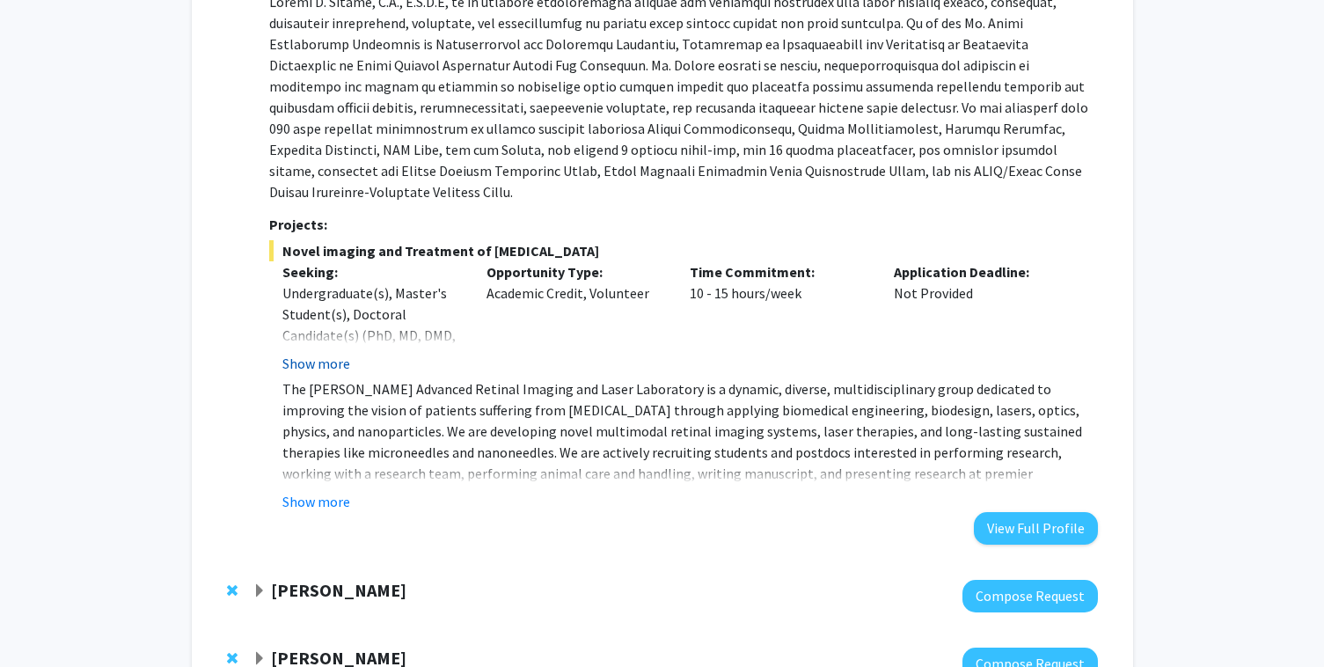
scroll to position [2365, 0]
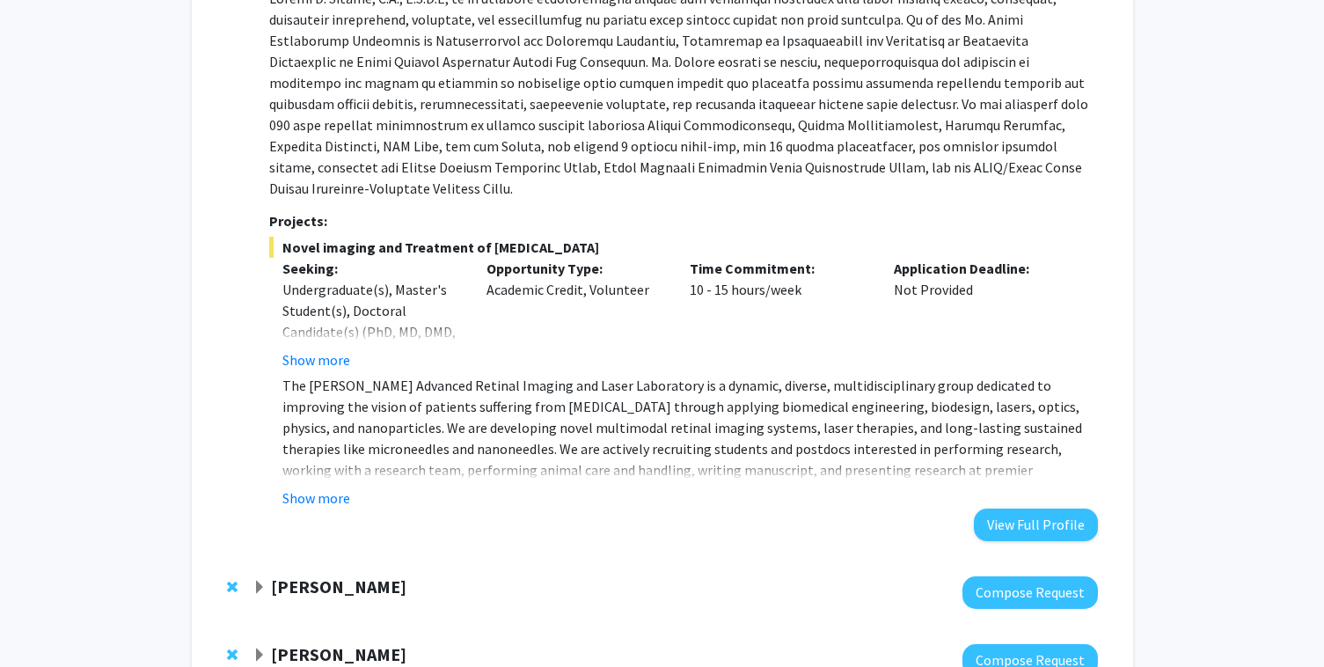
click at [273, 575] on strong "[PERSON_NAME]" at bounding box center [338, 586] width 135 height 22
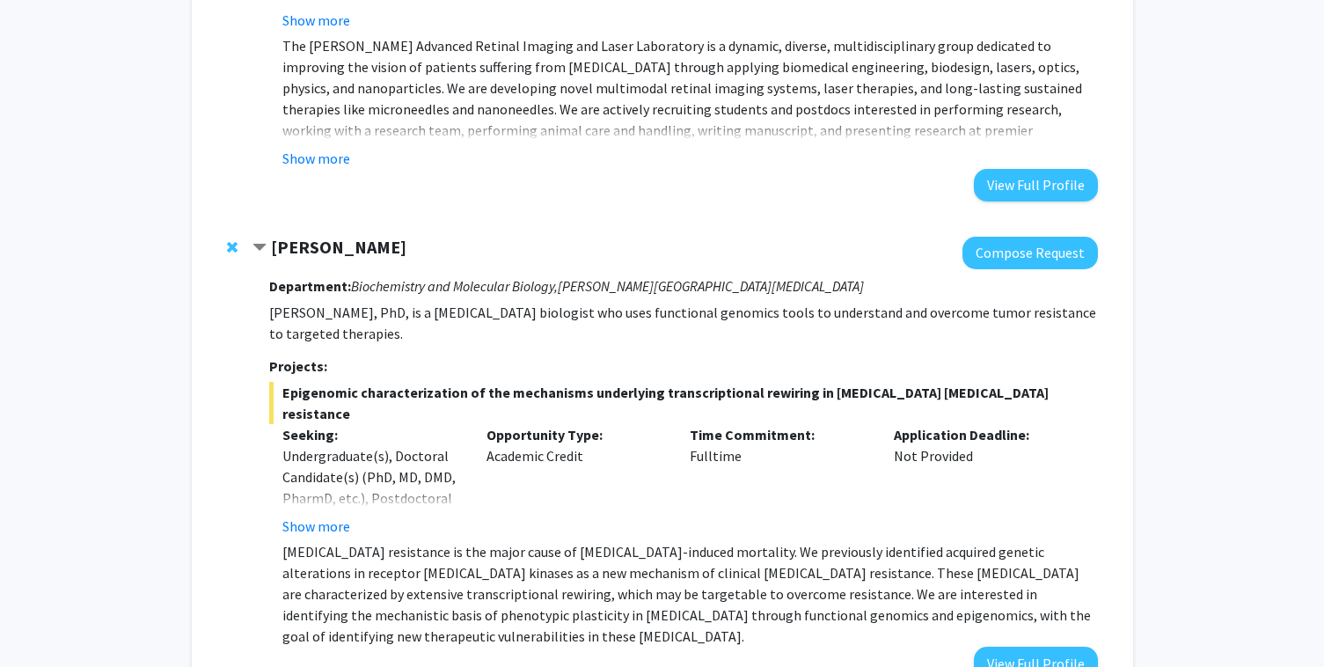
scroll to position [2708, 0]
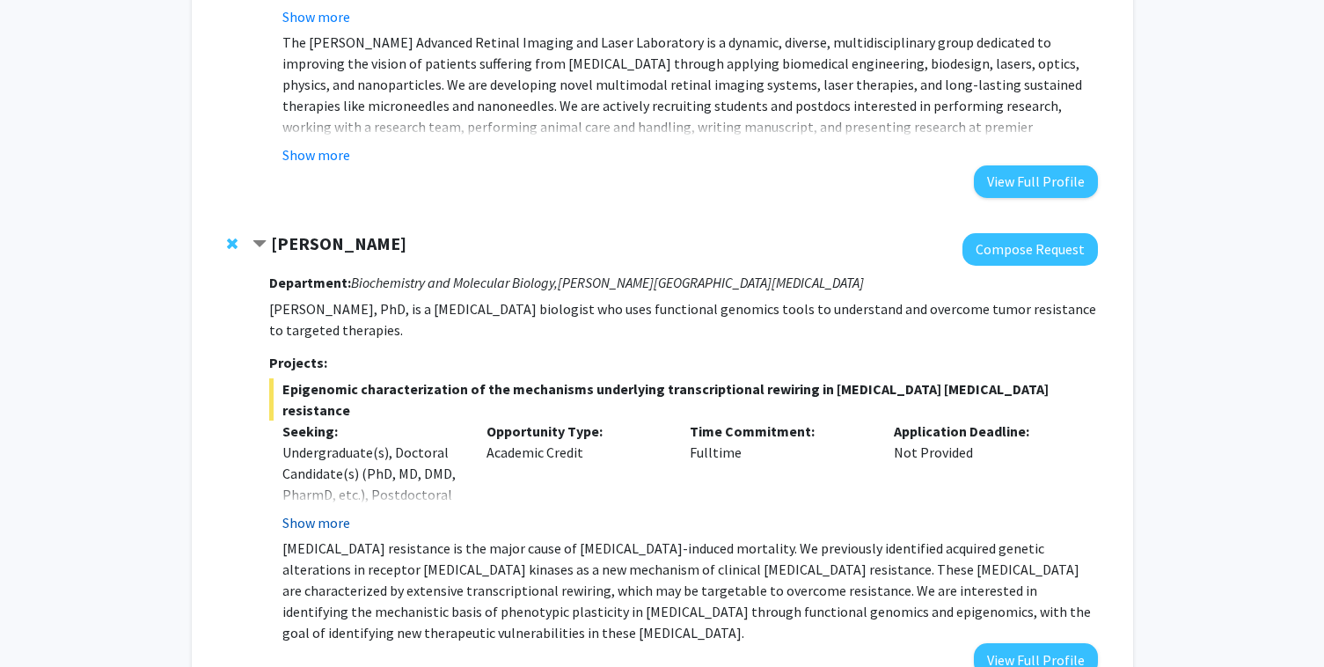
click at [321, 512] on button "Show more" at bounding box center [316, 522] width 68 height 21
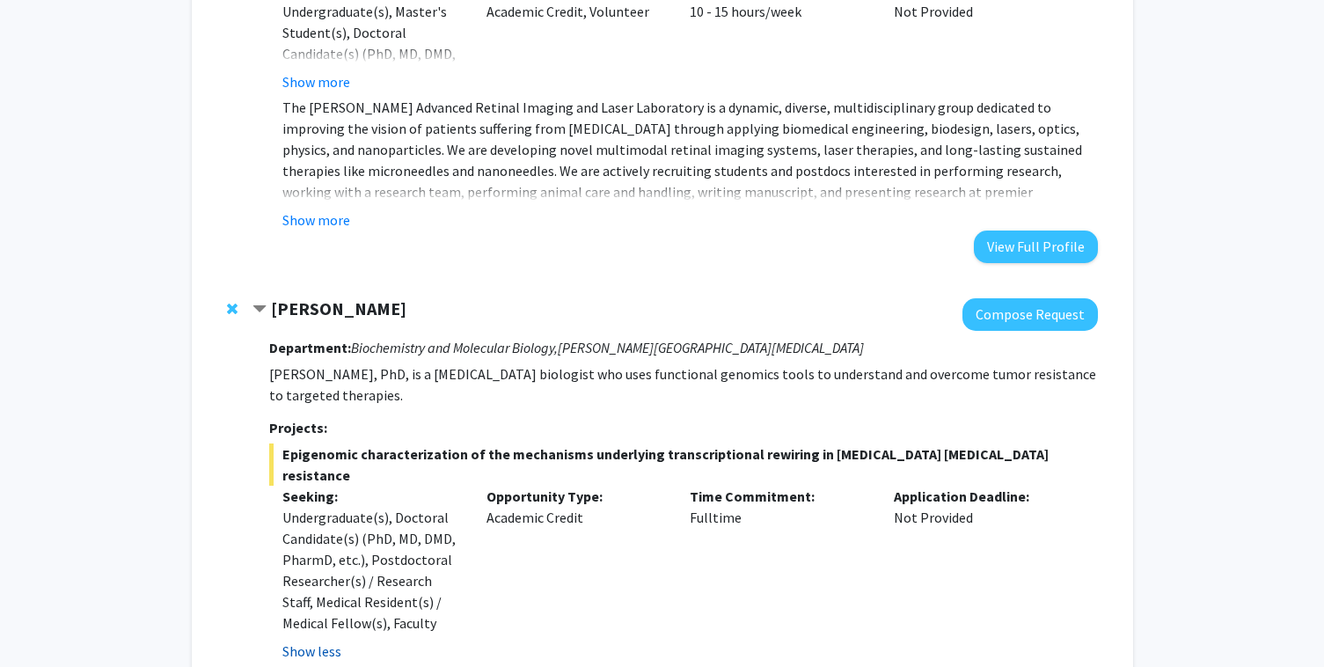
scroll to position [2828, 0]
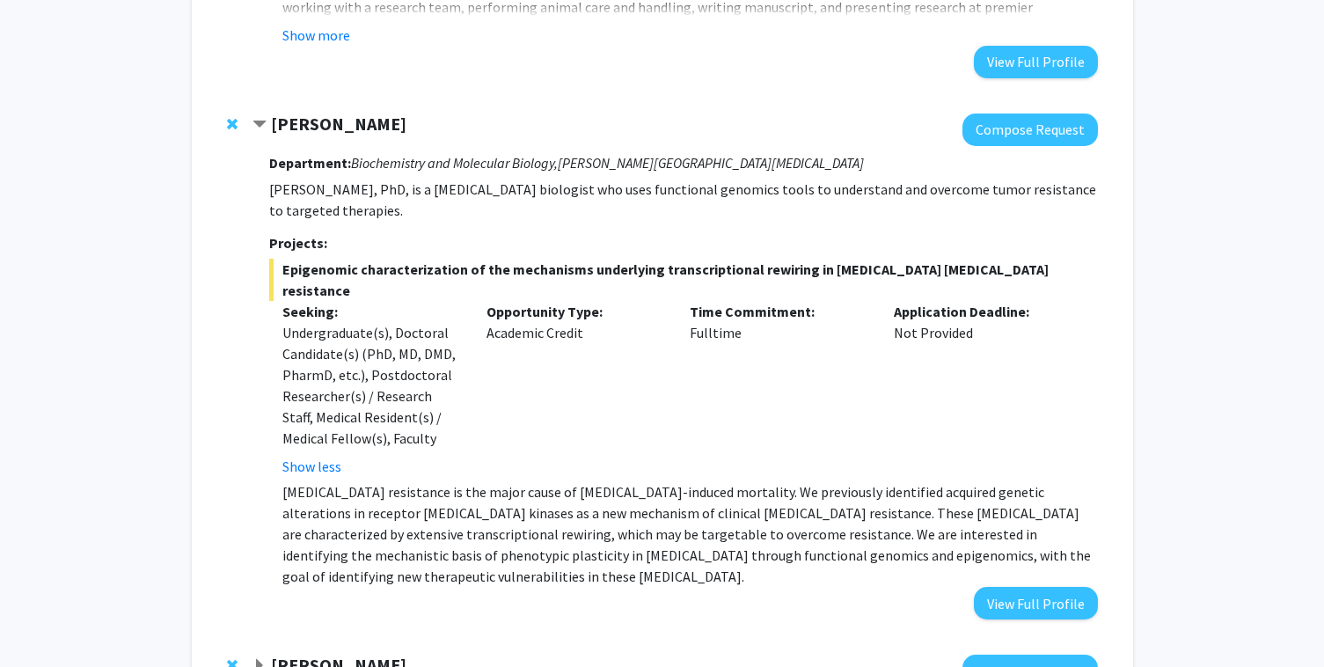
click at [264, 637] on div "Sixuan Li Compose Request" at bounding box center [662, 671] width 906 height 68
click at [264, 659] on span "Expand Sixuan Li Bookmark" at bounding box center [259, 666] width 14 height 14
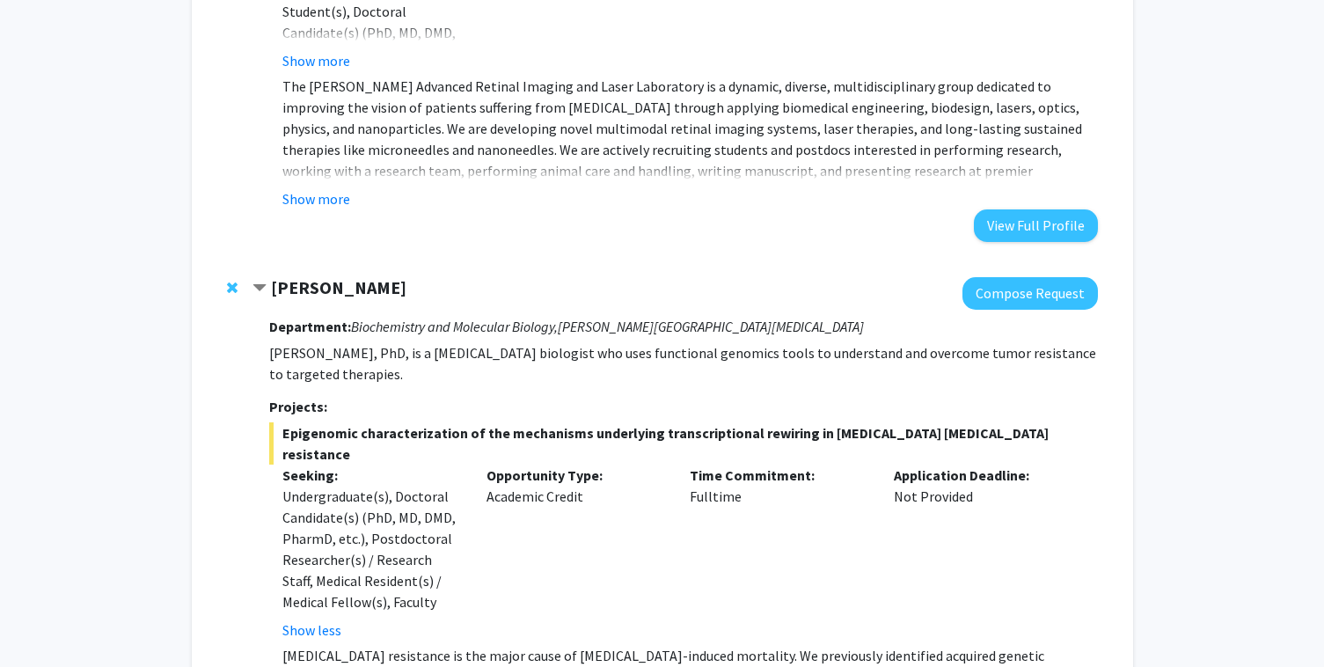
scroll to position [2580, 0]
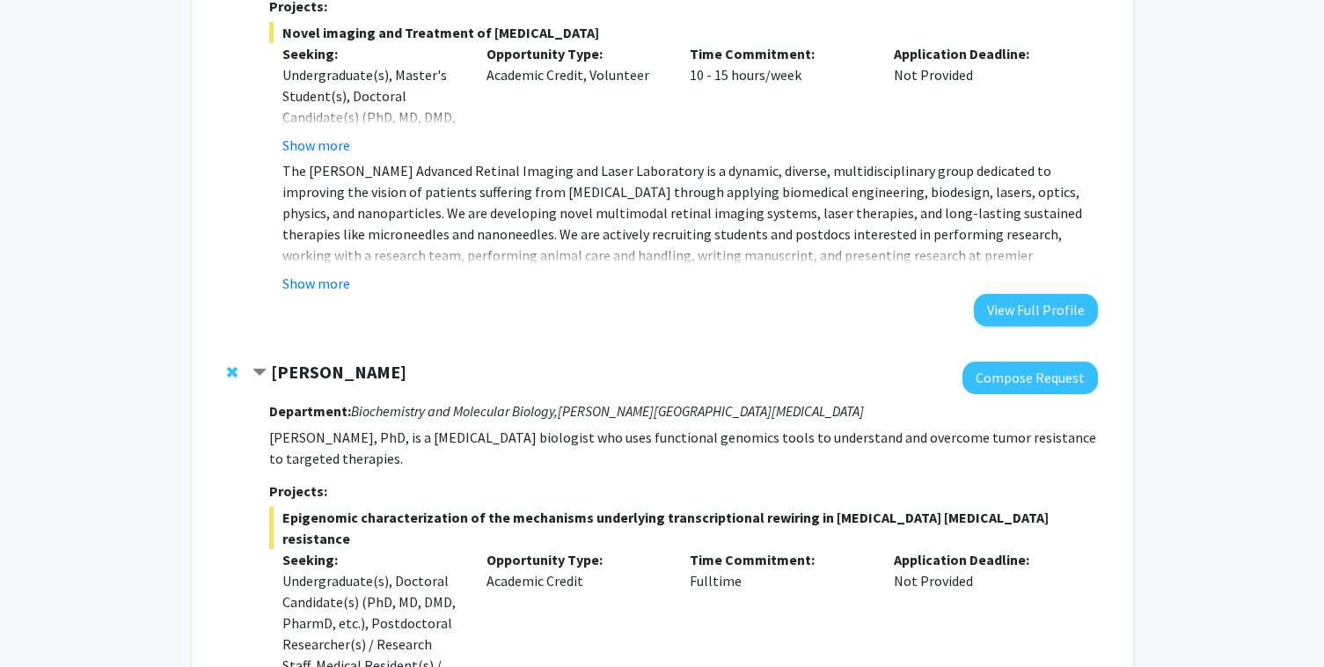
click at [228, 365] on span "Remove Utthara Nayar from bookmarks" at bounding box center [232, 372] width 11 height 14
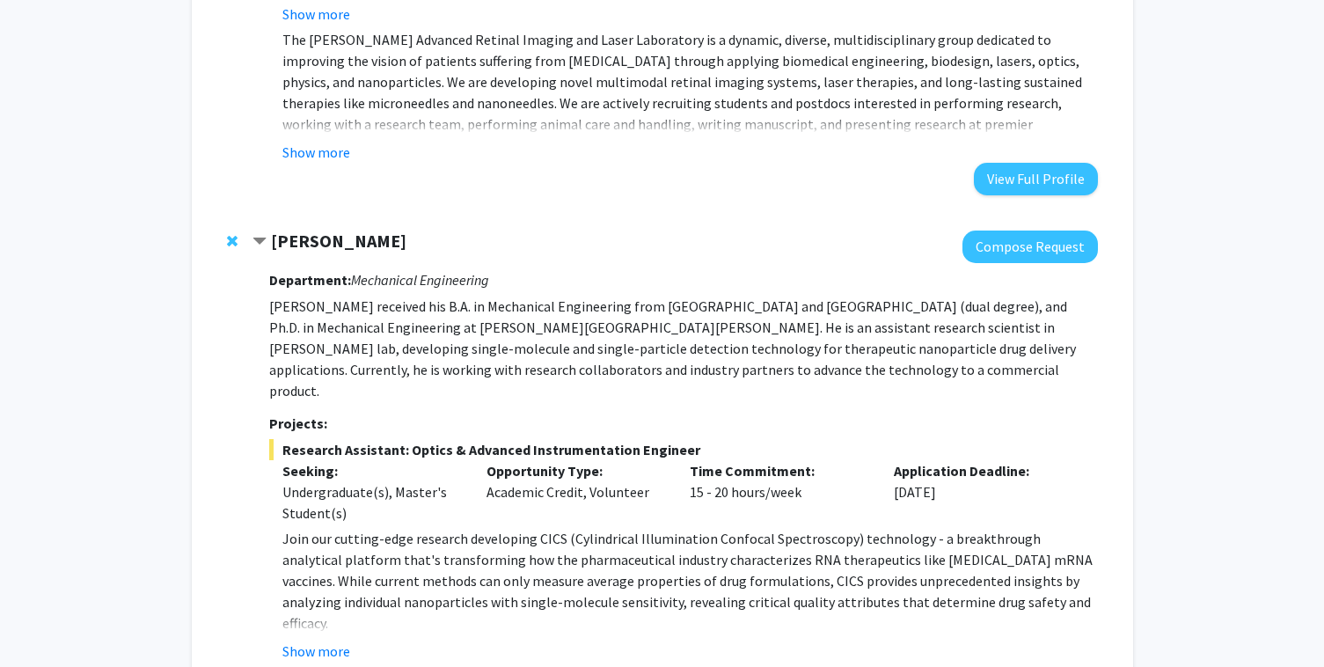
scroll to position [2698, 0]
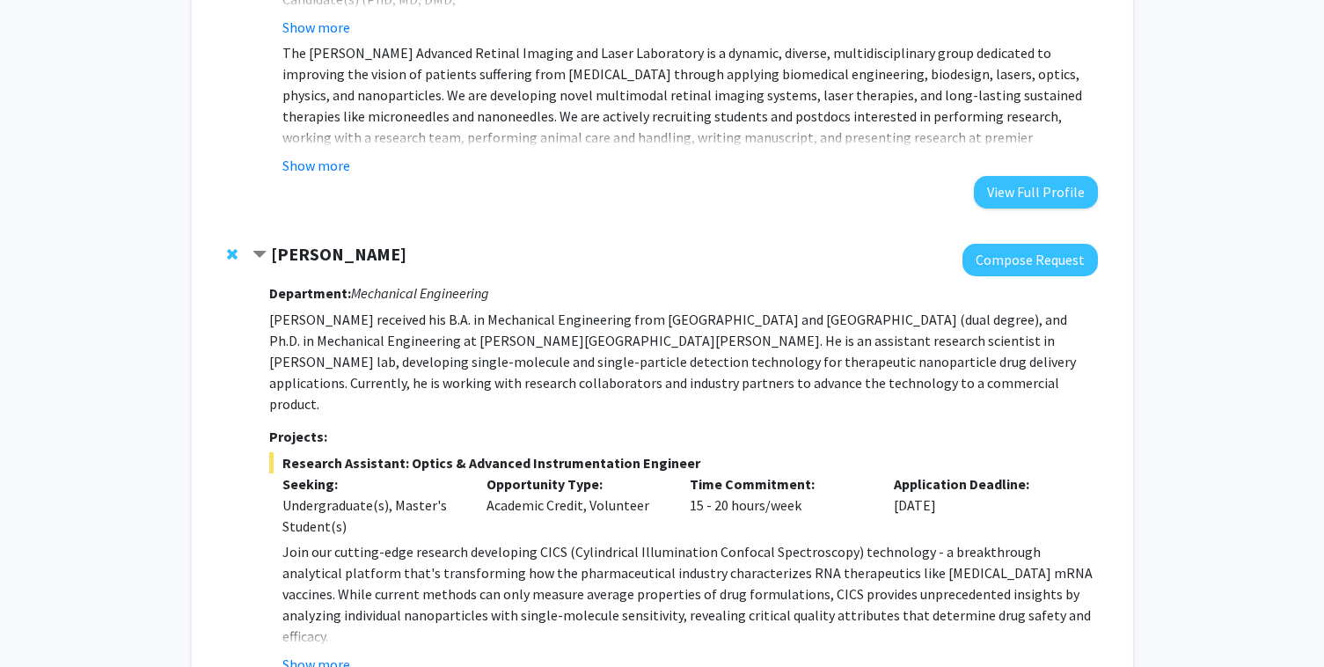
click at [231, 247] on span "Remove Sixuan Li from bookmarks" at bounding box center [232, 254] width 11 height 14
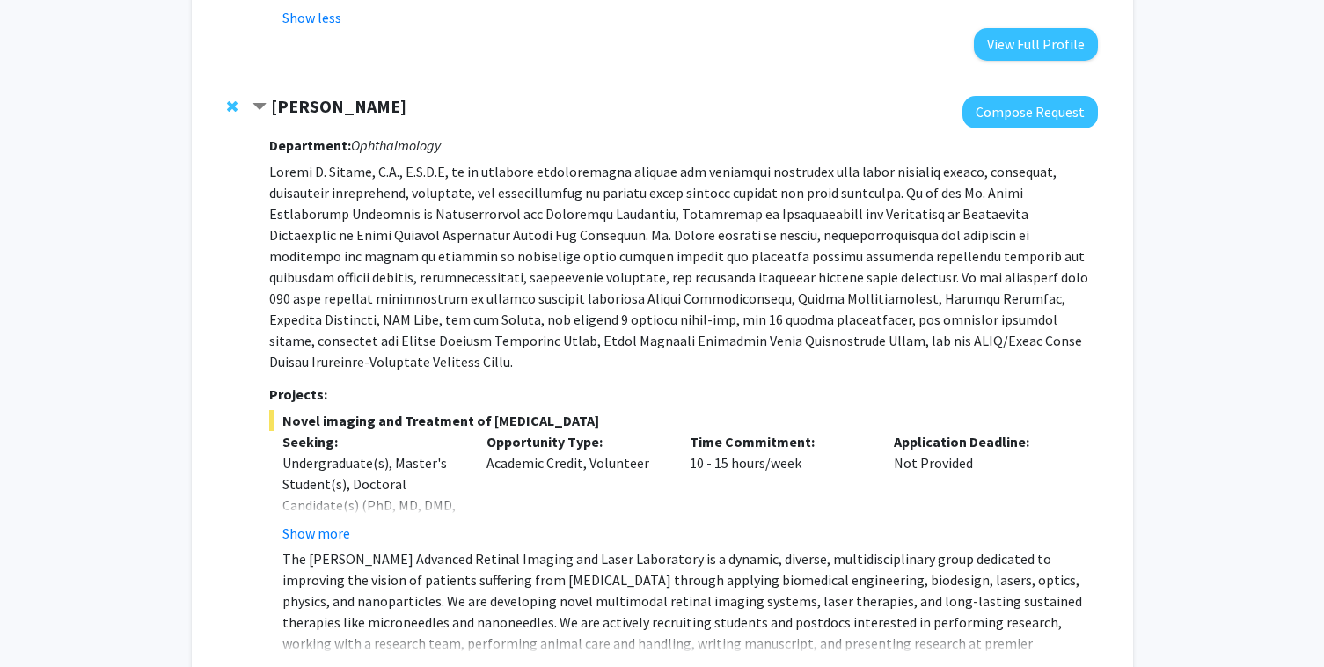
scroll to position [2194, 0]
click at [345, 659] on button "Show more" at bounding box center [316, 669] width 68 height 21
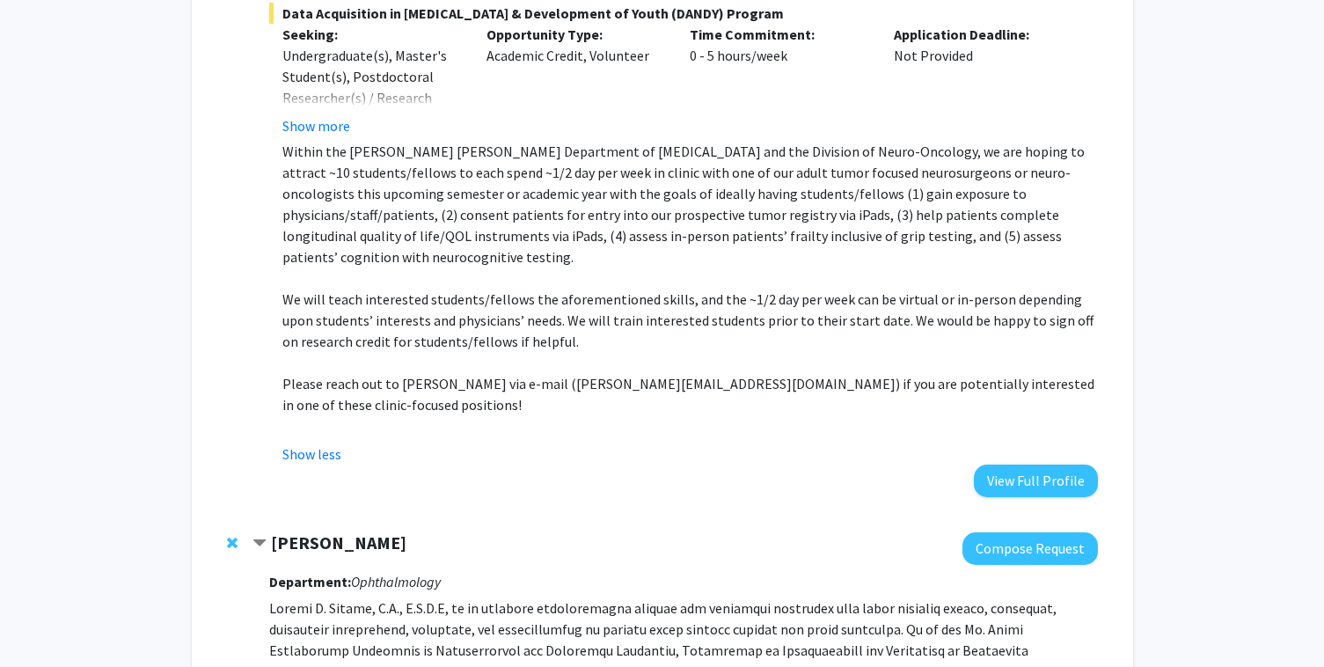
scroll to position [1581, 0]
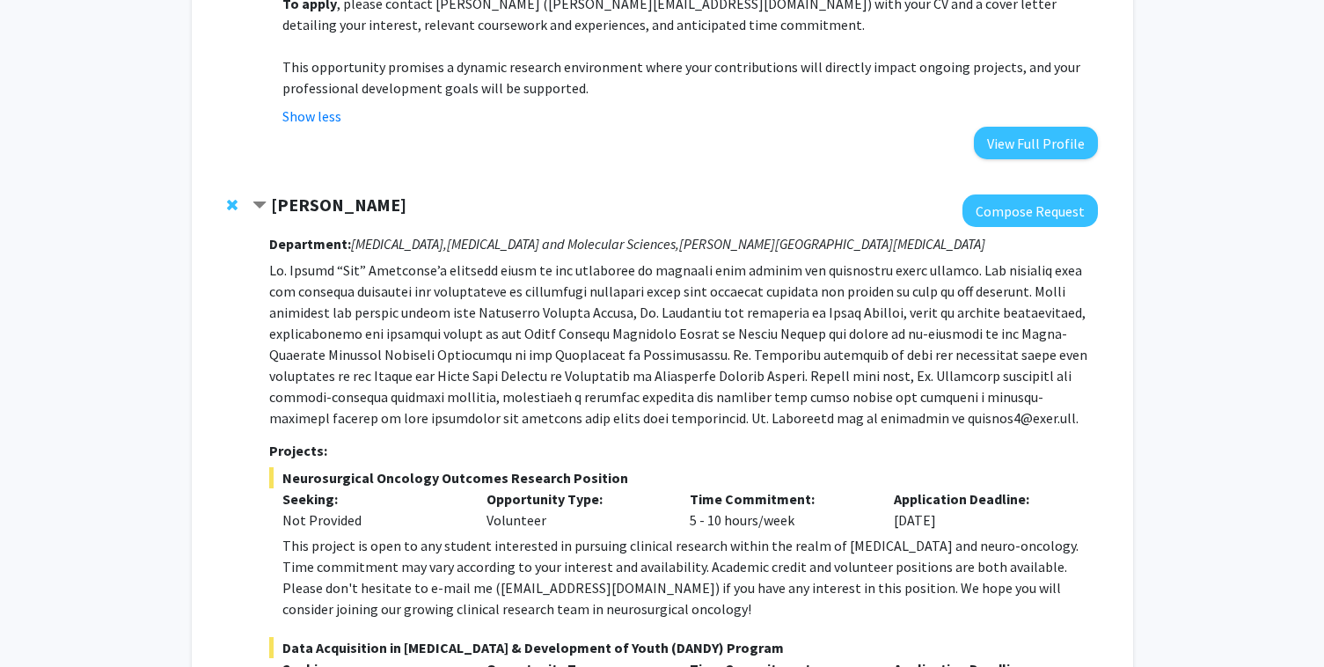
scroll to position [714, 0]
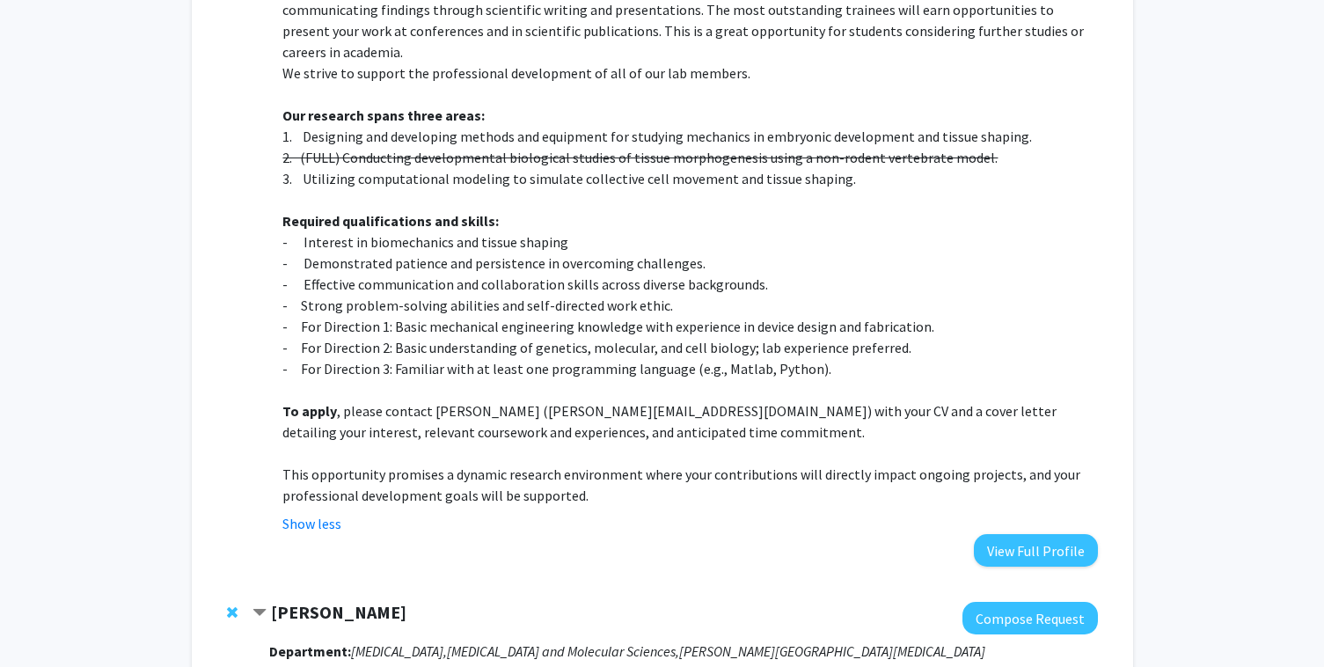
click at [232, 605] on span "Remove Raj Mukherjee from bookmarks" at bounding box center [232, 612] width 11 height 14
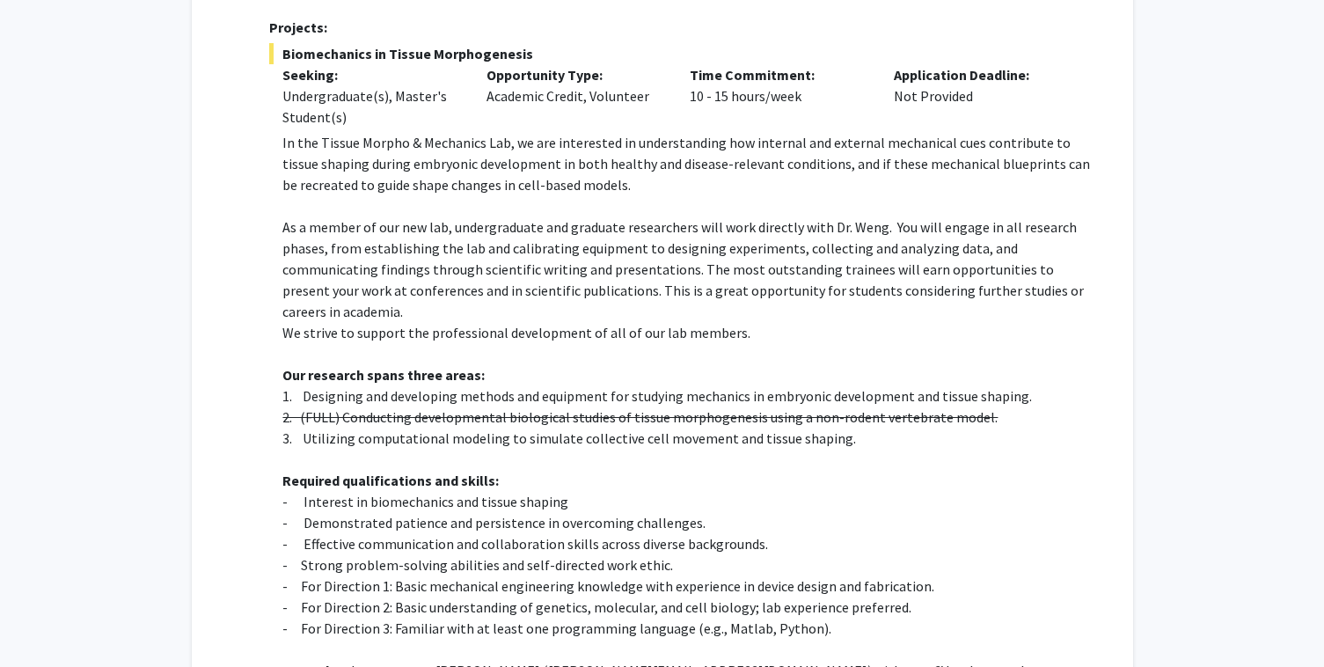
scroll to position [0, 0]
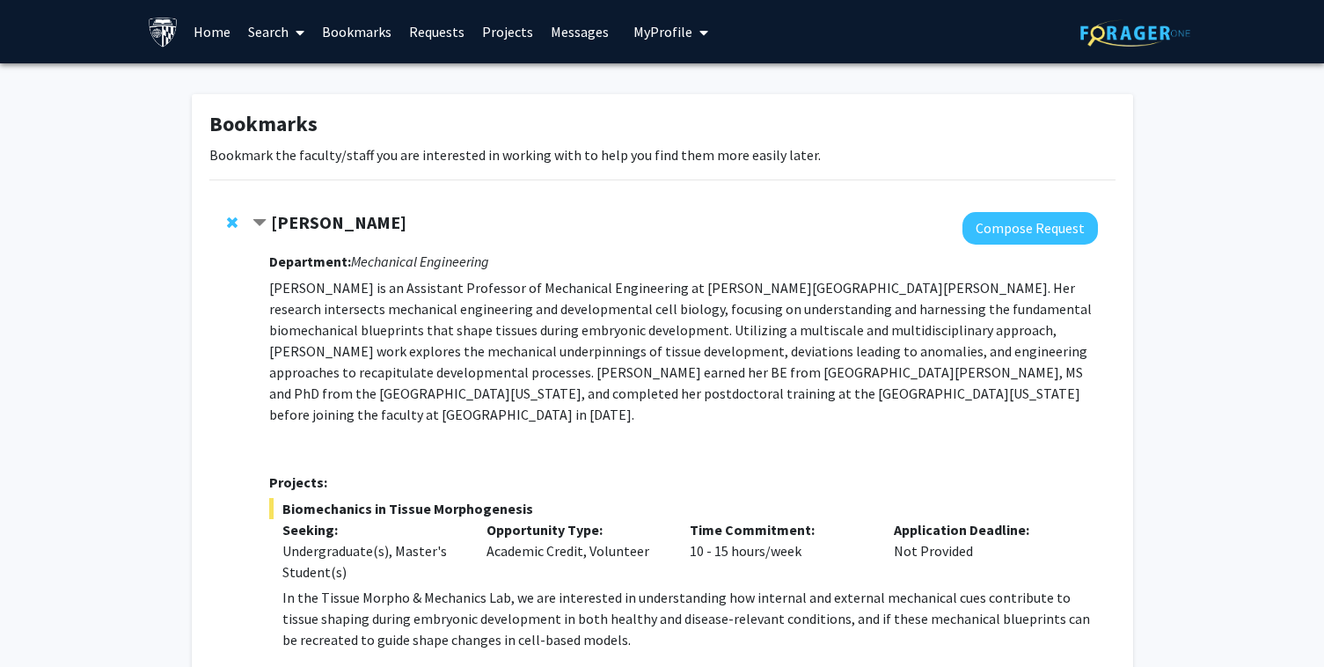
click at [232, 212] on div at bounding box center [236, 222] width 18 height 21
click at [231, 226] on span "Remove Shinuo Weng from bookmarks" at bounding box center [232, 222] width 11 height 14
